Goal: Information Seeking & Learning: Learn about a topic

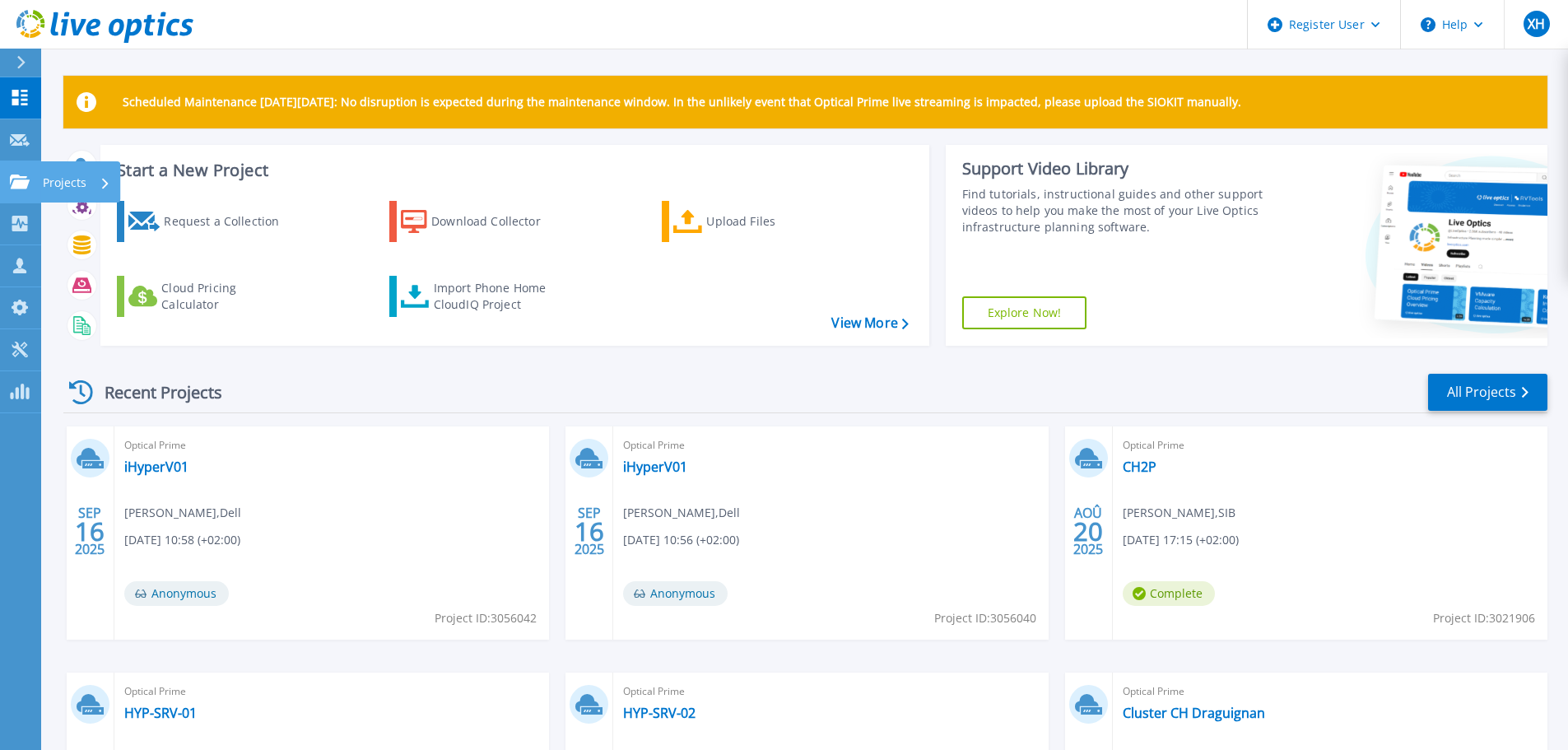
click at [20, 172] on link "Projects Projects" at bounding box center [20, 182] width 41 height 42
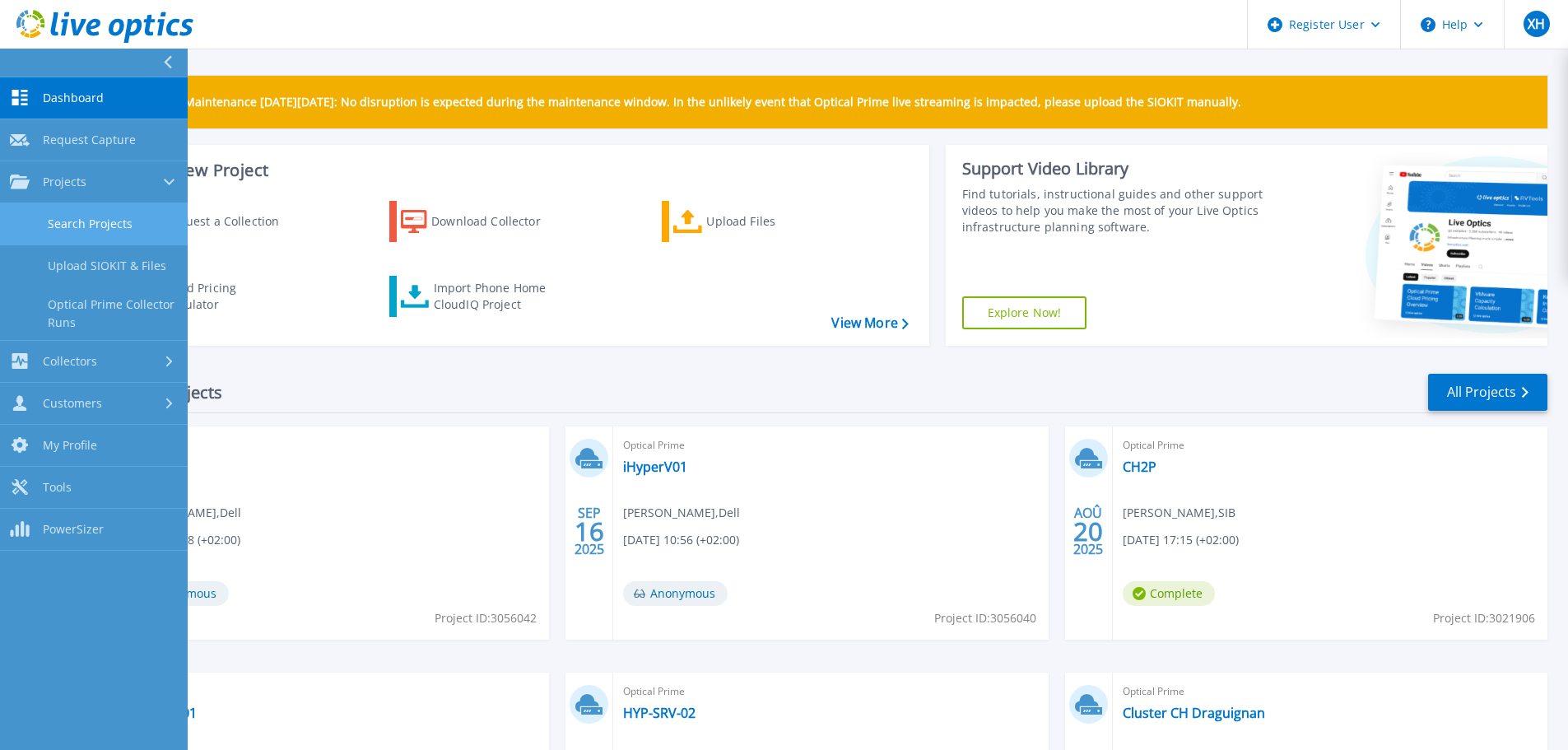
click at [83, 225] on link "Search Projects" at bounding box center [94, 225] width 188 height 42
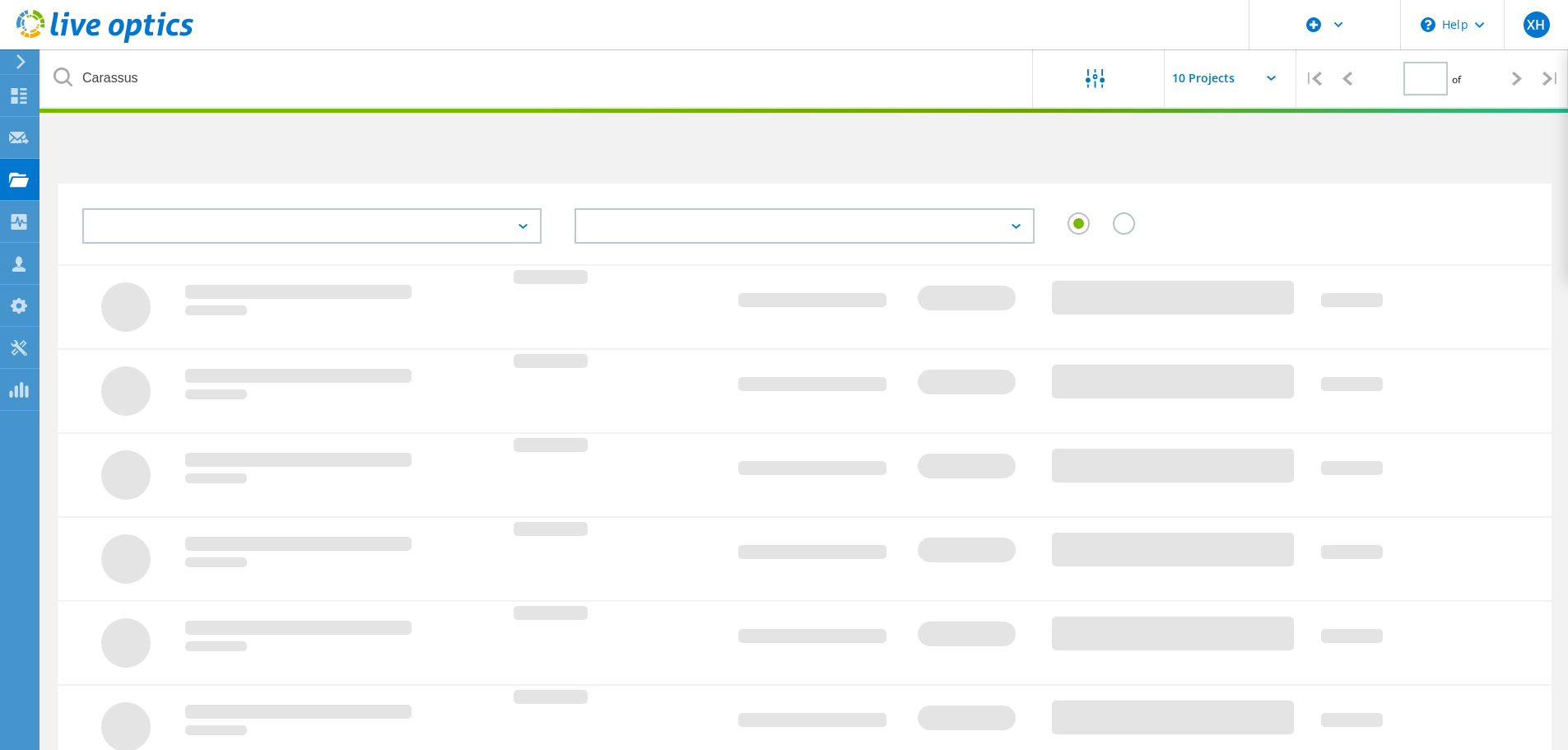
type input "1"
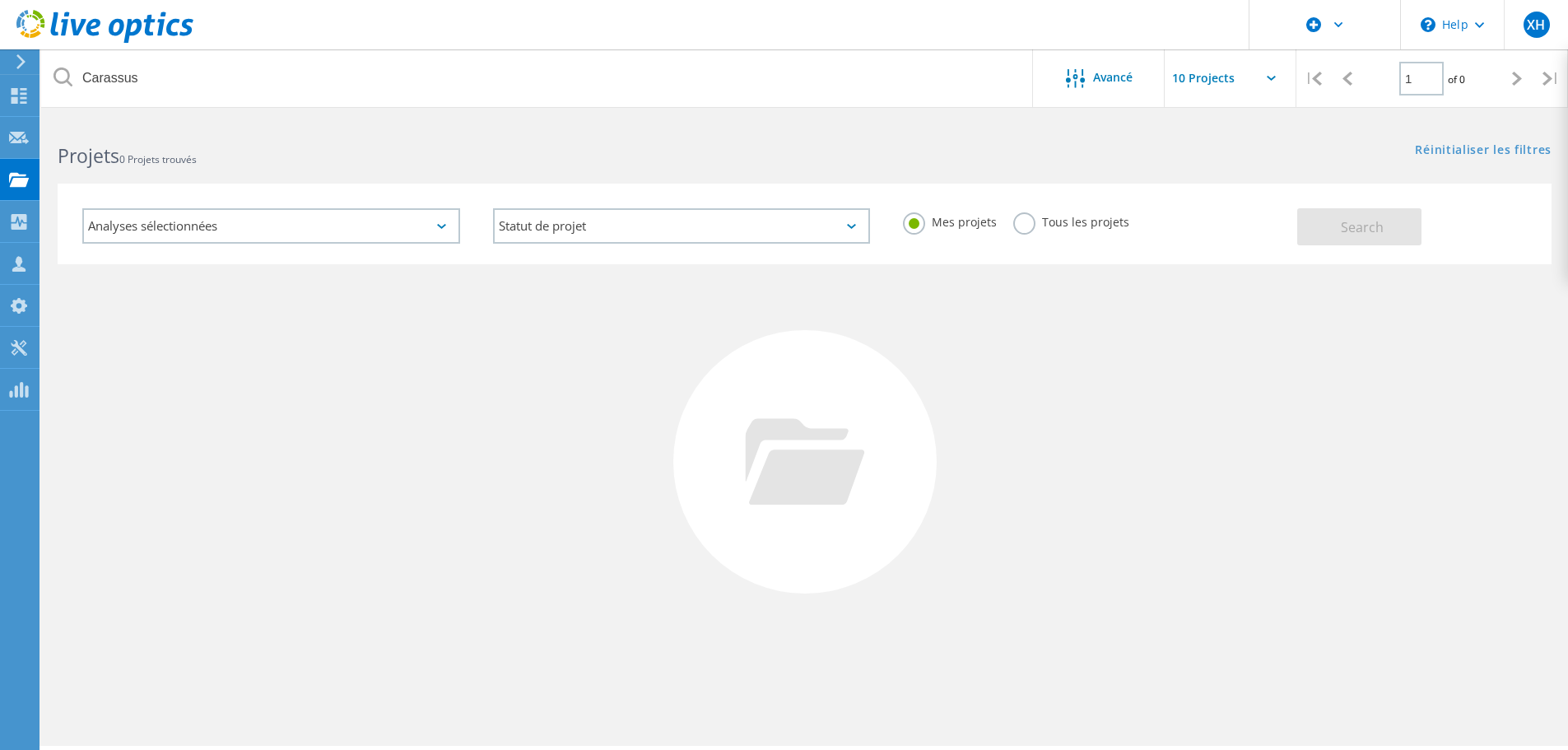
click at [265, 157] on h2 "Projets 0 Projets trouvés" at bounding box center [423, 156] width 730 height 28
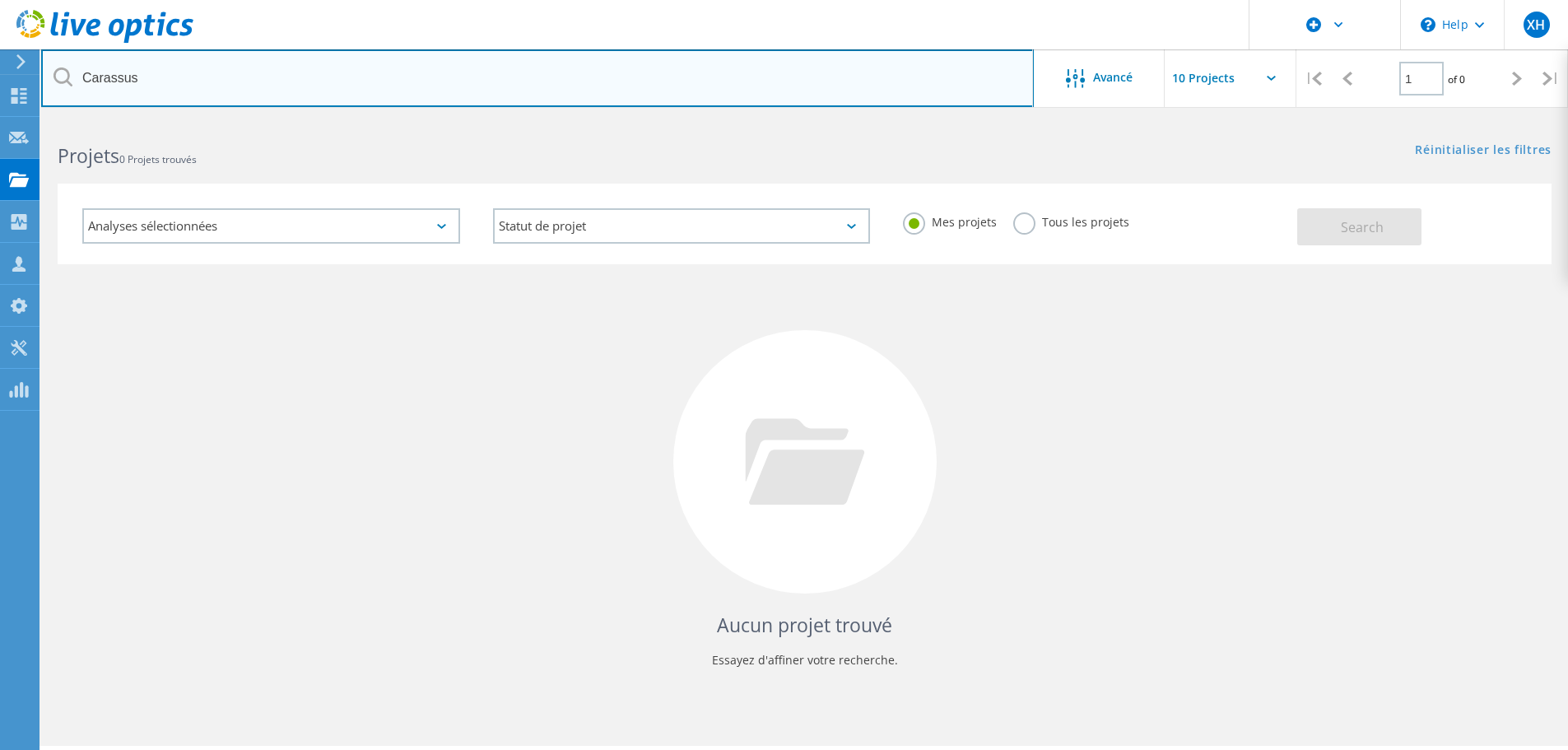
click at [190, 85] on input "Carassus" at bounding box center [537, 78] width 992 height 58
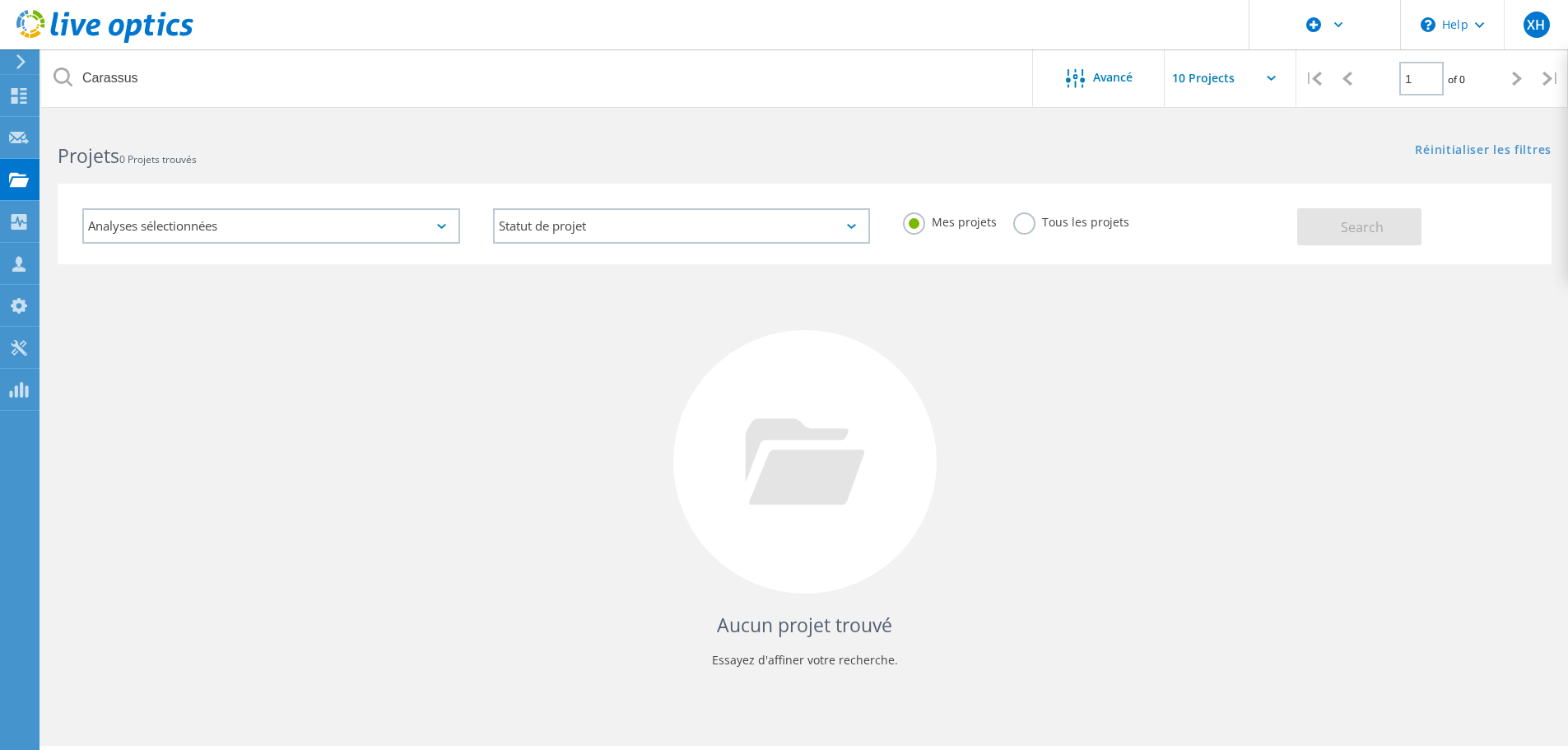
click at [1024, 222] on label "Tous les projets" at bounding box center [1071, 220] width 116 height 16
click at [0, 0] on input "Tous les projets" at bounding box center [0, 0] width 0 height 0
click at [1377, 222] on span "Search" at bounding box center [1362, 227] width 43 height 18
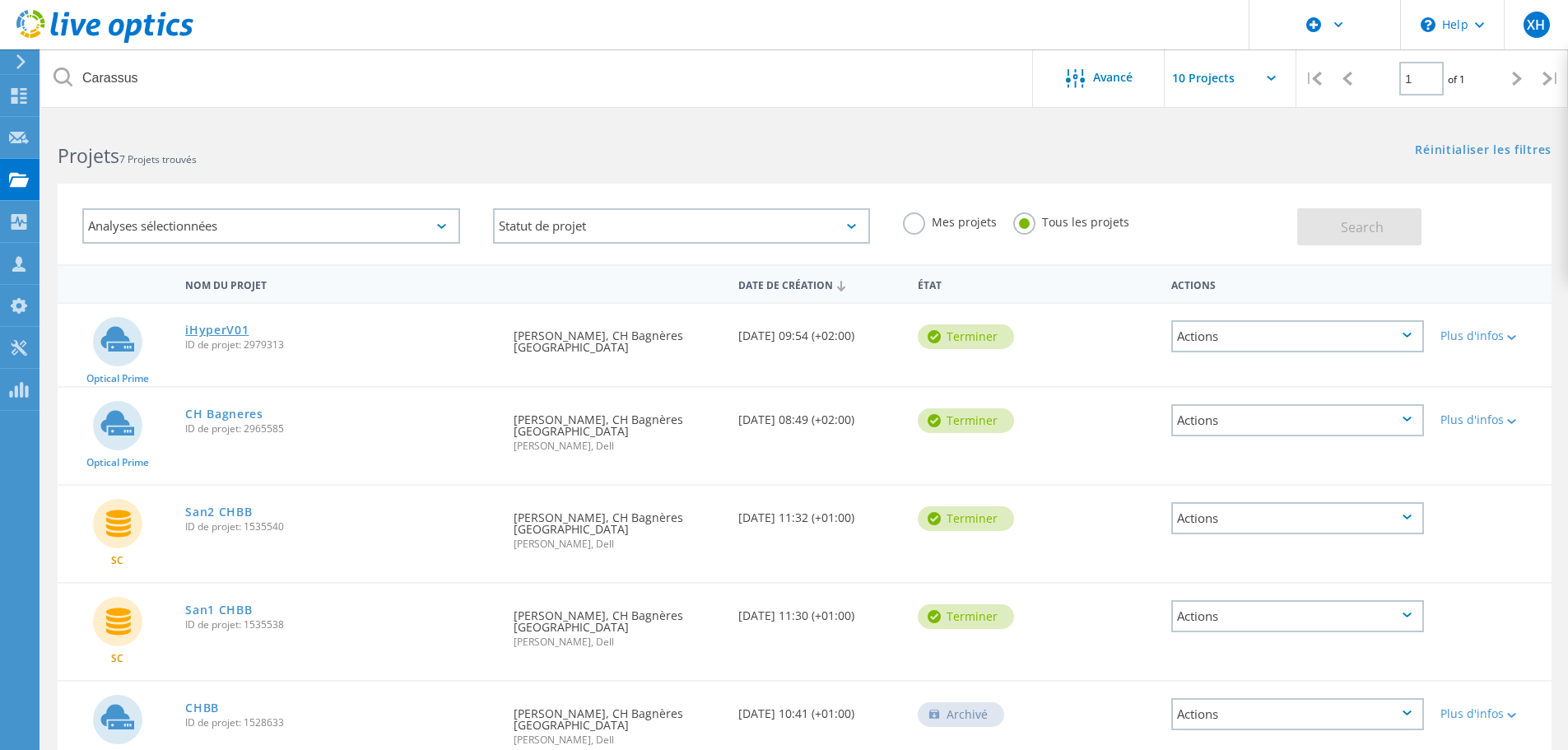
click at [214, 333] on link "iHyperV01" at bounding box center [216, 330] width 63 height 12
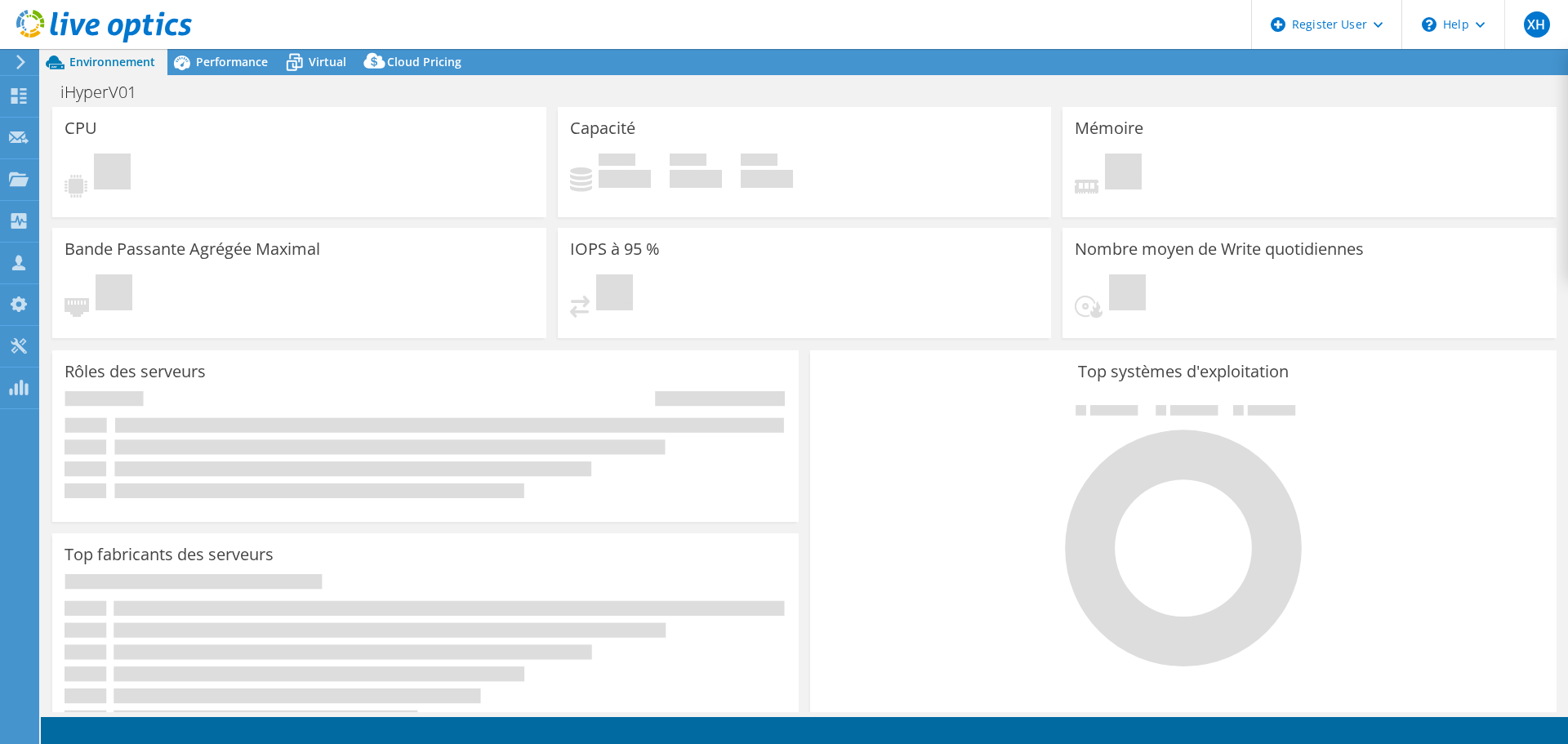
select select "USD"
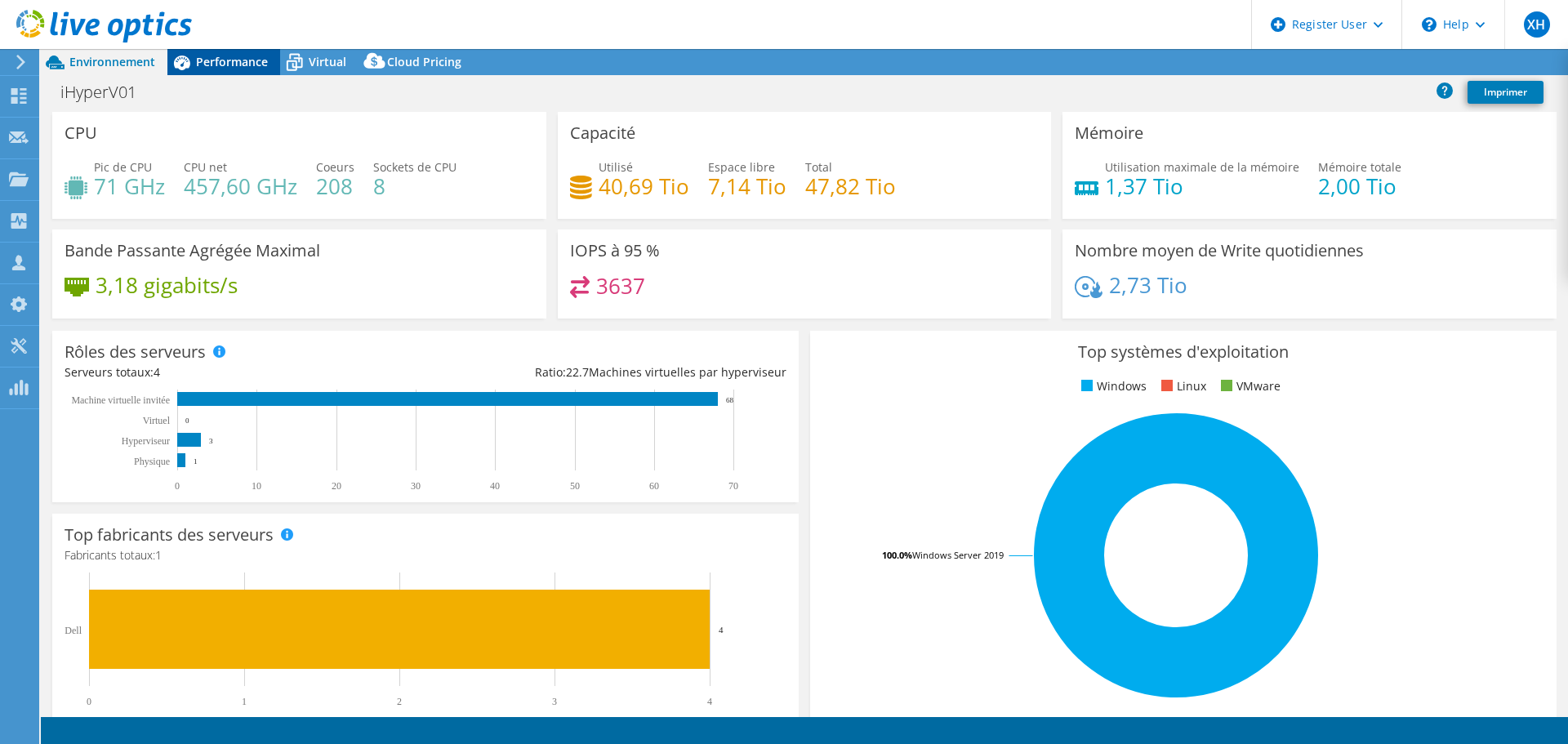
click at [228, 59] on span "Performance" at bounding box center [232, 61] width 72 height 16
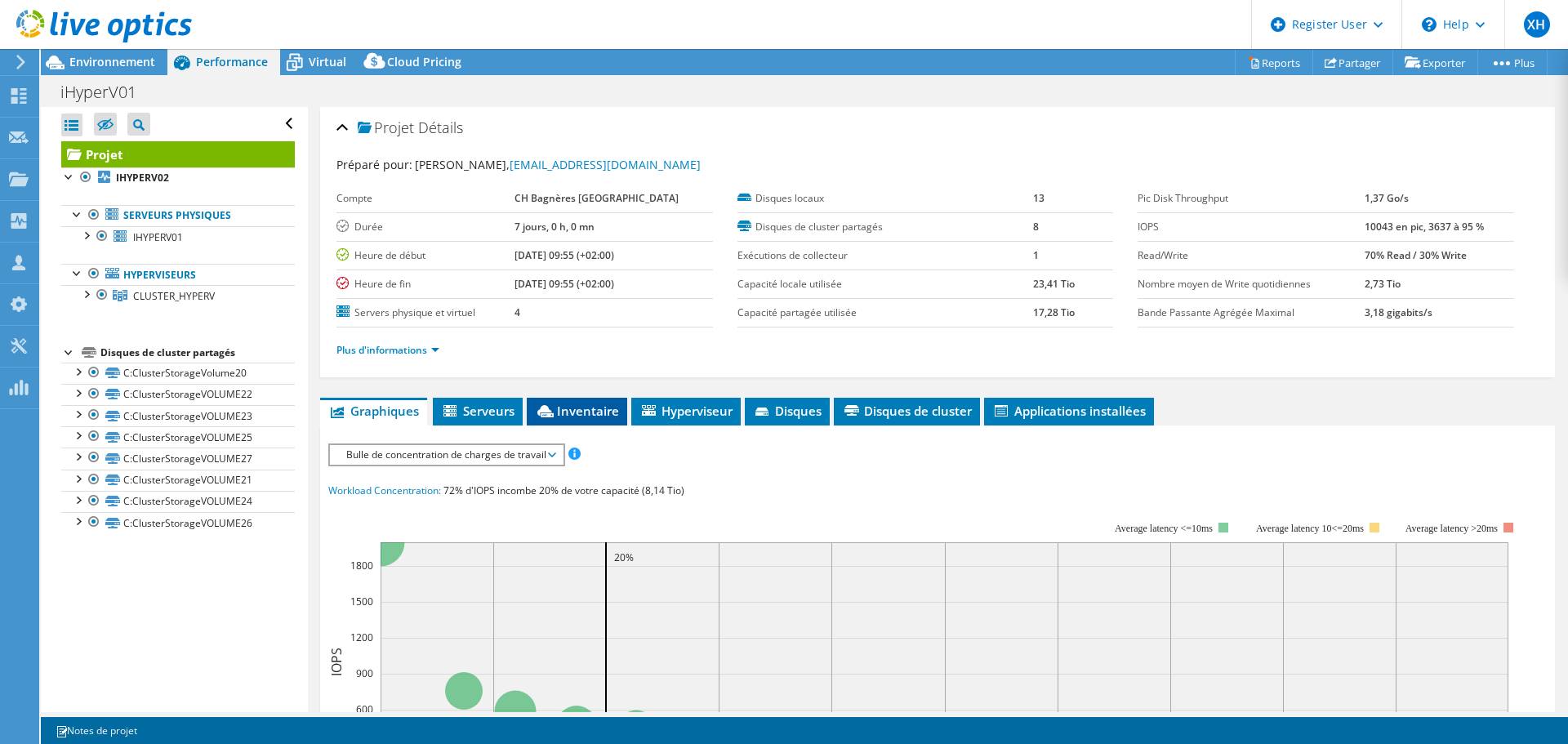
click at [566, 406] on span "Inventaire" at bounding box center [577, 411] width 84 height 16
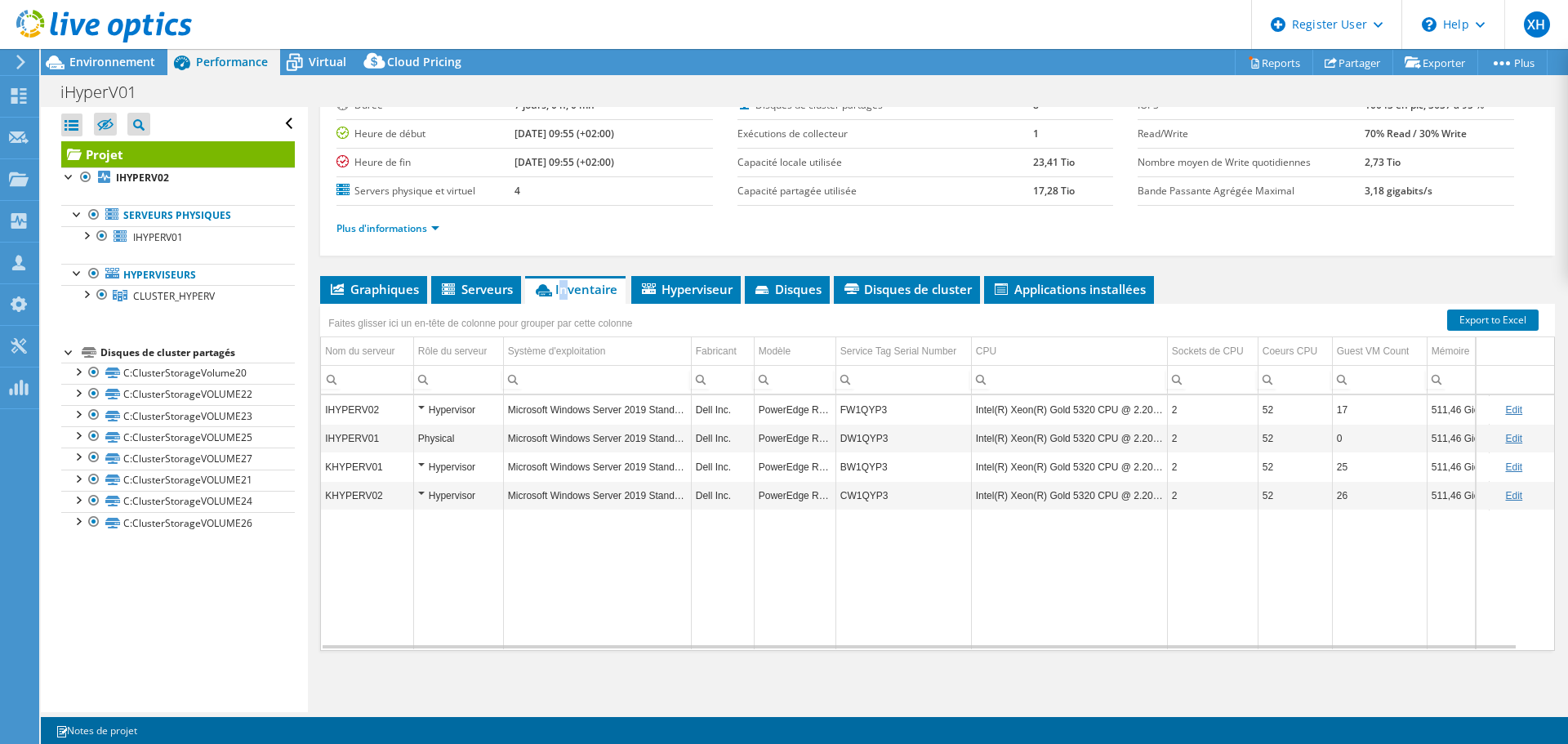
scroll to position [122, 0]
click at [390, 288] on span "Graphiques" at bounding box center [373, 288] width 90 height 16
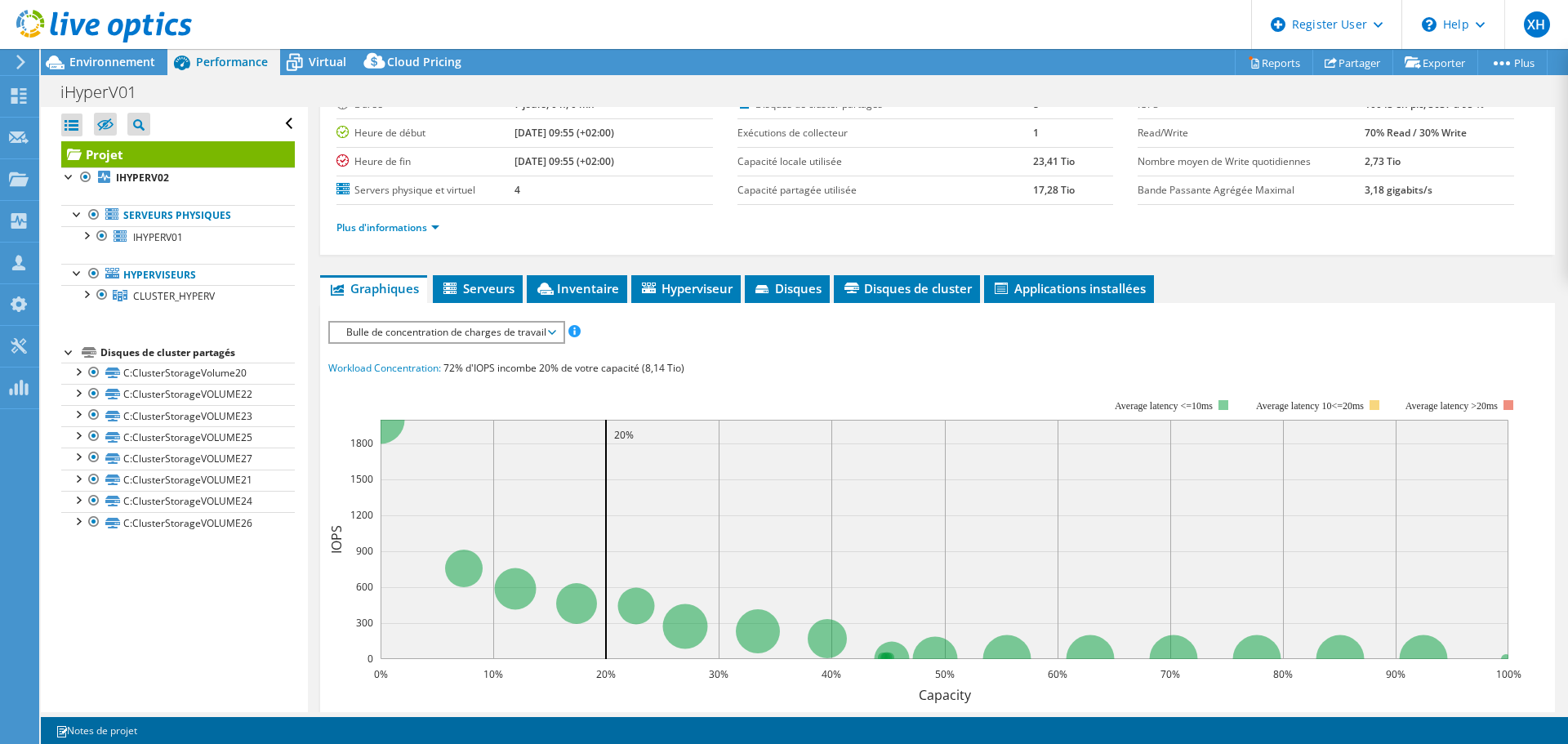
click at [455, 340] on span "Bulle de concentration de charges de travail" at bounding box center [446, 332] width 216 height 19
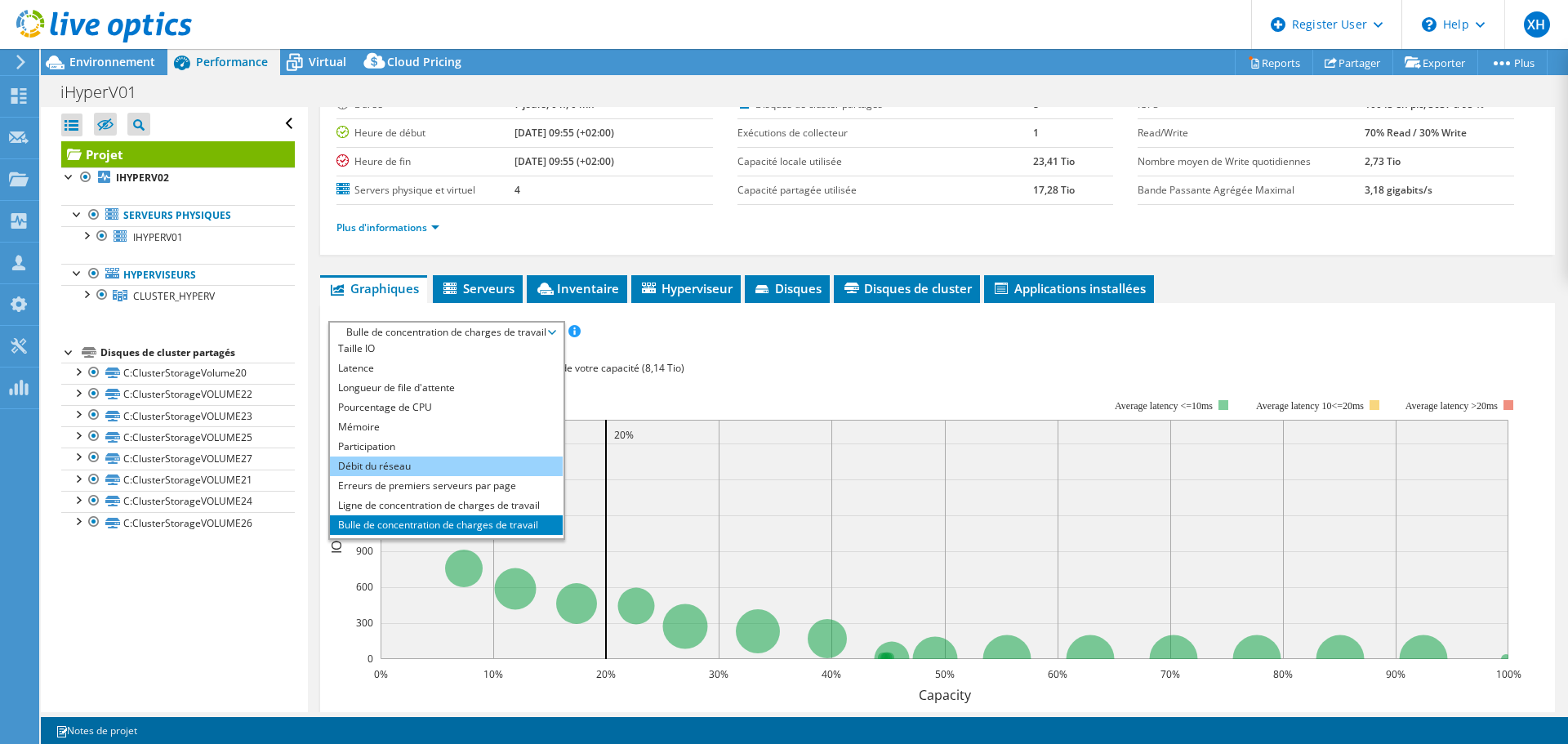
scroll to position [58, 0]
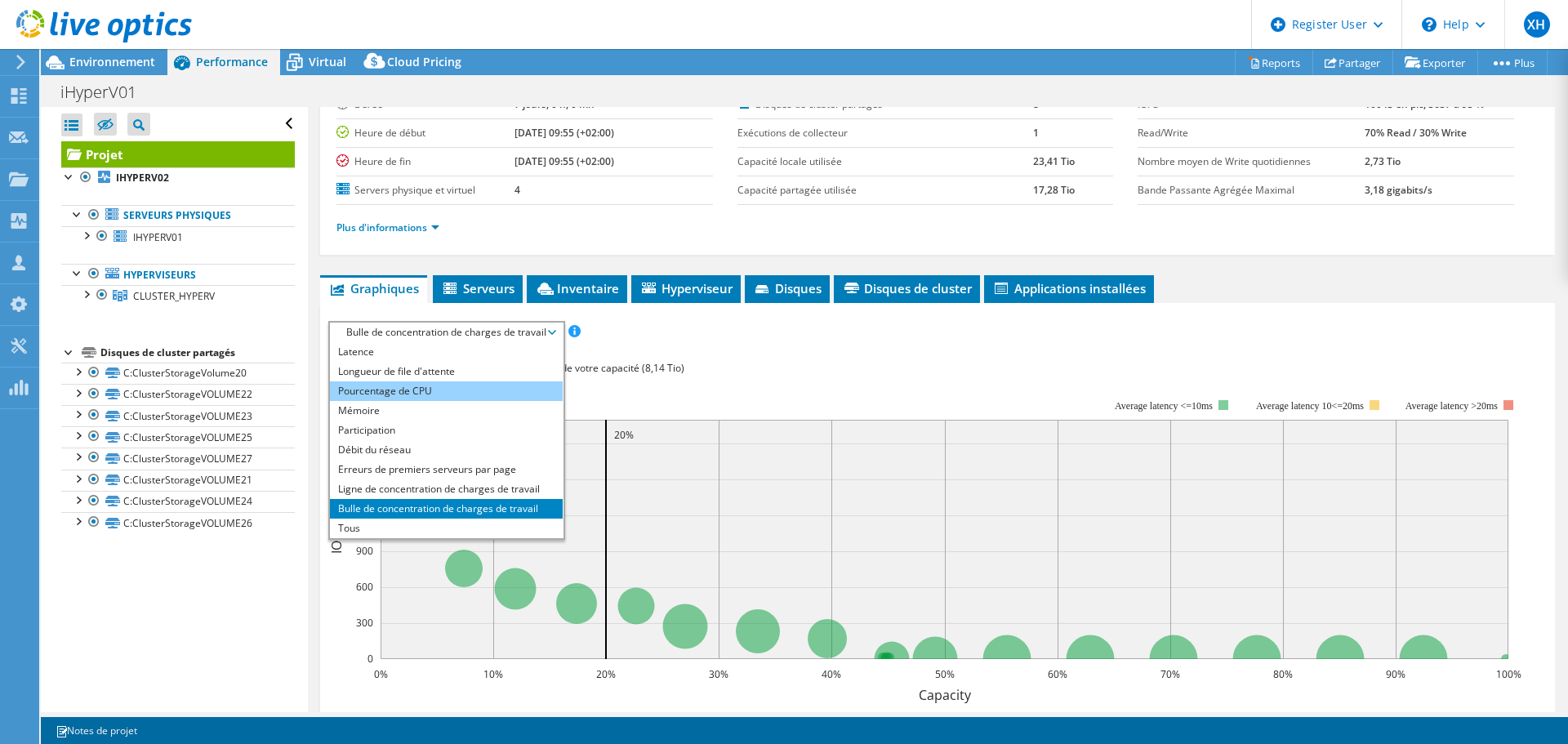
click at [414, 393] on li "Pourcentage de CPU" at bounding box center [446, 391] width 233 height 19
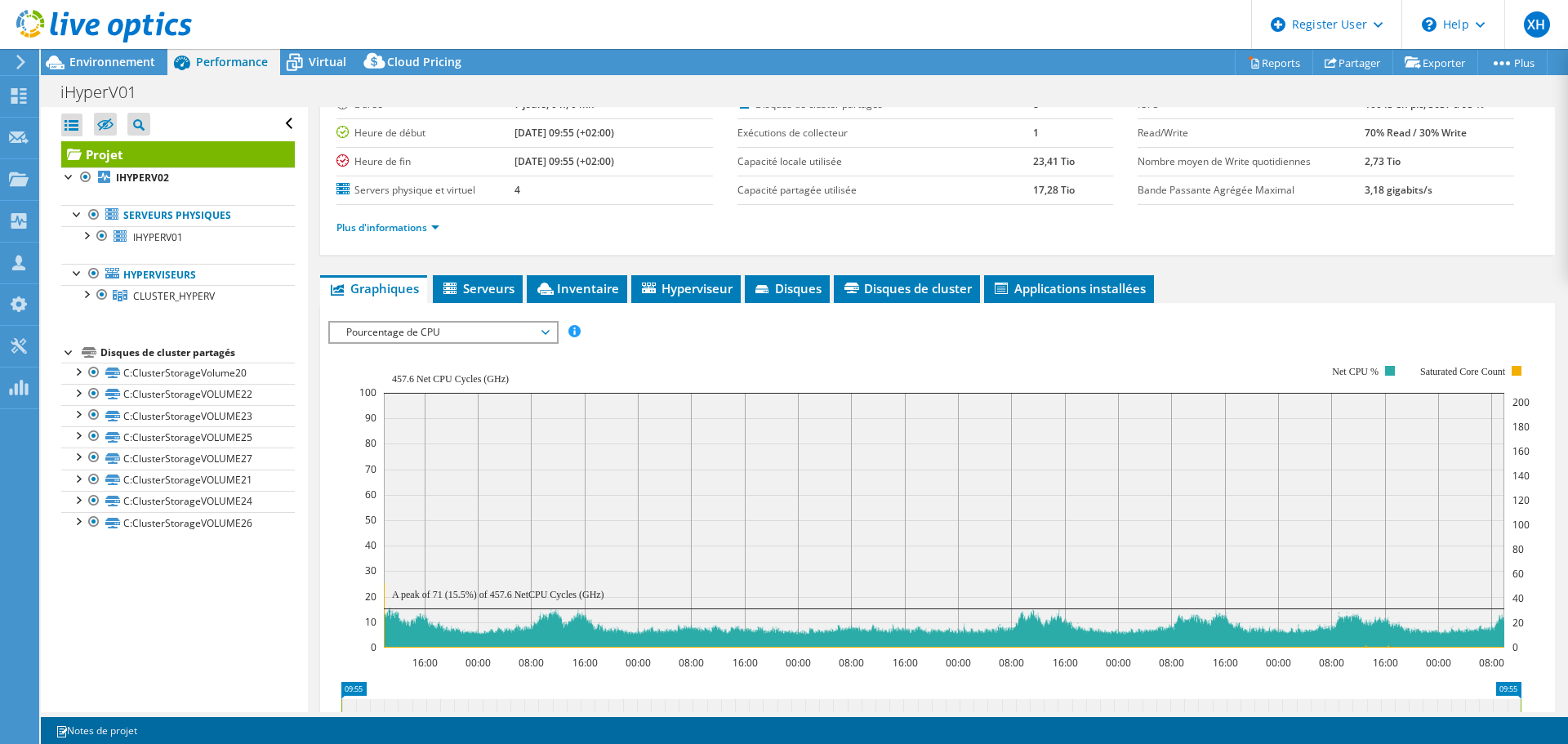
click at [446, 336] on span "Pourcentage de CPU" at bounding box center [444, 332] width 210 height 19
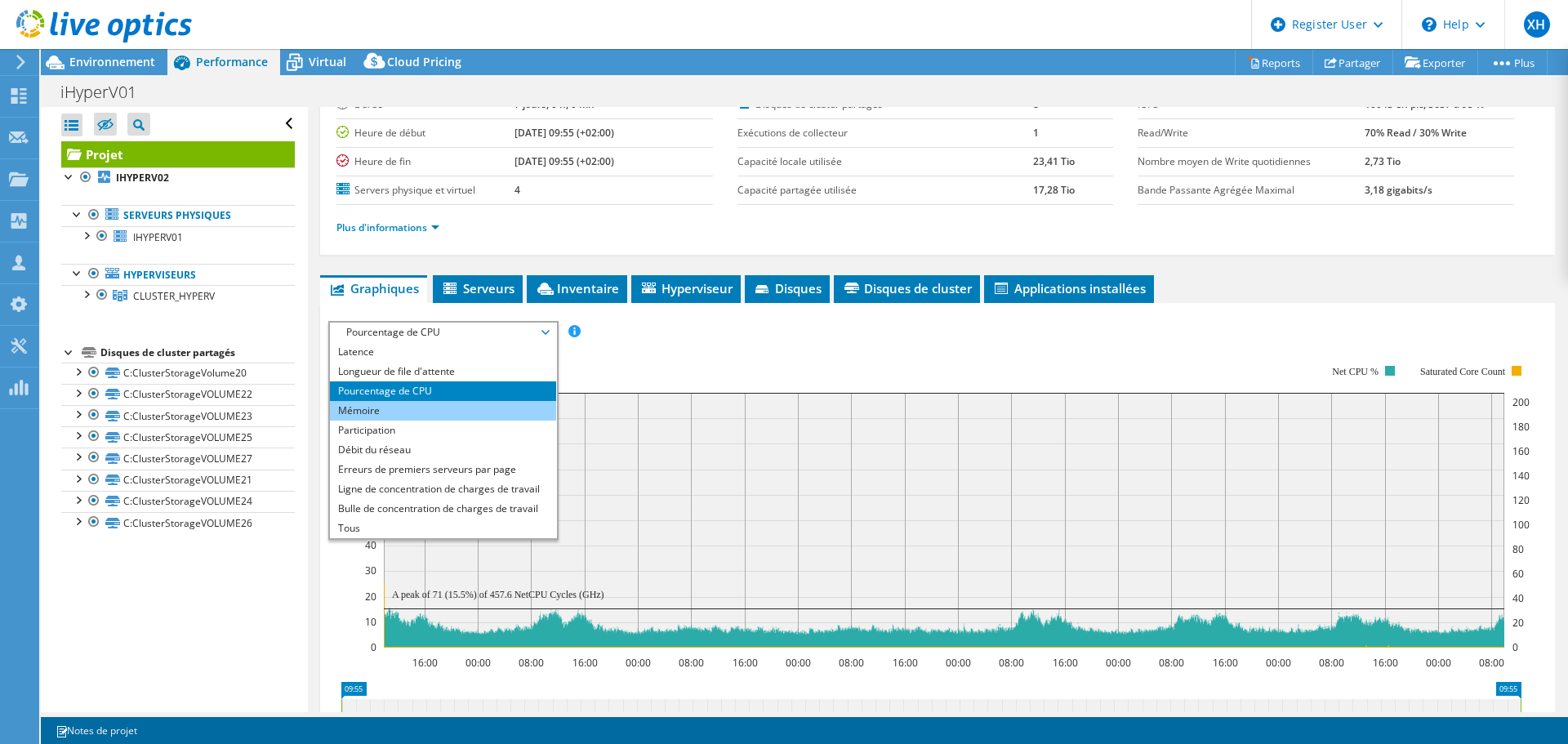
click at [400, 414] on li "Mémoire" at bounding box center [444, 410] width 226 height 19
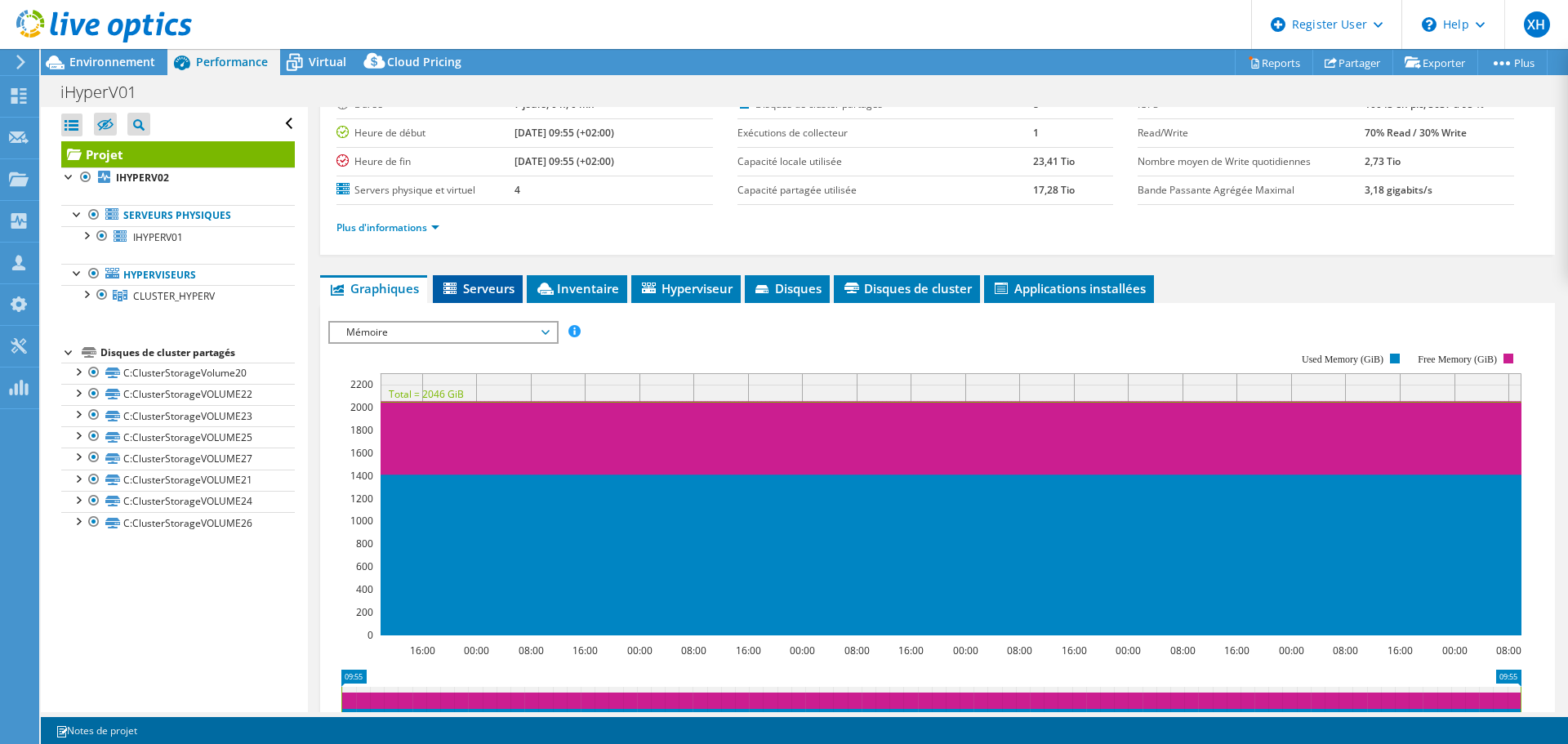
click at [502, 292] on span "Serveurs" at bounding box center [477, 288] width 74 height 16
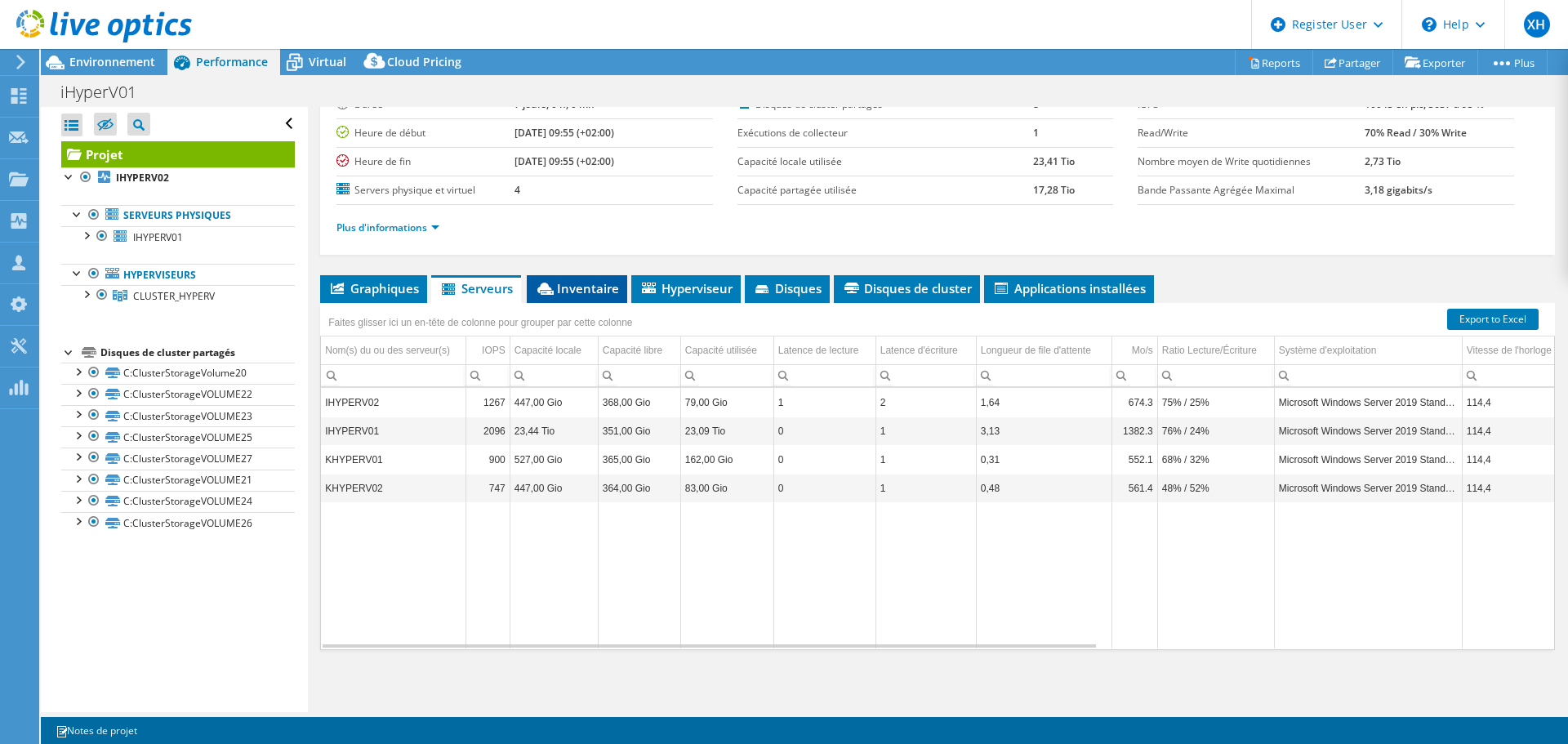
click at [587, 296] on span "Inventaire" at bounding box center [577, 288] width 84 height 16
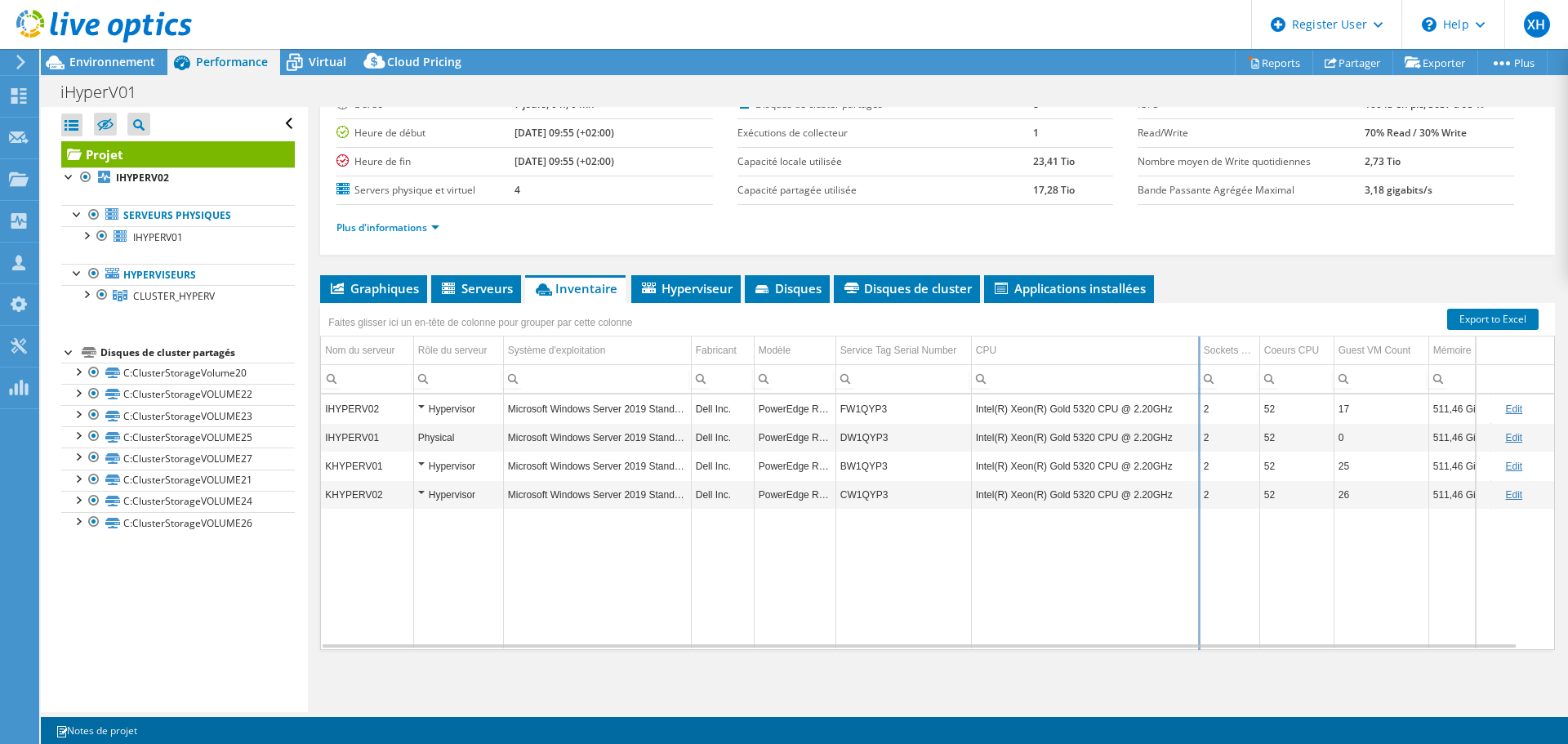
drag, startPoint x: 1168, startPoint y: 352, endPoint x: 1199, endPoint y: 352, distance: 31.0
click at [1199, 352] on div "Faites glisser ici un en-tête de colonne pour grouper par cette colonne Nom du …" at bounding box center [937, 477] width 1235 height 347
drag, startPoint x: 1199, startPoint y: 352, endPoint x: 1172, endPoint y: 354, distance: 27.1
click at [1172, 354] on div "Faites glisser ici un en-tête de colonne pour grouper par cette colonne Nom du …" at bounding box center [937, 477] width 1235 height 347
click at [1076, 406] on td "Intel(R) Xeon(R) Gold 5320 CPU @ 2.20GHz" at bounding box center [1071, 408] width 202 height 28
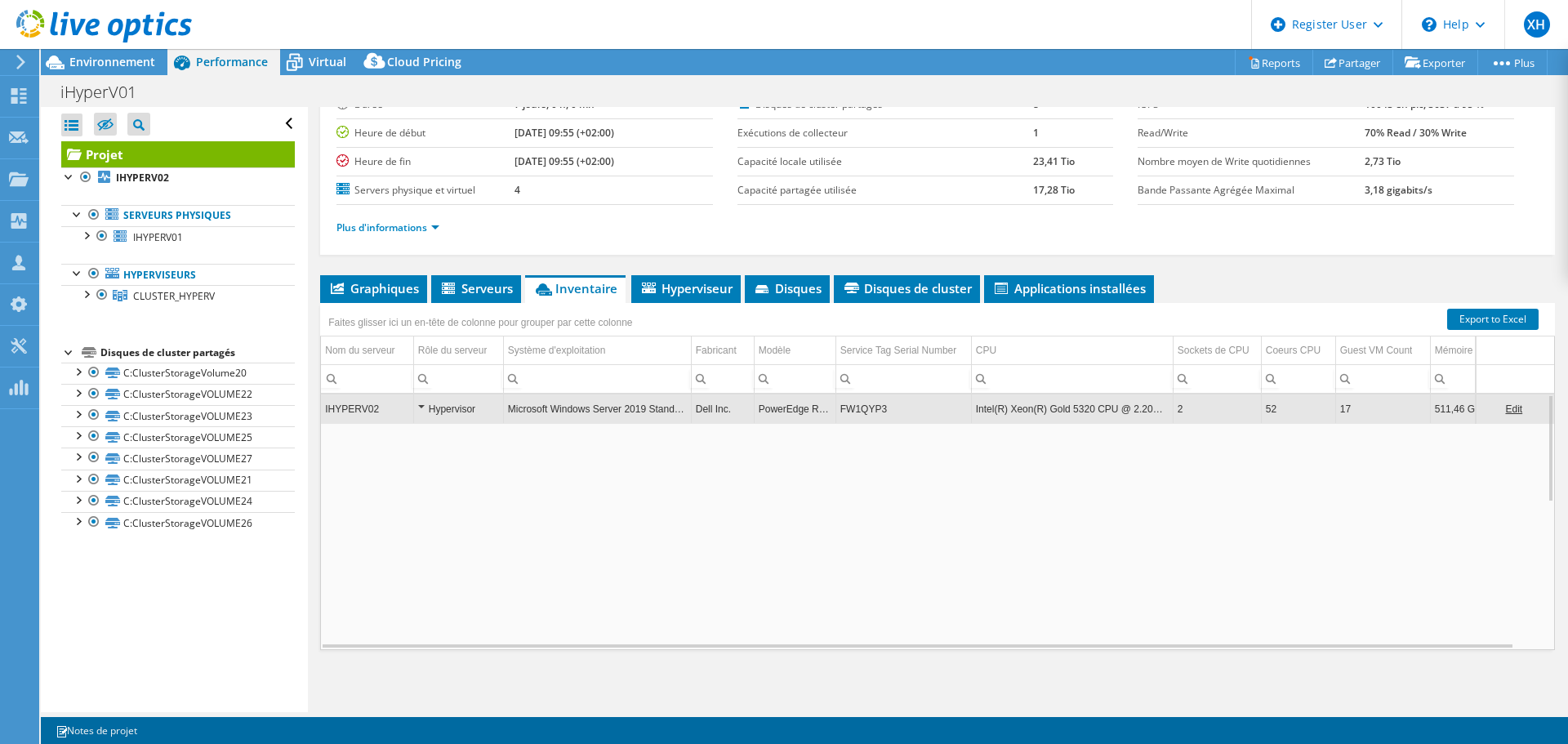
click at [1076, 406] on td "Intel(R) Xeon(R) Gold 5320 CPU @ 2.20GHz" at bounding box center [1071, 408] width 202 height 28
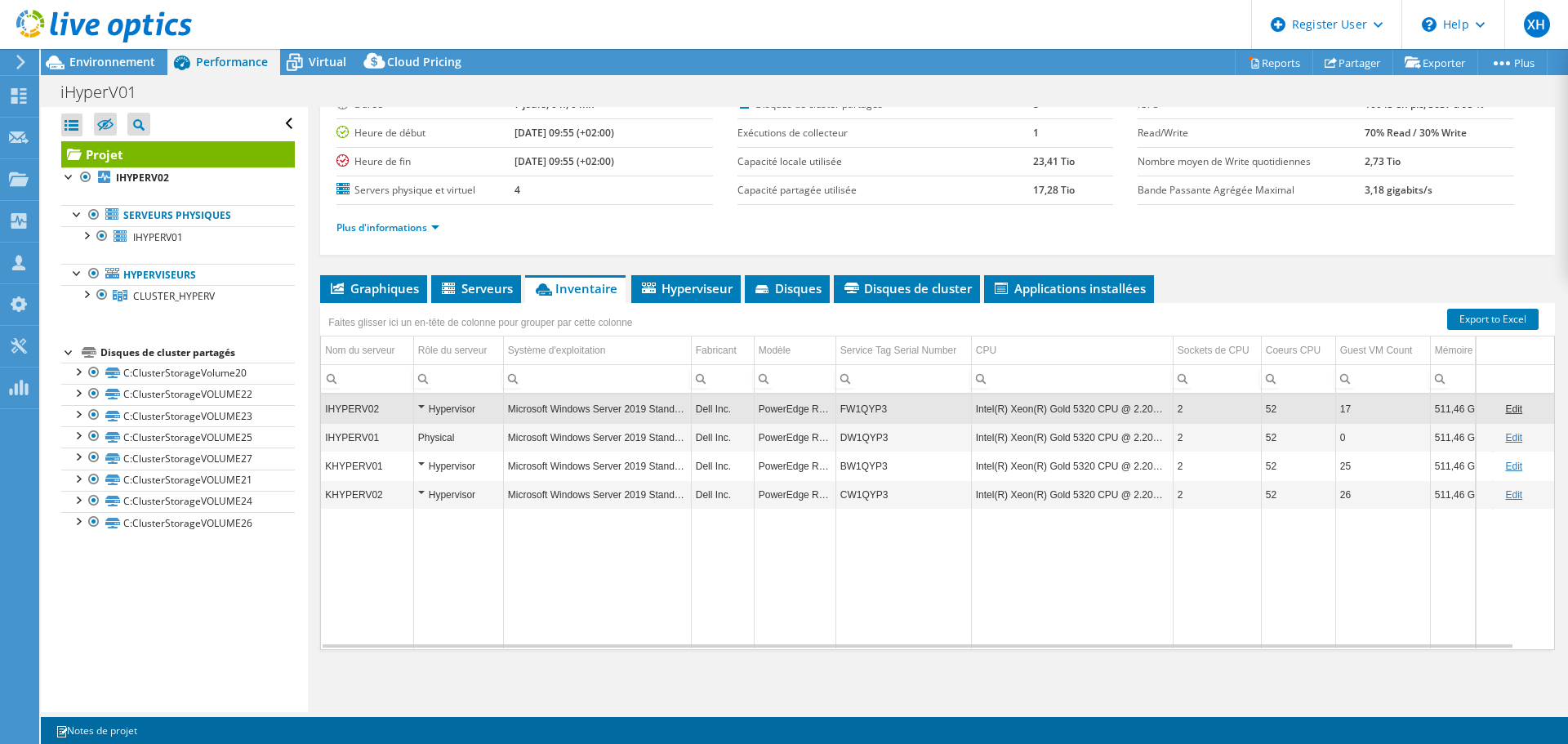
click at [1089, 414] on td "Intel(R) Xeon(R) Gold 5320 CPU @ 2.20GHz" at bounding box center [1071, 408] width 202 height 28
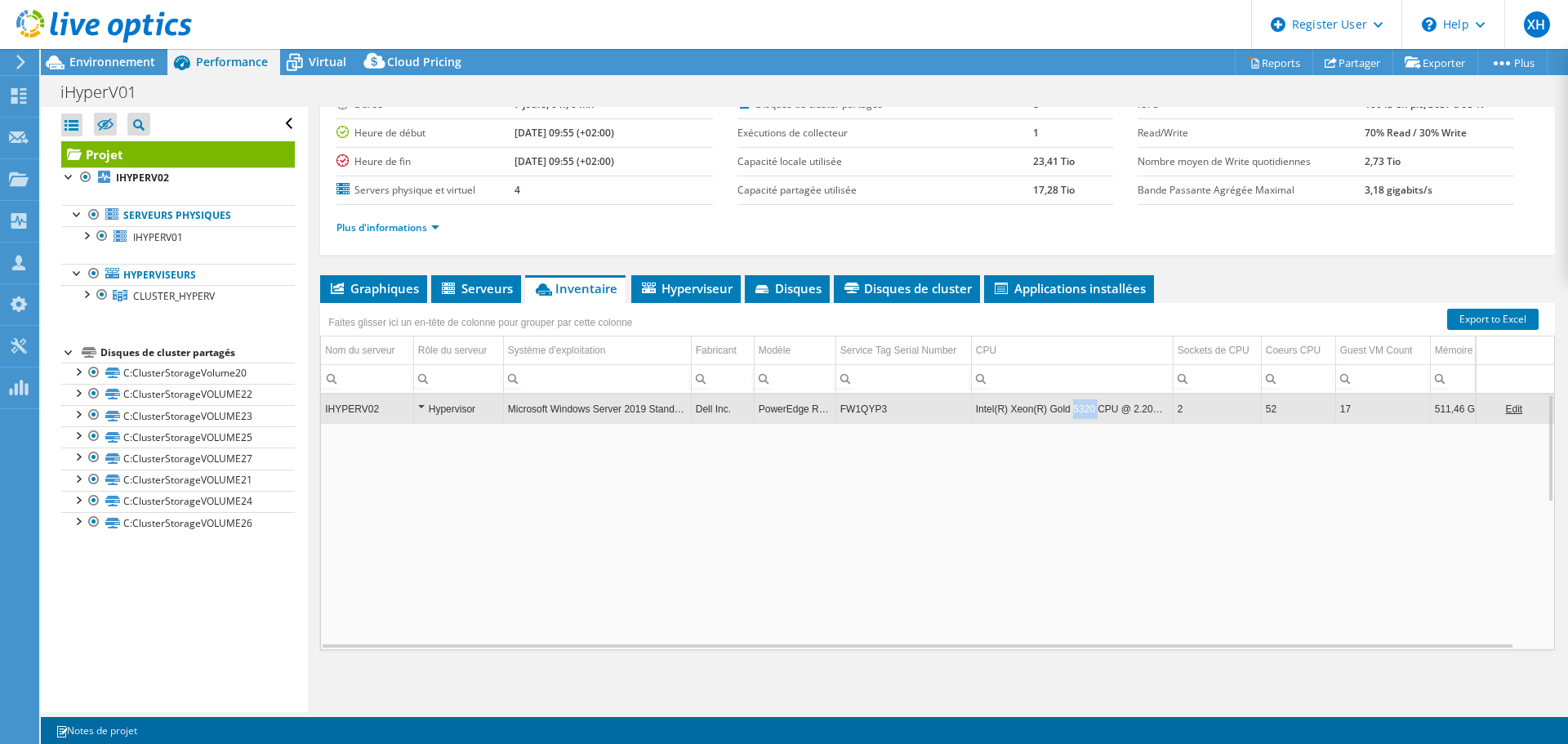
click at [1087, 414] on td "Intel(R) Xeon(R) Gold 5320 CPU @ 2.20GHz" at bounding box center [1071, 408] width 202 height 28
copy td "5320"
click at [1071, 411] on td "Intel(R) Xeon(R) Gold 5320 CPU @ 2.20GHz" at bounding box center [1071, 408] width 202 height 28
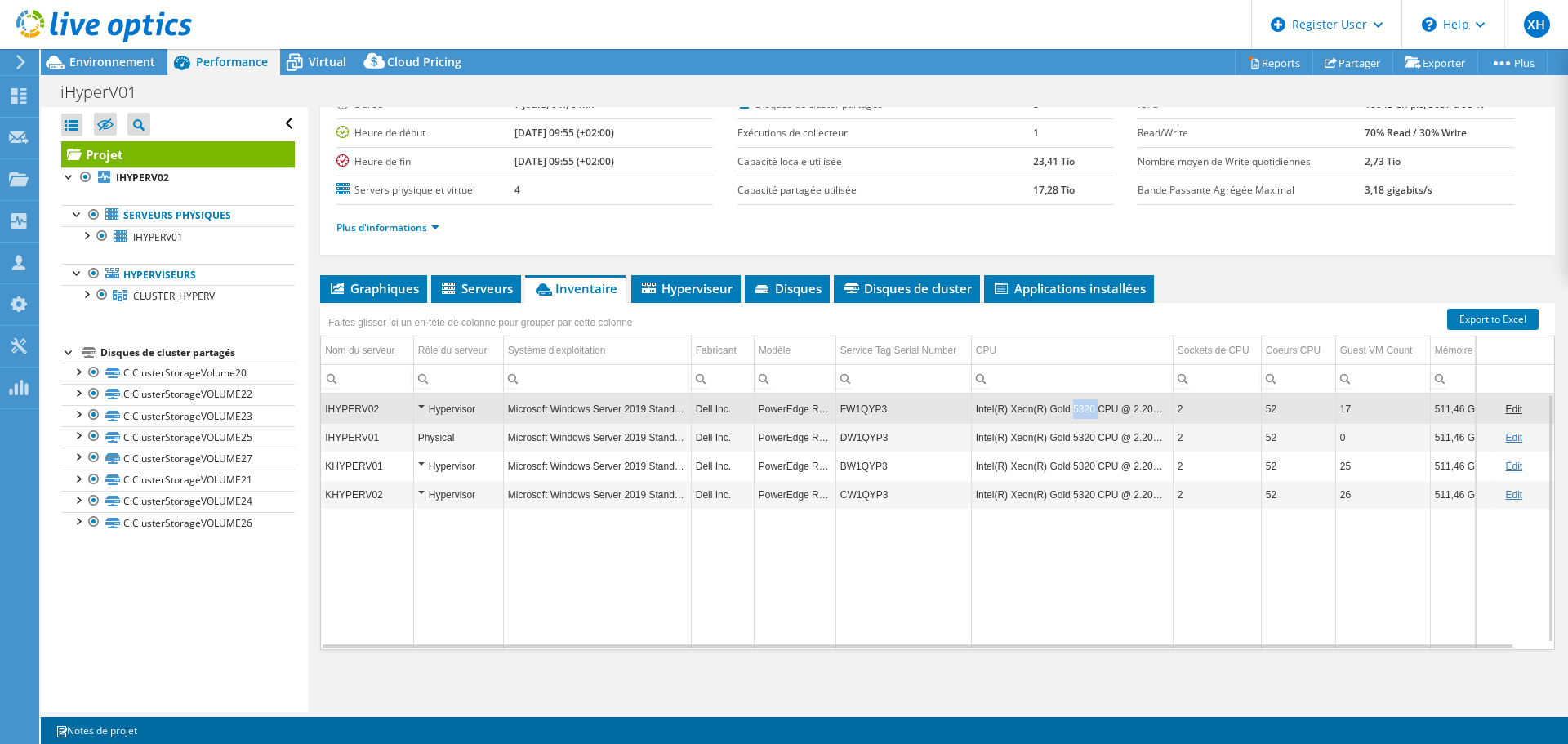
click at [1071, 411] on td "Intel(R) Xeon(R) Gold 5320 CPU @ 2.20GHz" at bounding box center [1071, 408] width 202 height 28
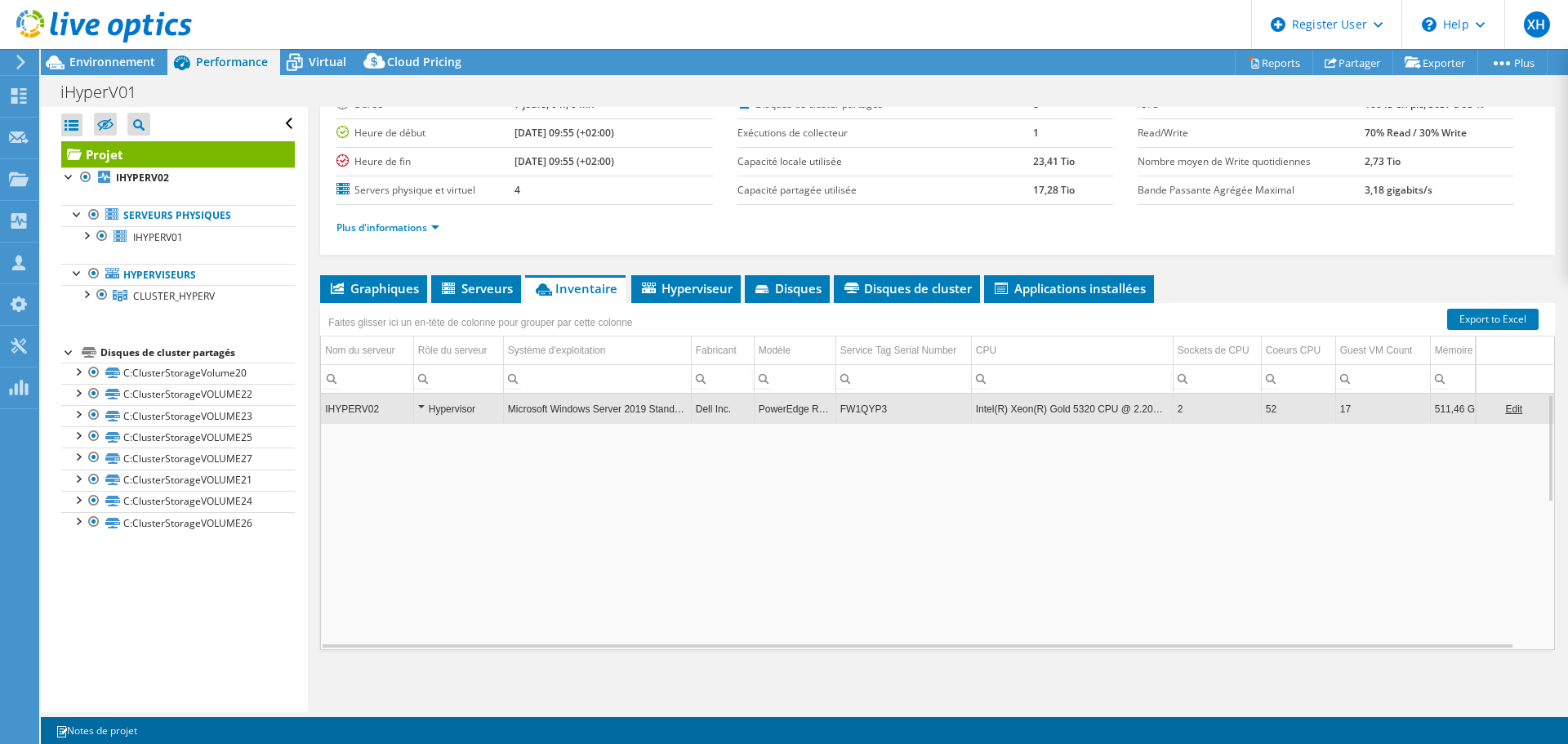
click at [1071, 411] on td "Intel(R) Xeon(R) Gold 5320 CPU @ 2.20GHz" at bounding box center [1071, 408] width 202 height 28
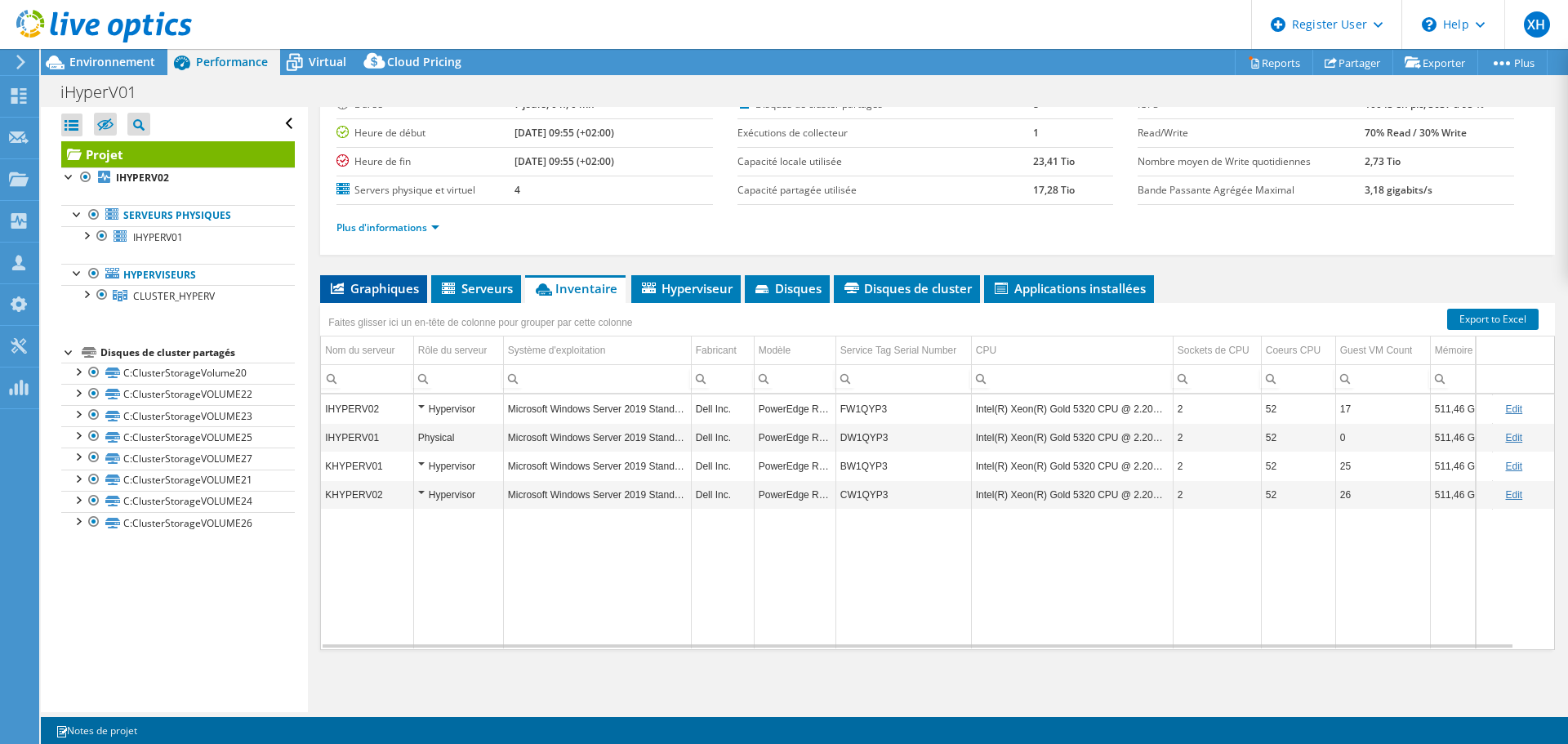
click at [371, 282] on span "Graphiques" at bounding box center [373, 288] width 90 height 16
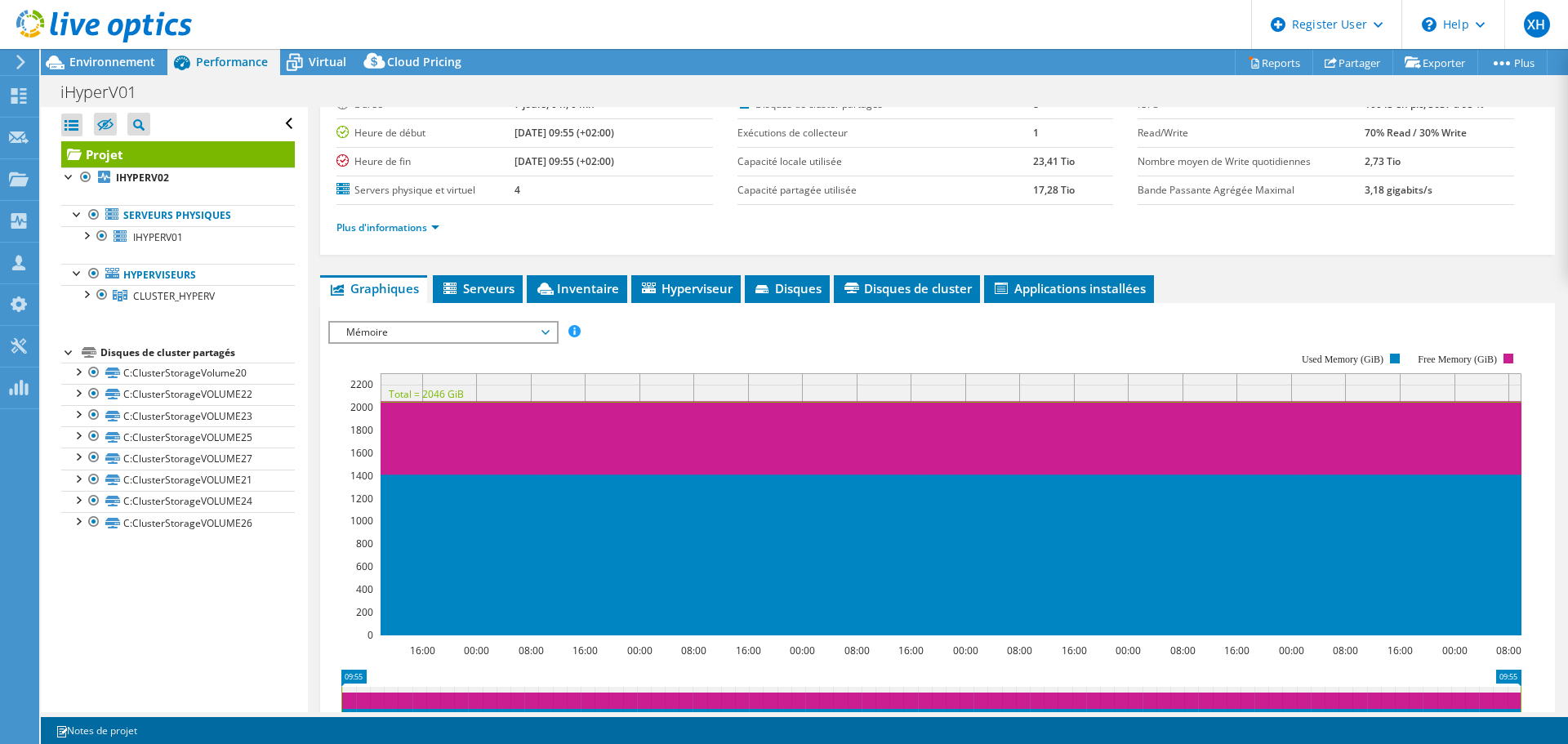
click at [370, 338] on span "Mémoire" at bounding box center [444, 332] width 210 height 19
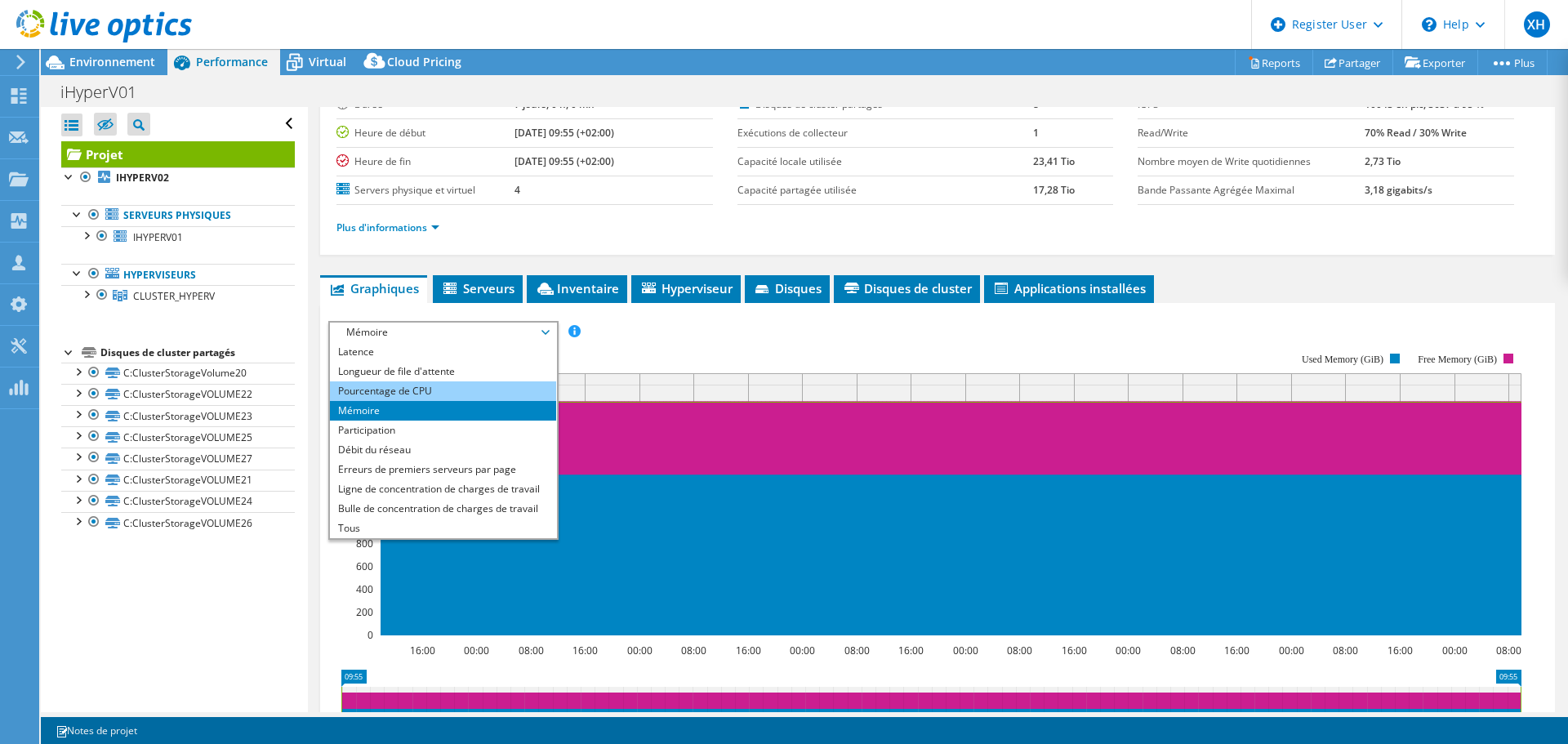
click at [395, 390] on li "Pourcentage de CPU" at bounding box center [444, 391] width 226 height 19
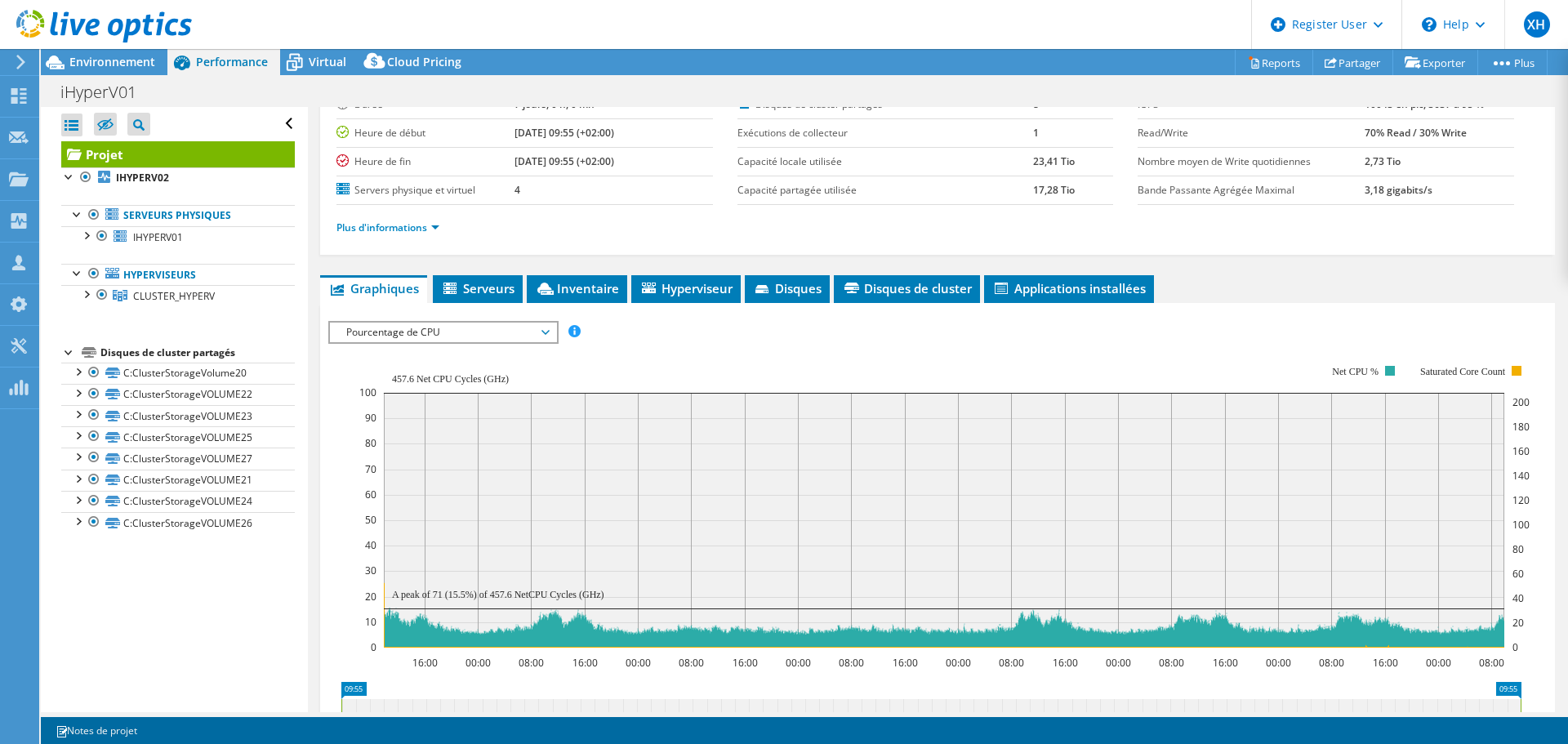
click at [392, 333] on span "Pourcentage de CPU" at bounding box center [444, 332] width 210 height 19
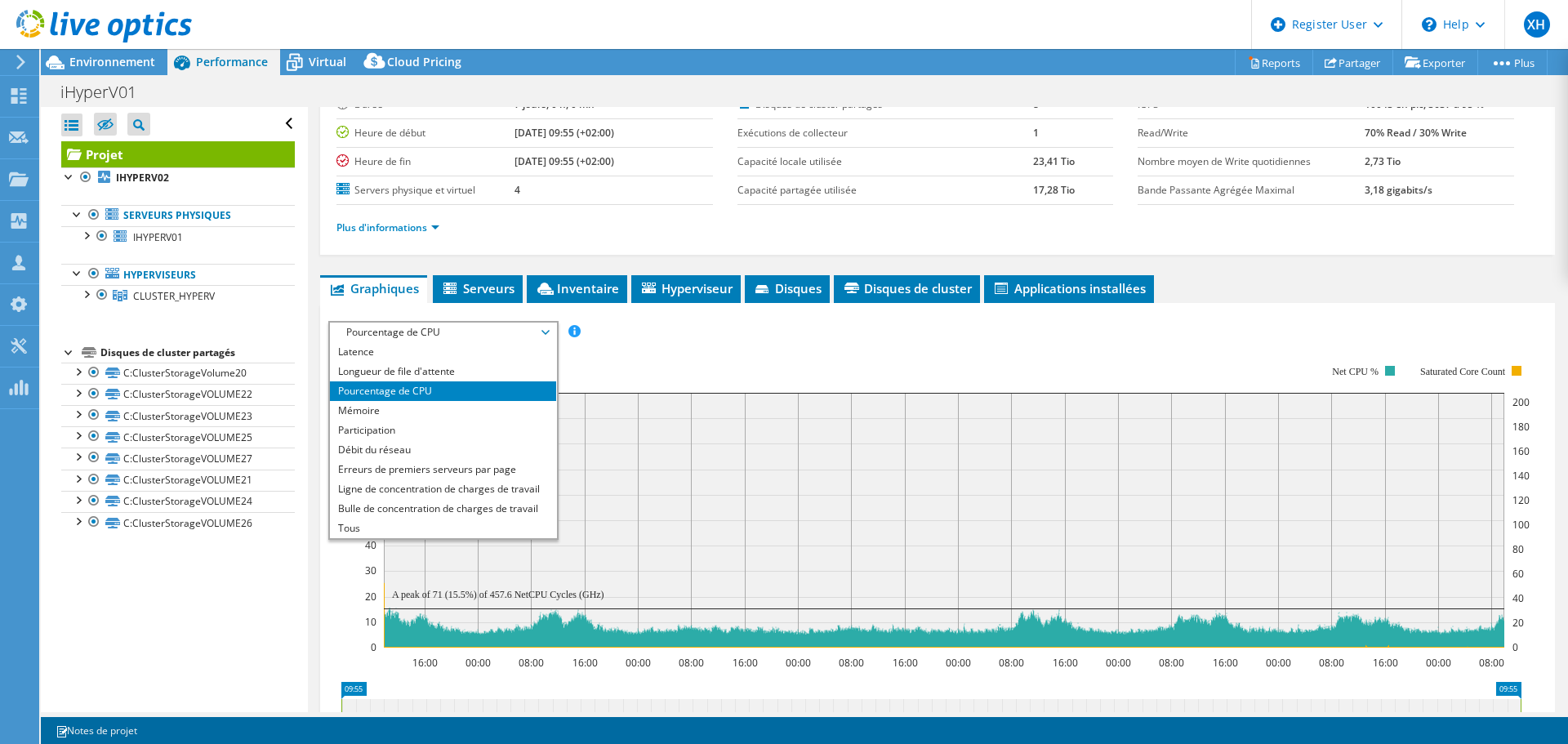
scroll to position [204, 0]
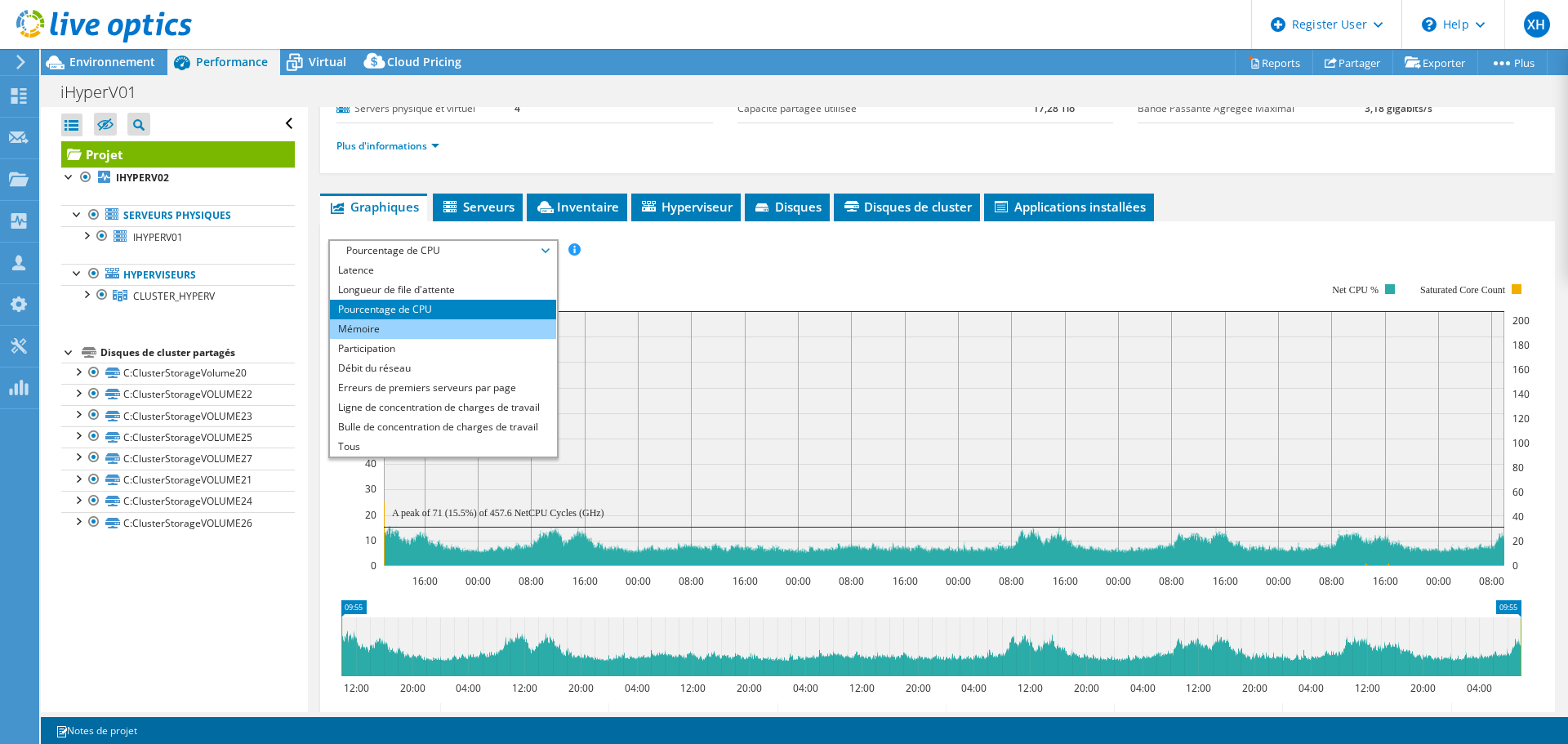
click at [363, 330] on li "Mémoire" at bounding box center [444, 329] width 226 height 19
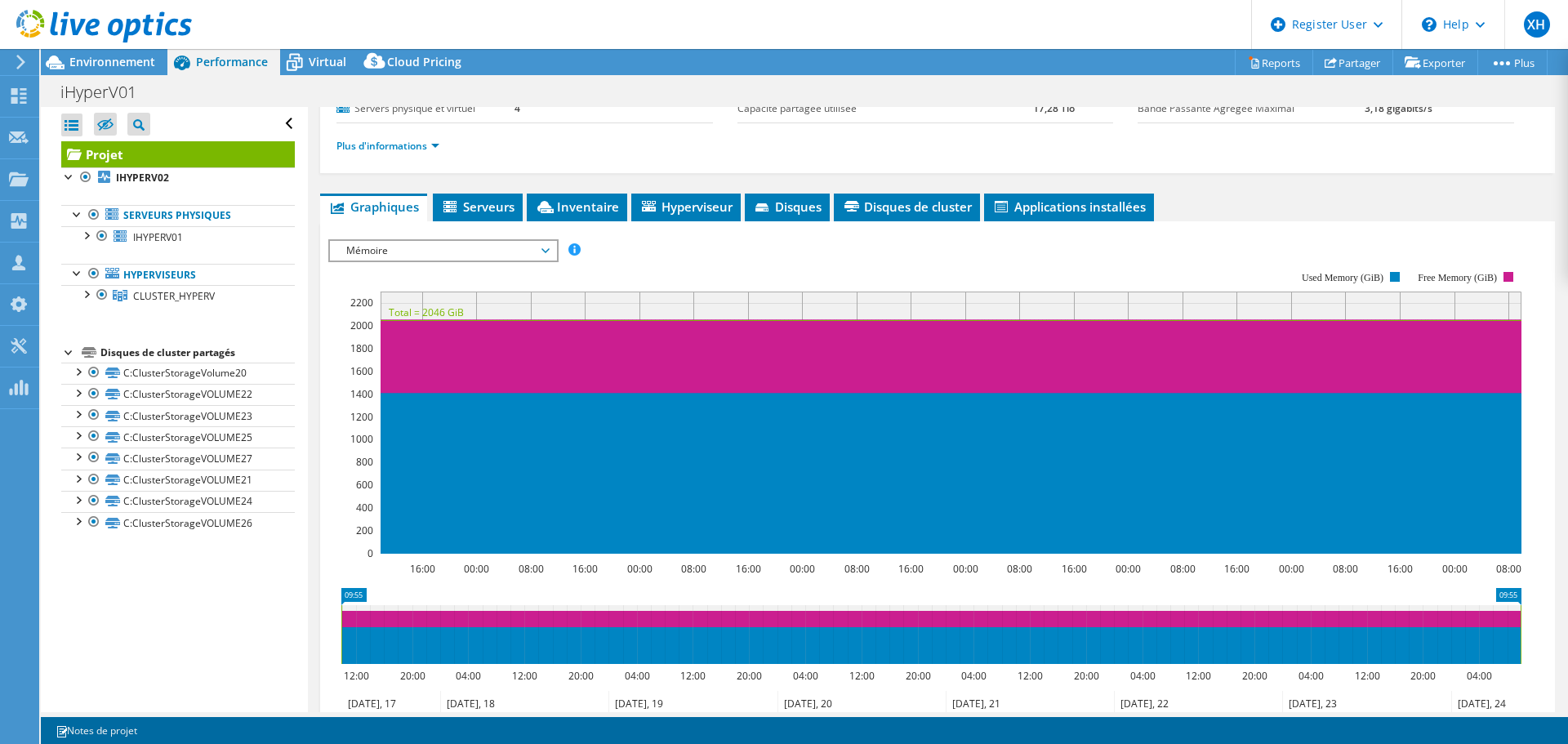
scroll to position [0, 0]
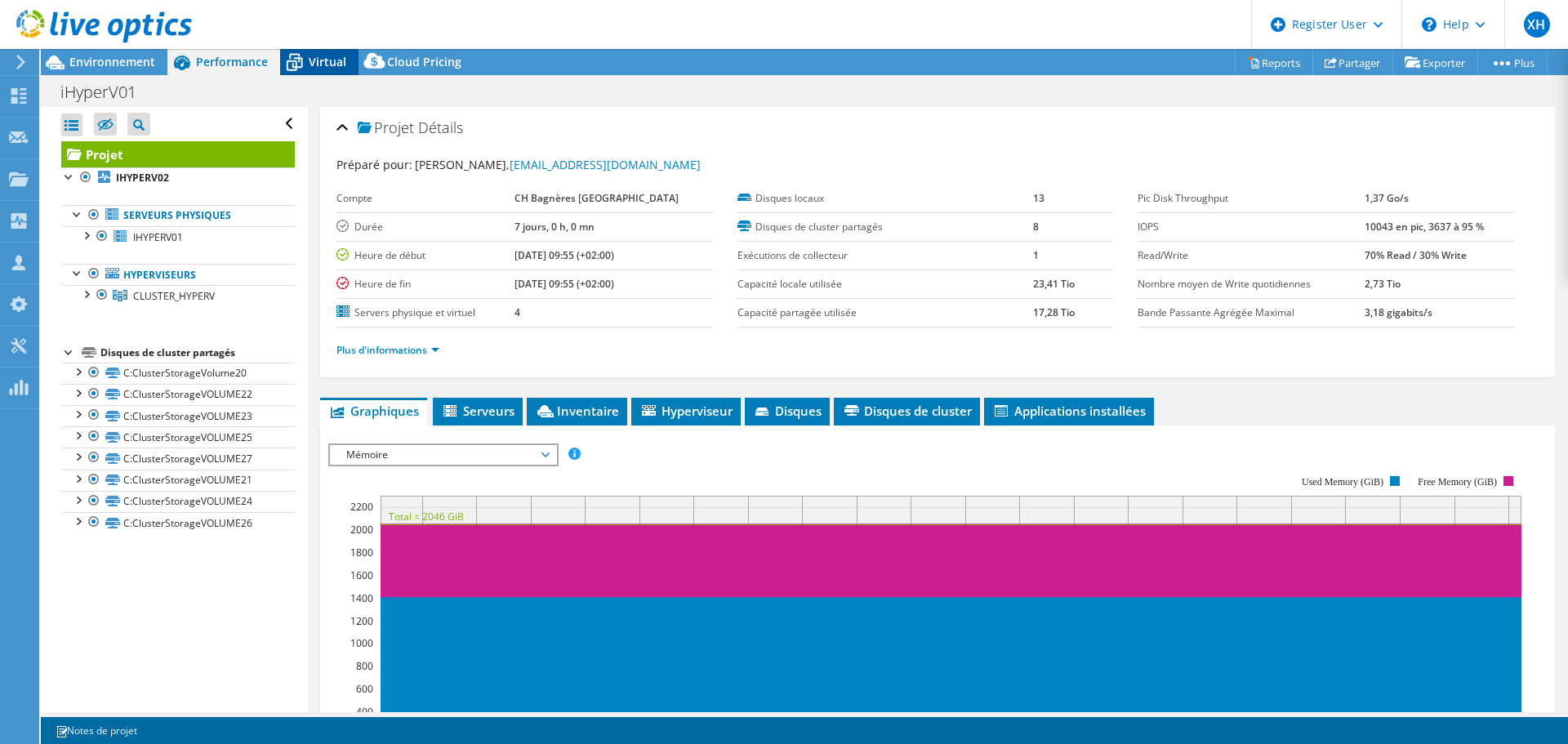
click at [340, 65] on span "Virtual" at bounding box center [327, 61] width 37 height 16
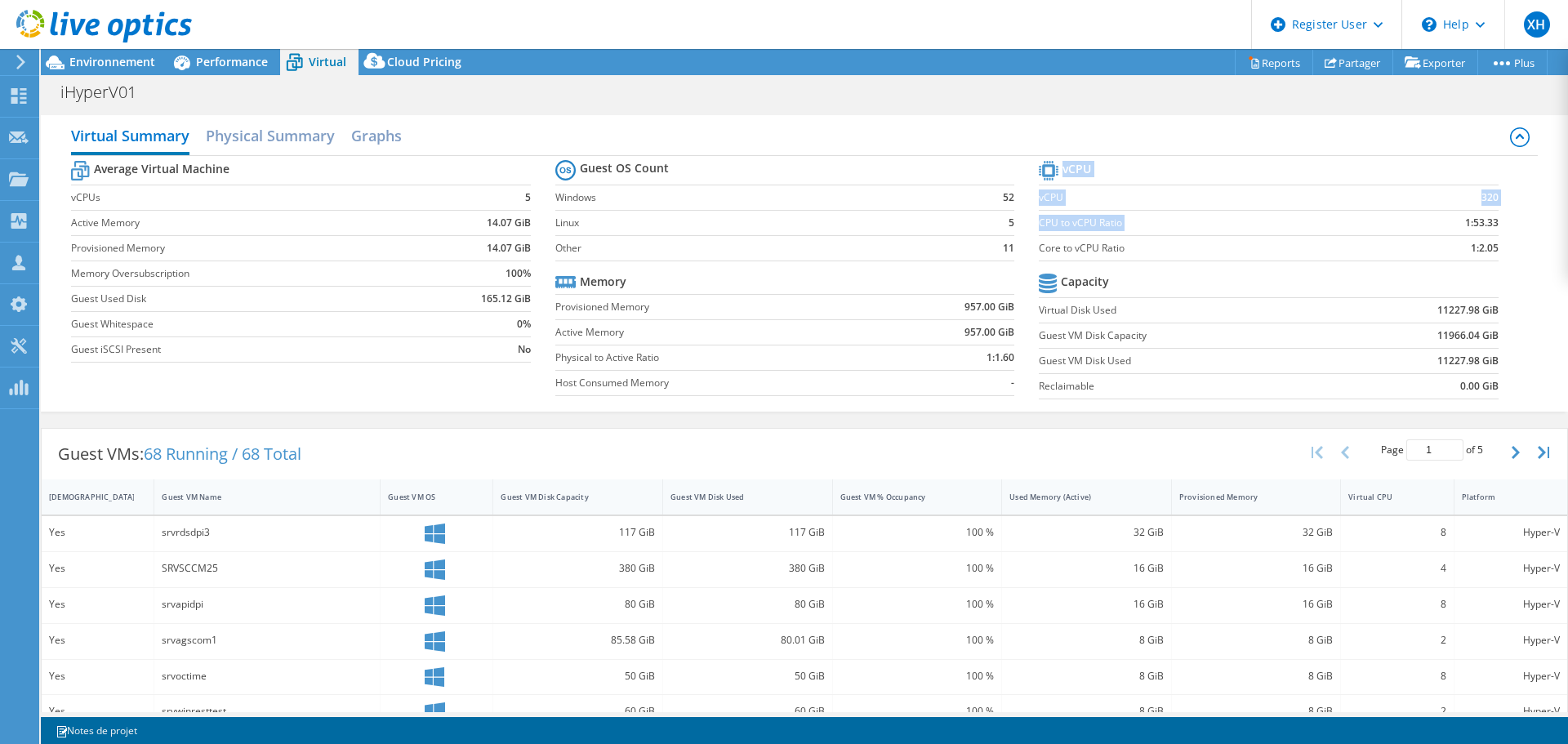
drag, startPoint x: 1490, startPoint y: 224, endPoint x: 1503, endPoint y: 224, distance: 13.0
click at [1503, 224] on section "vCPU vCPU 320 CPU to vCPU Ratio 1:53.33 Core to vCPU Ratio 1:2.05 Capacity Virt…" at bounding box center [1281, 282] width 484 height 251
click at [1512, 240] on div "Average Virtual Machine vCPUs 5 Active Memory 14.07 GiB Provisioned Memory 14.0…" at bounding box center [804, 282] width 1466 height 252
click at [1490, 252] on section "vCPU vCPU 320 CPU to vCPU Ratio 1:53.33 Core to vCPU Ratio 1:2.05 Capacity Virt…" at bounding box center [1281, 282] width 484 height 251
click at [89, 63] on span "Environnement" at bounding box center [112, 61] width 86 height 16
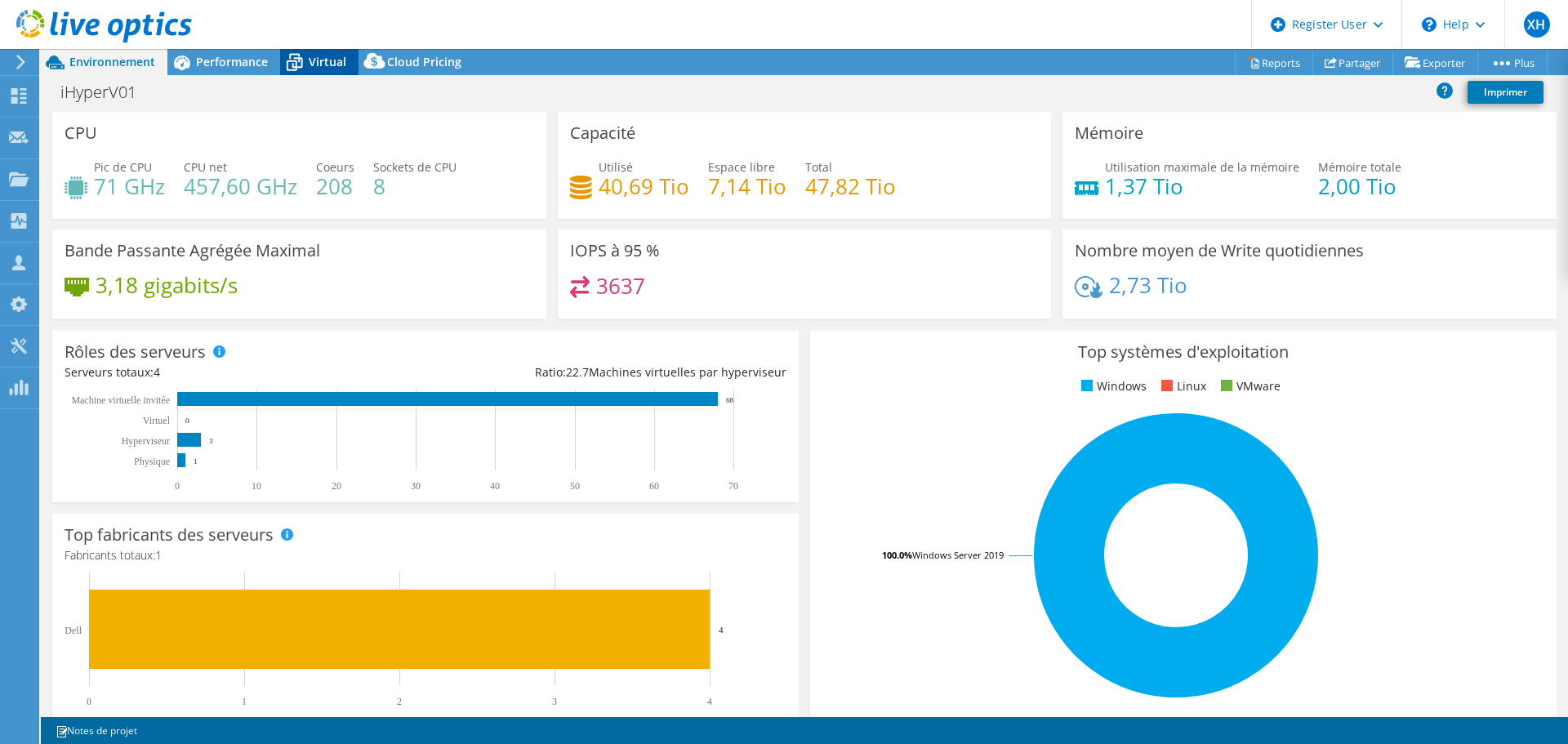
click at [335, 58] on span "Virtual" at bounding box center [327, 61] width 37 height 16
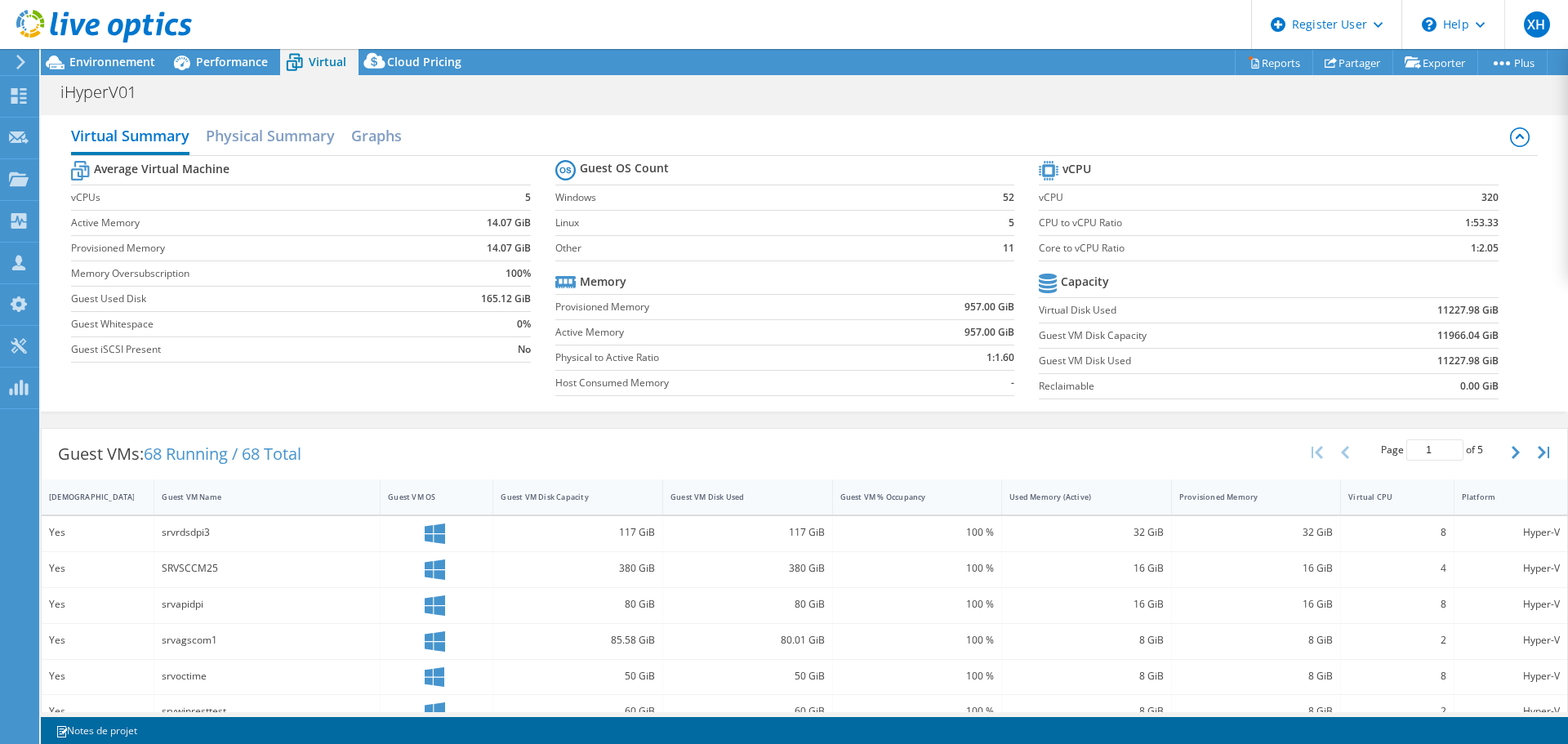
click at [1482, 194] on b "320" at bounding box center [1490, 198] width 17 height 16
click at [120, 71] on div "Environnement" at bounding box center [104, 62] width 127 height 26
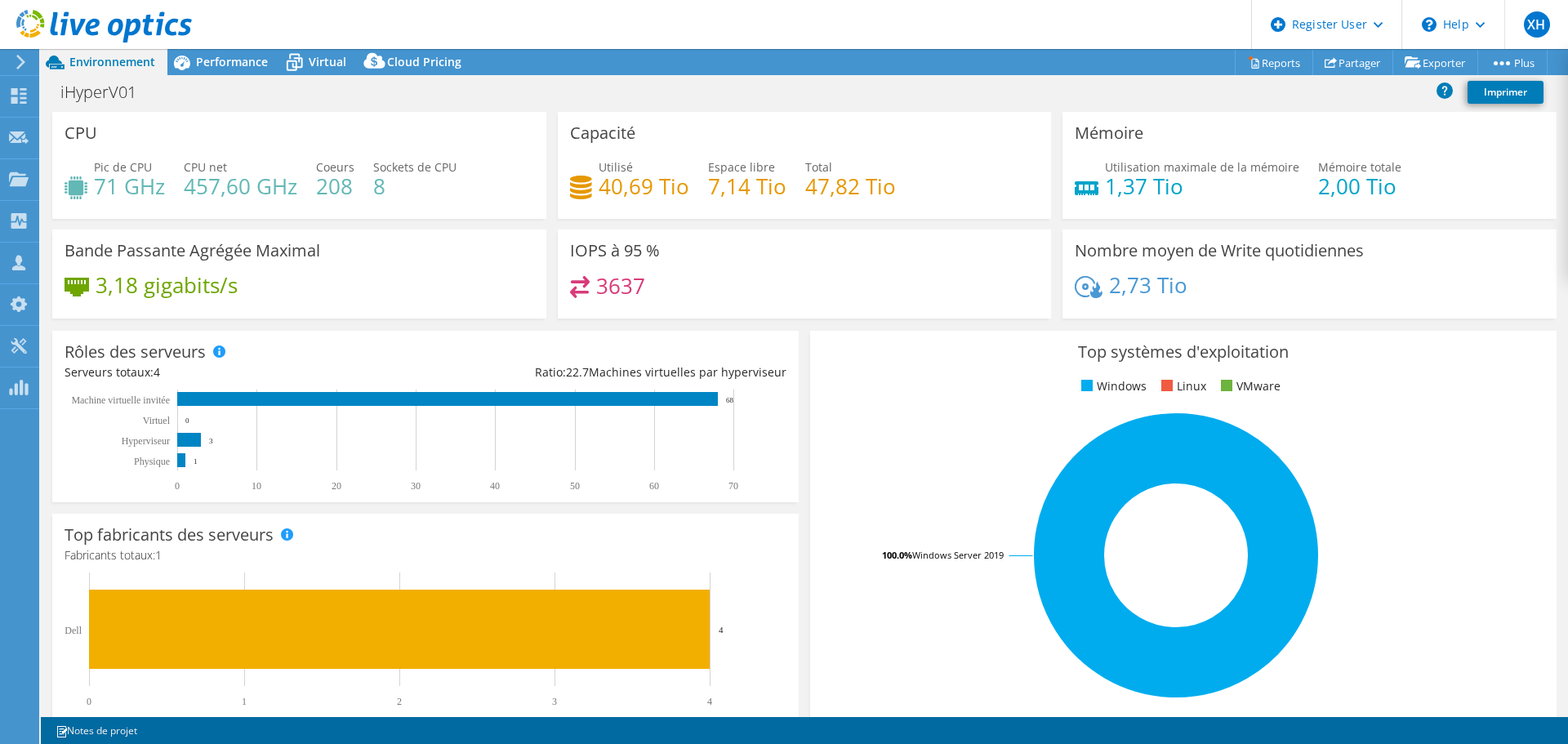
click at [327, 185] on h4 "208" at bounding box center [335, 186] width 38 height 18
click at [253, 54] on span "Performance" at bounding box center [232, 61] width 72 height 16
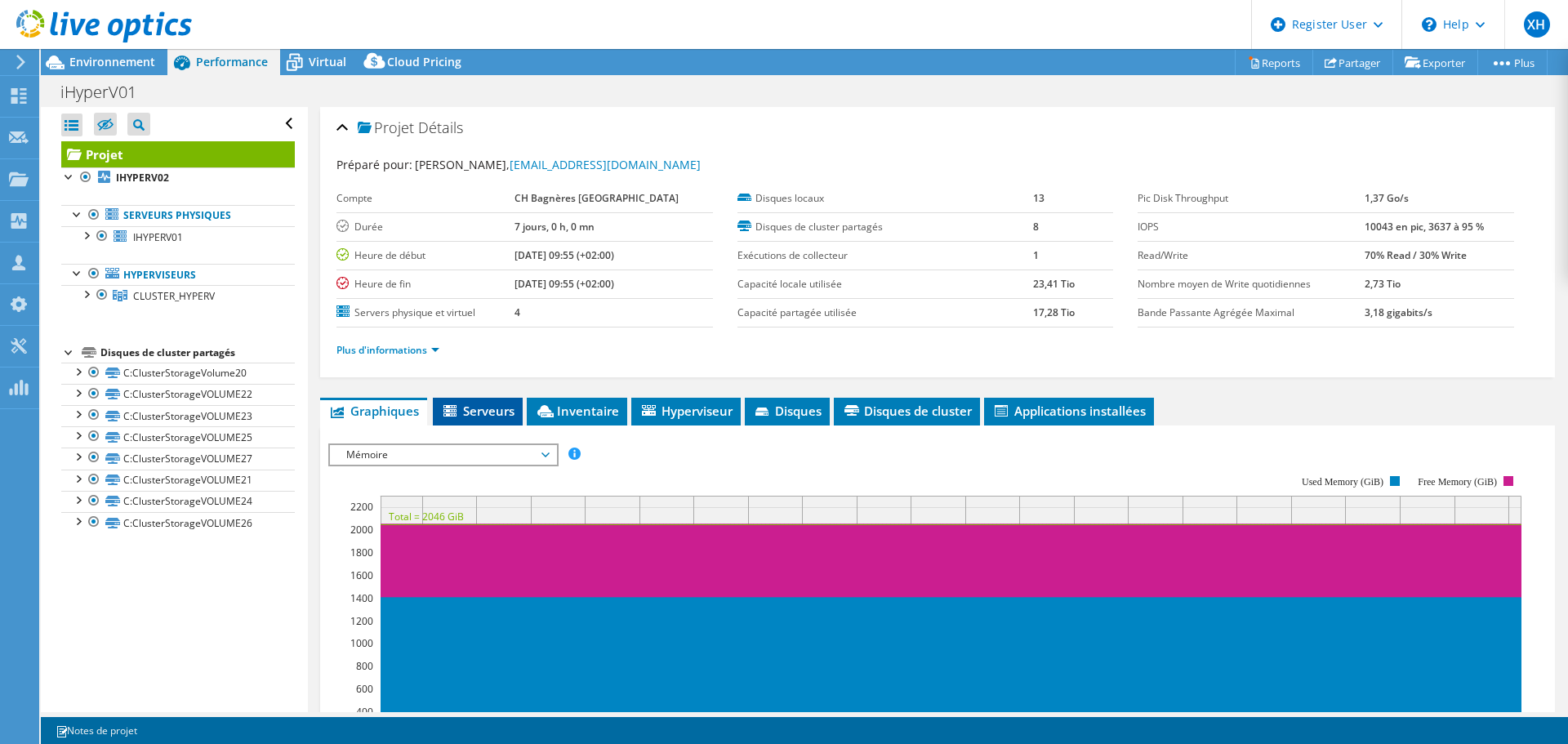
click at [513, 414] on span "Serveurs" at bounding box center [477, 411] width 74 height 16
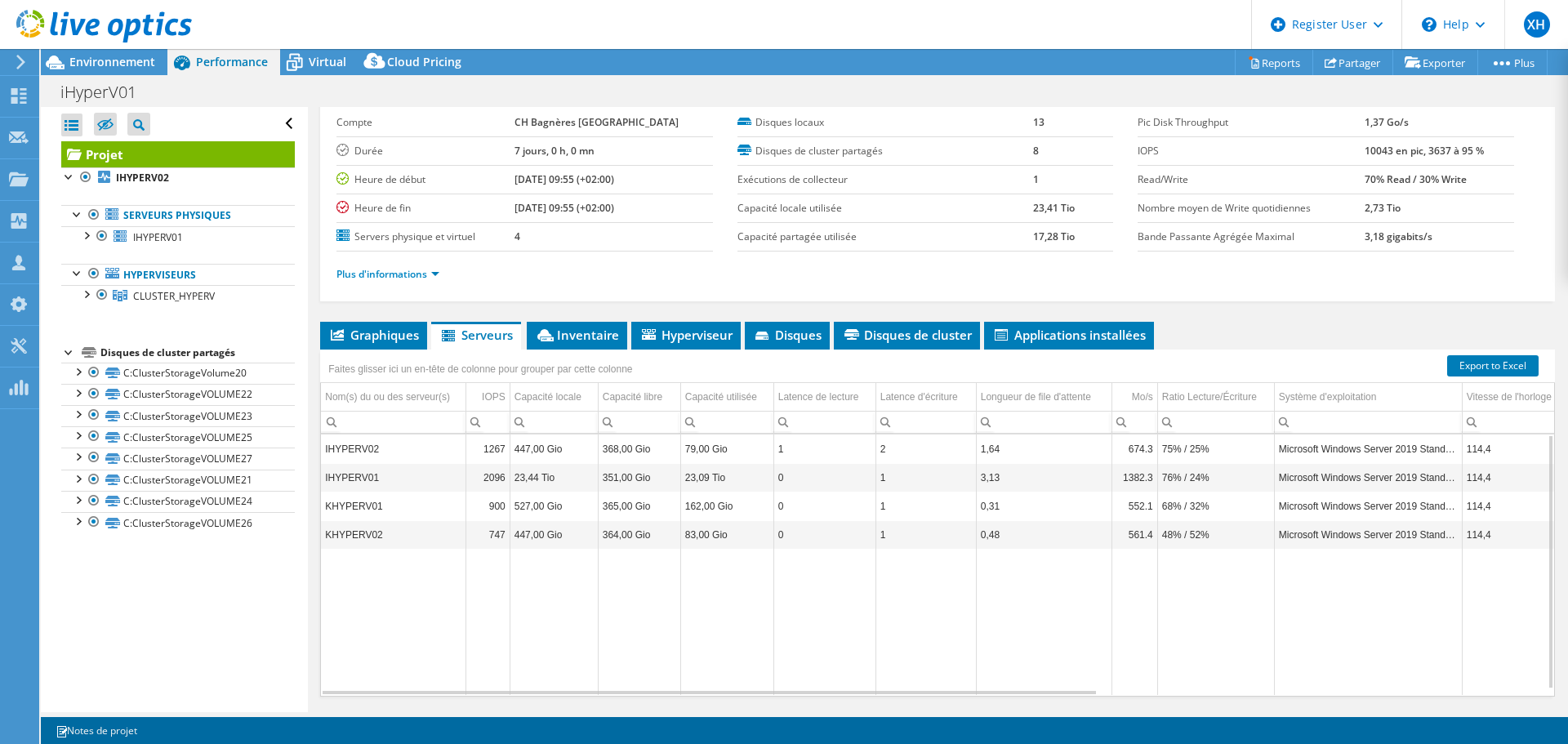
scroll to position [41, 0]
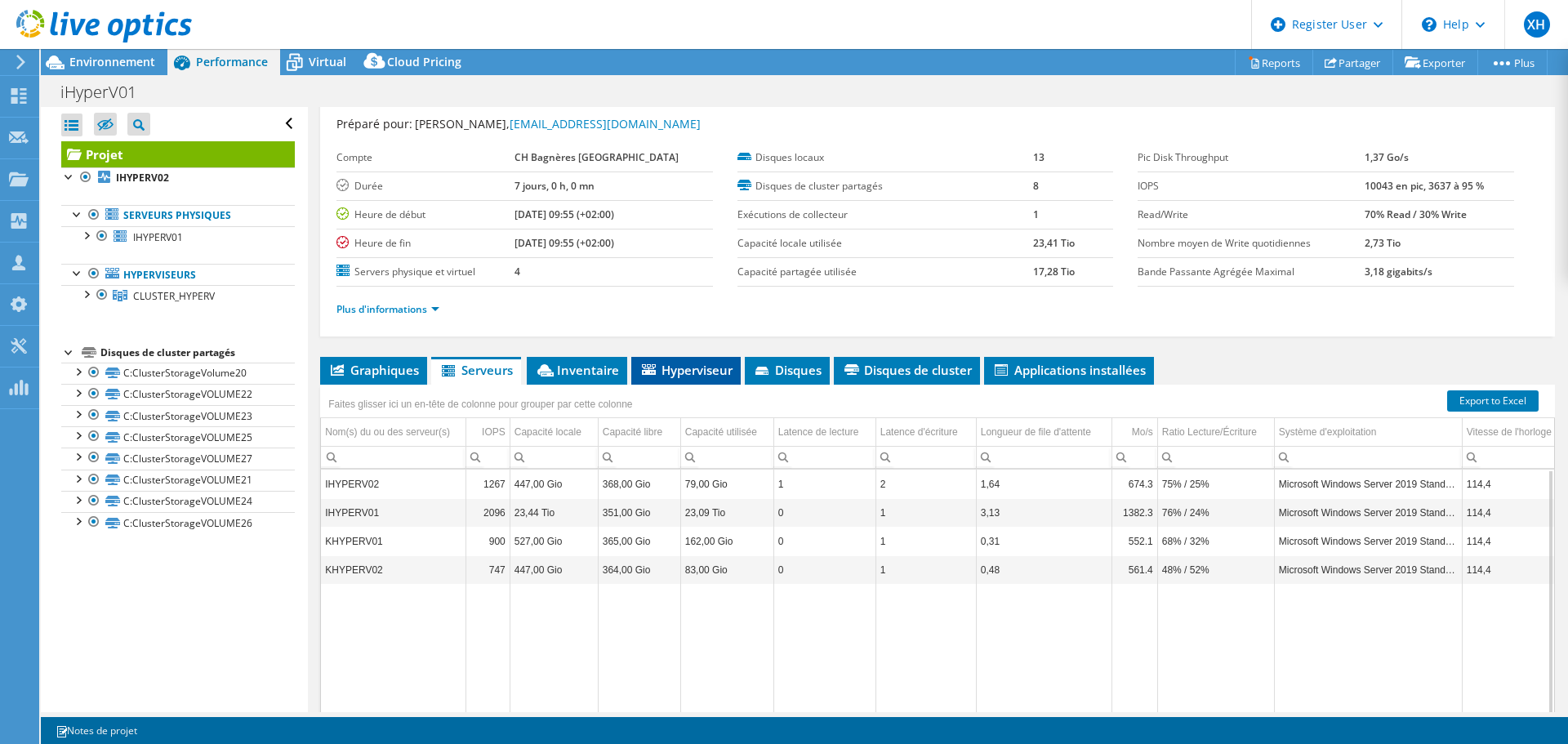
click at [696, 371] on span "Hyperviseur" at bounding box center [686, 370] width 93 height 16
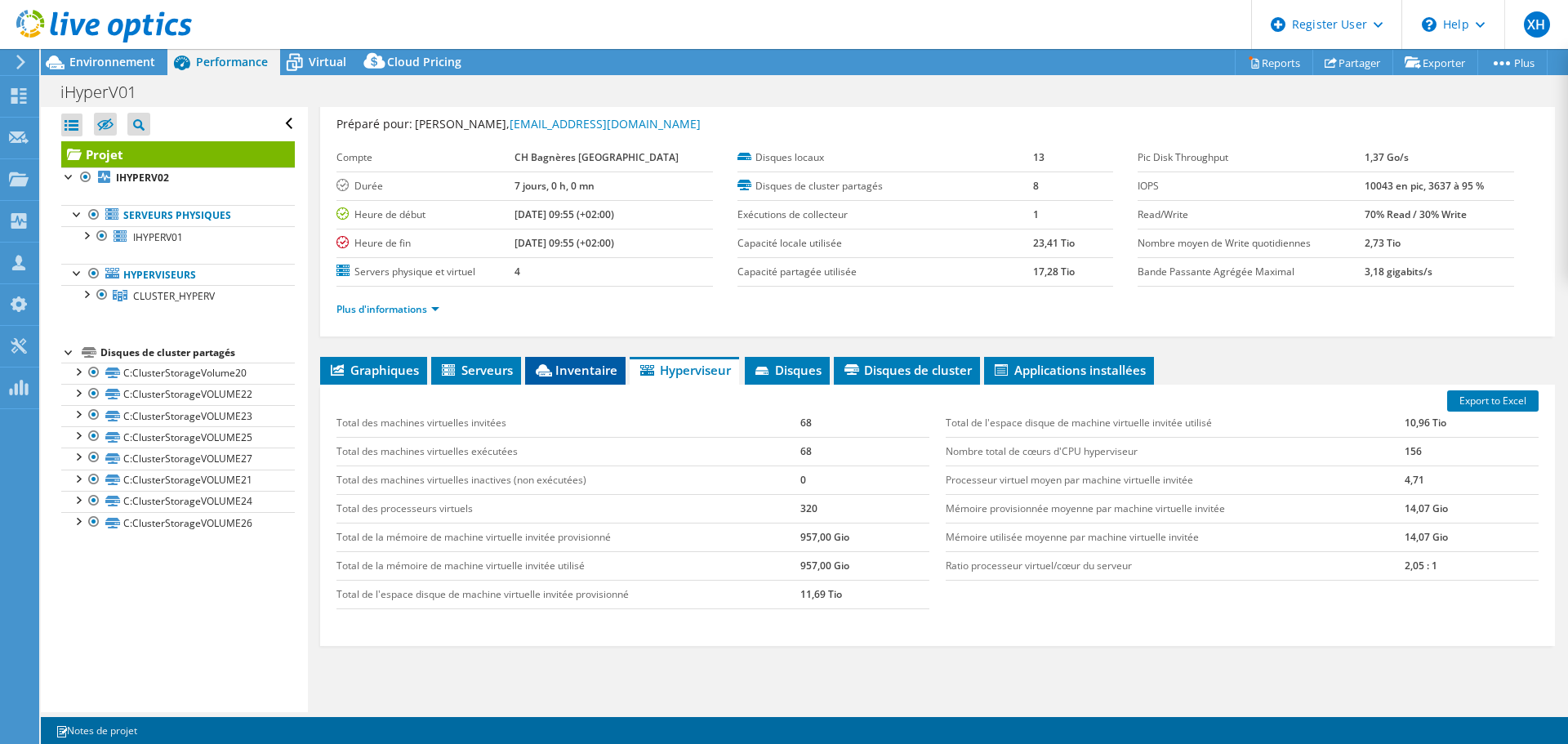
click at [607, 371] on span "Inventaire" at bounding box center [575, 370] width 84 height 16
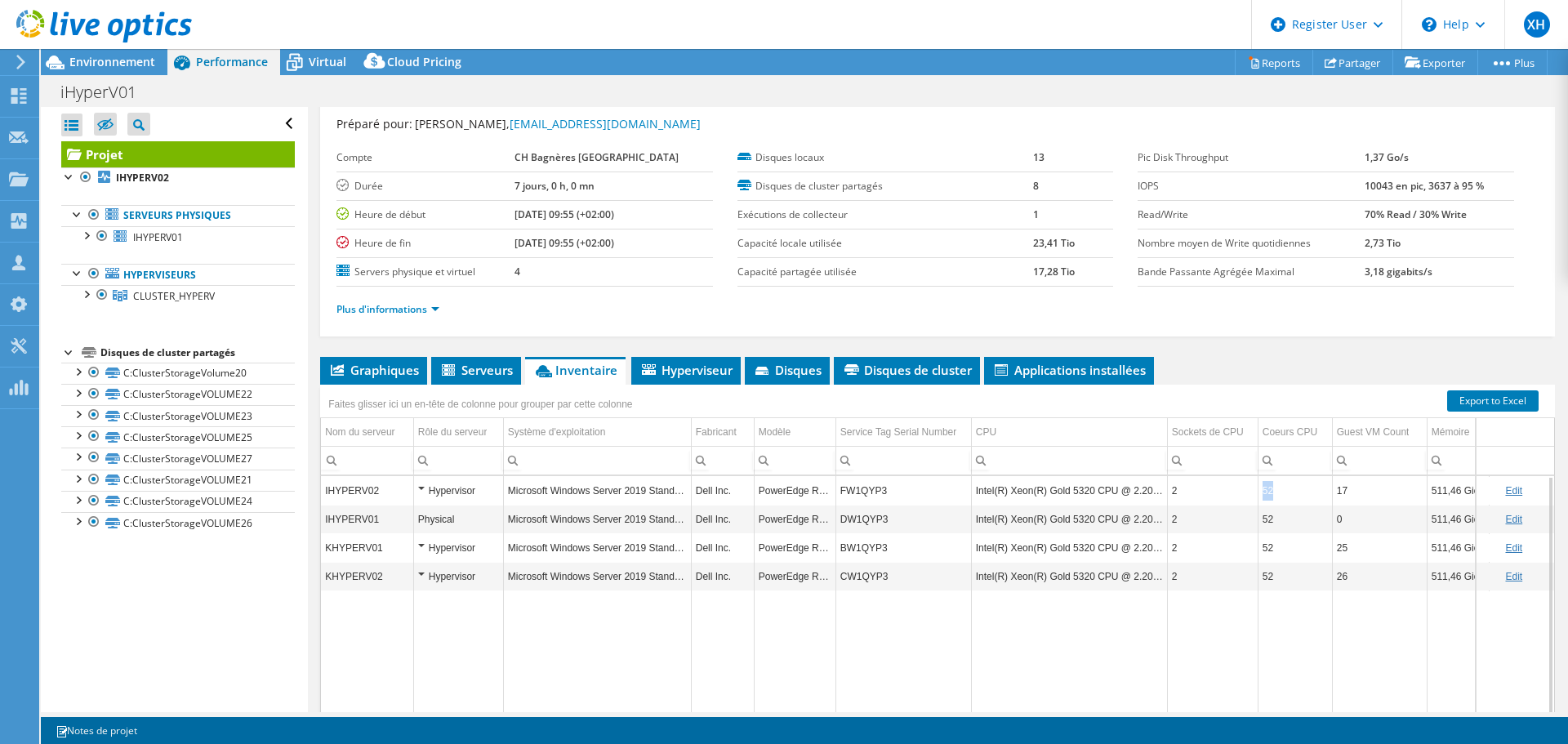
drag, startPoint x: 1278, startPoint y: 492, endPoint x: 1289, endPoint y: 492, distance: 11.0
click at [1289, 492] on td "52" at bounding box center [1294, 490] width 74 height 28
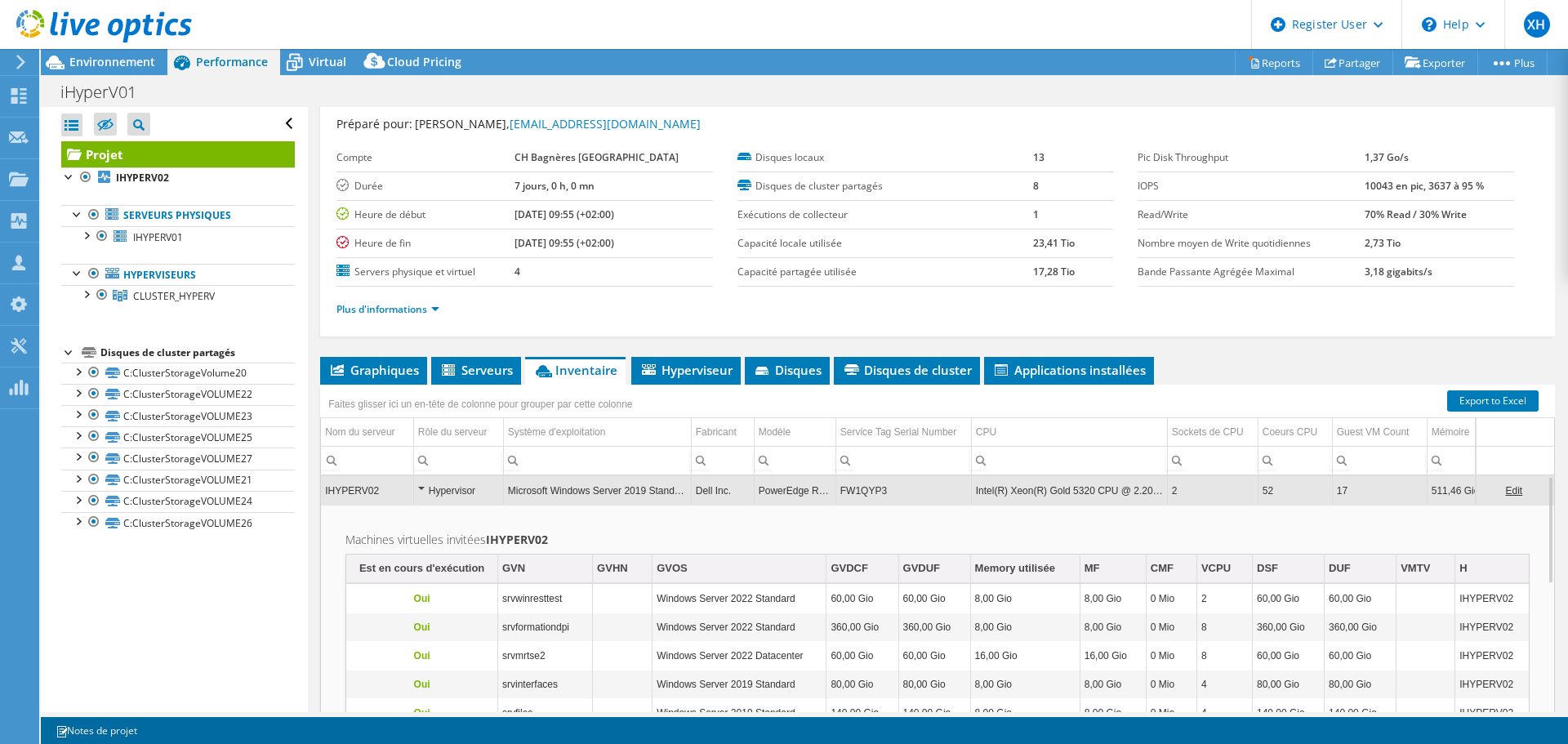
click at [1312, 502] on td "52" at bounding box center [1294, 490] width 74 height 28
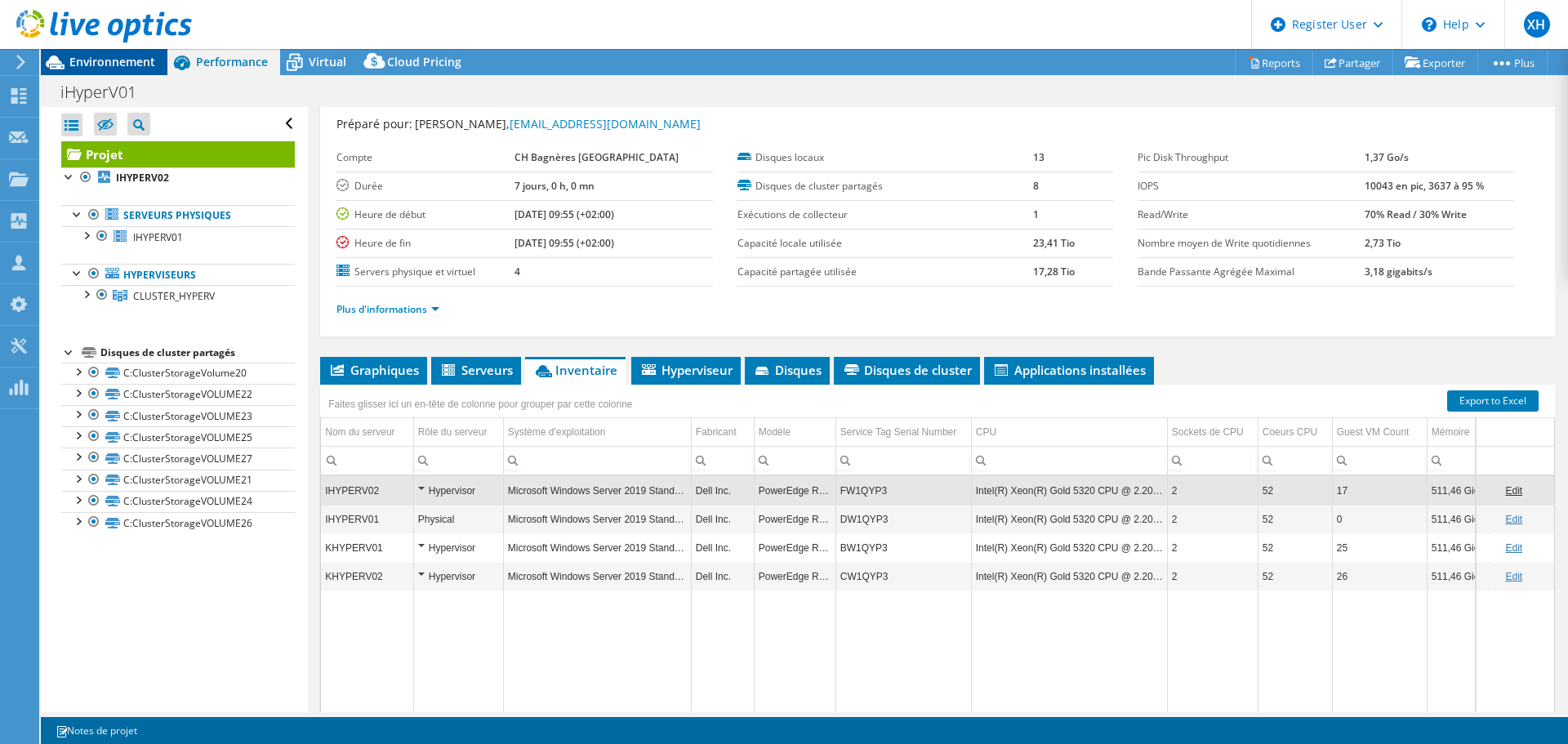
click at [113, 62] on span "Environnement" at bounding box center [112, 61] width 86 height 16
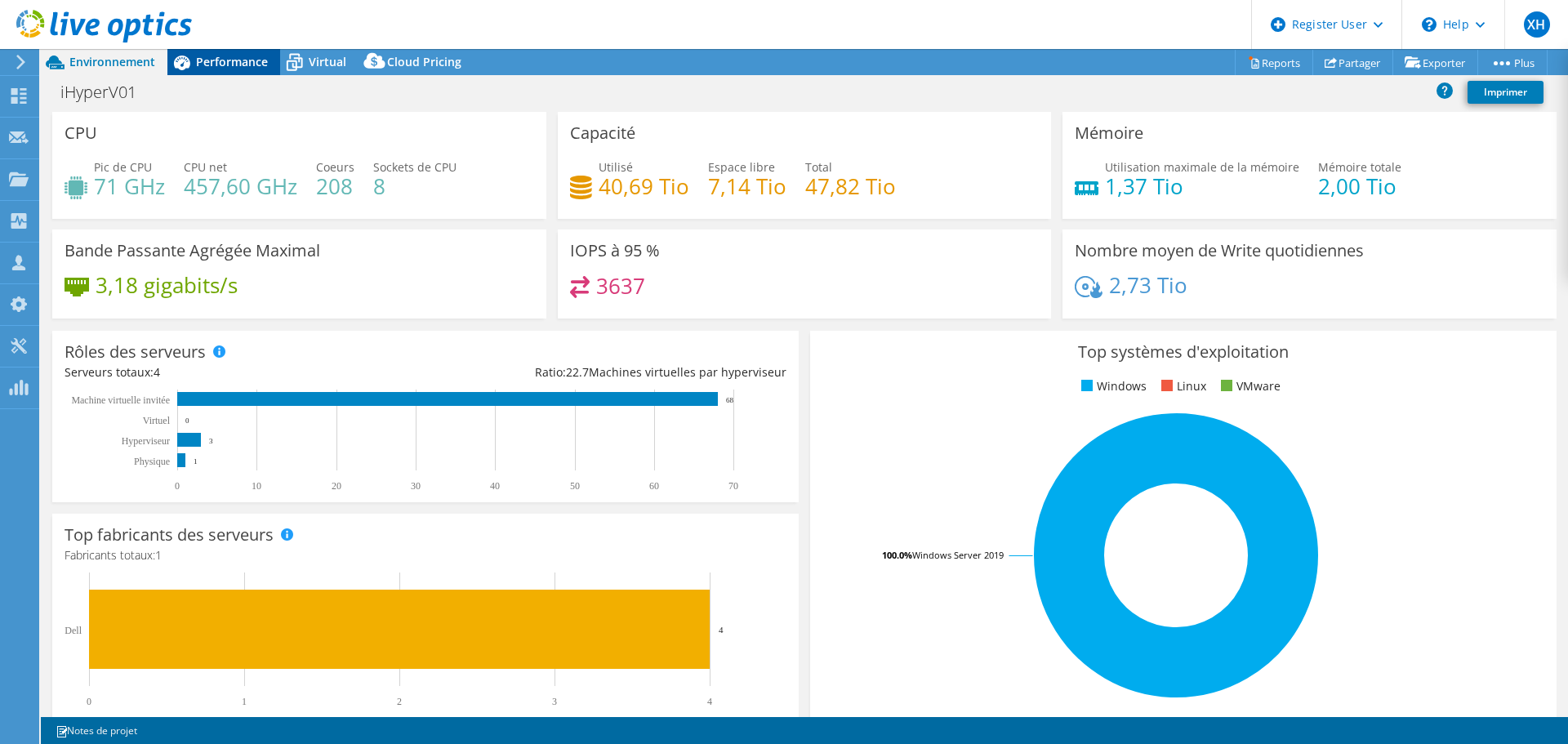
click at [231, 70] on div "Performance" at bounding box center [224, 62] width 113 height 26
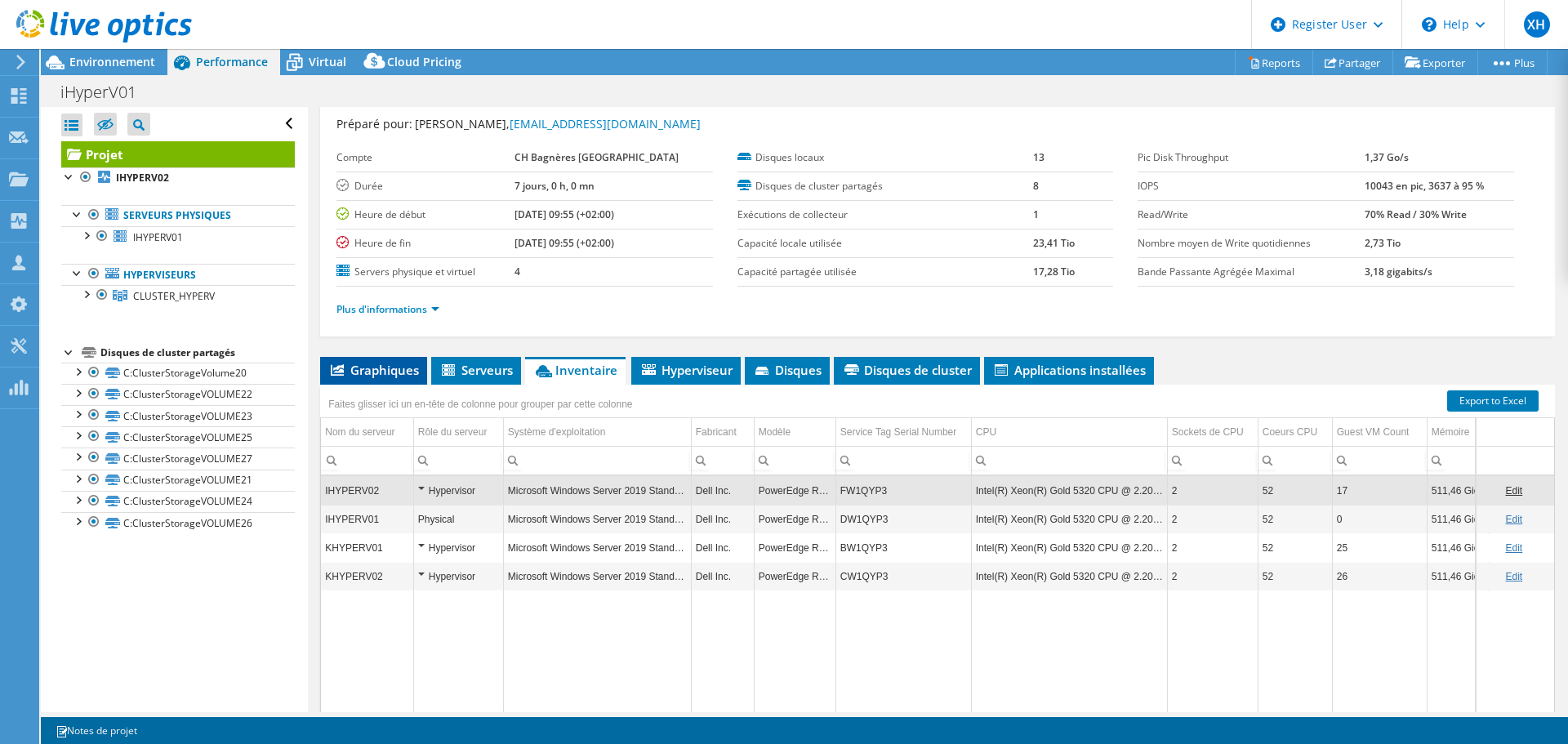
click at [380, 370] on span "Graphiques" at bounding box center [373, 370] width 90 height 16
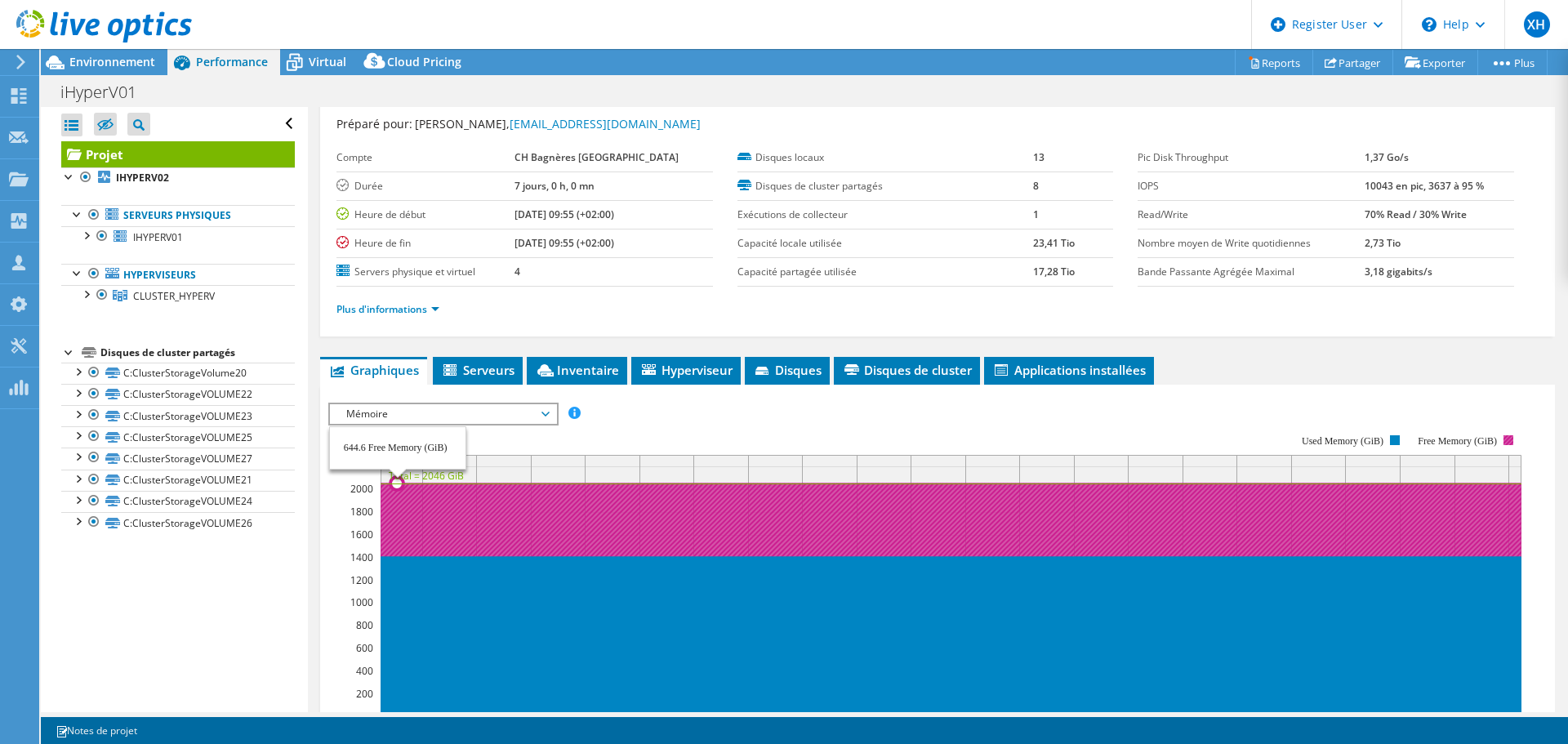
scroll to position [122, 0]
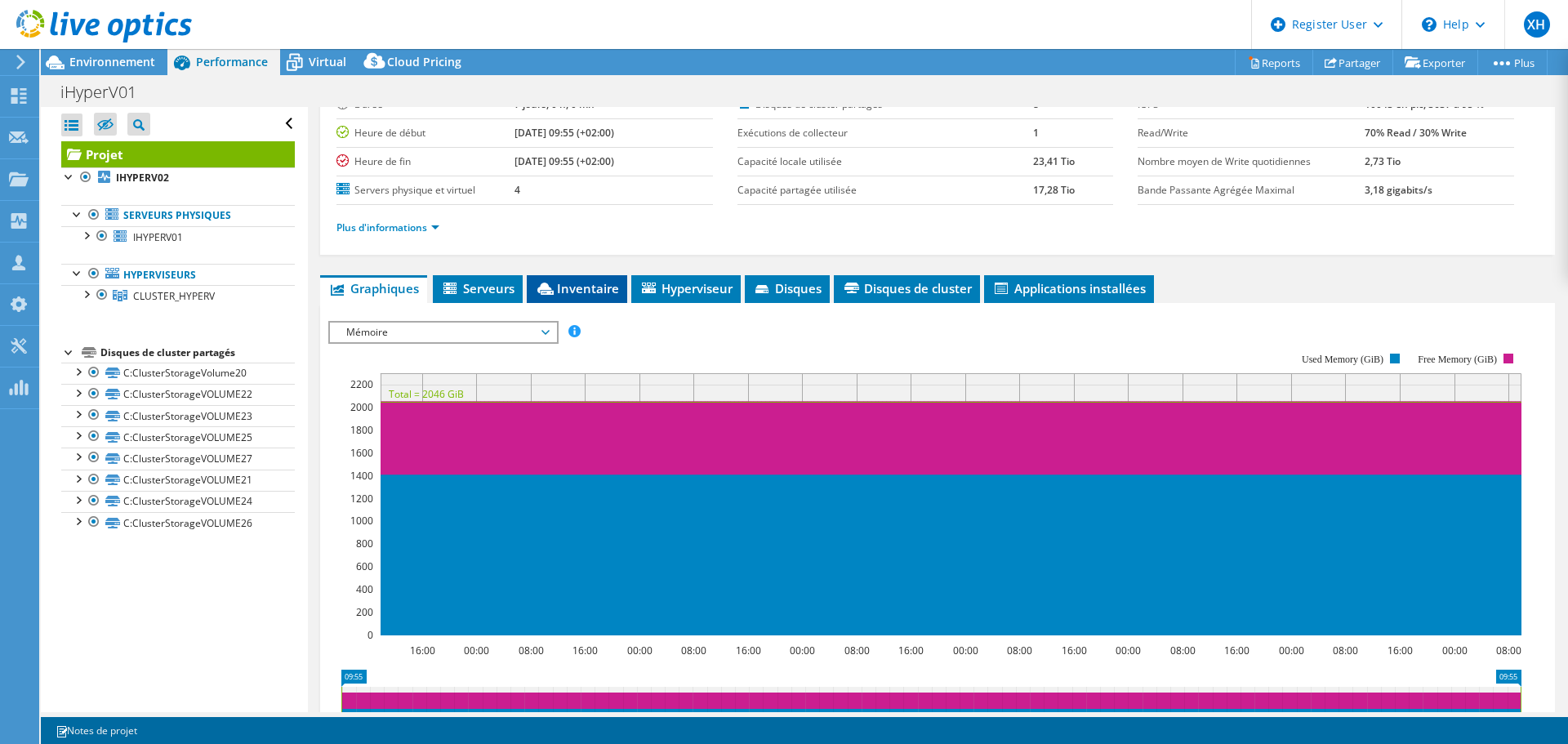
click at [622, 288] on li "Inventaire" at bounding box center [577, 289] width 100 height 27
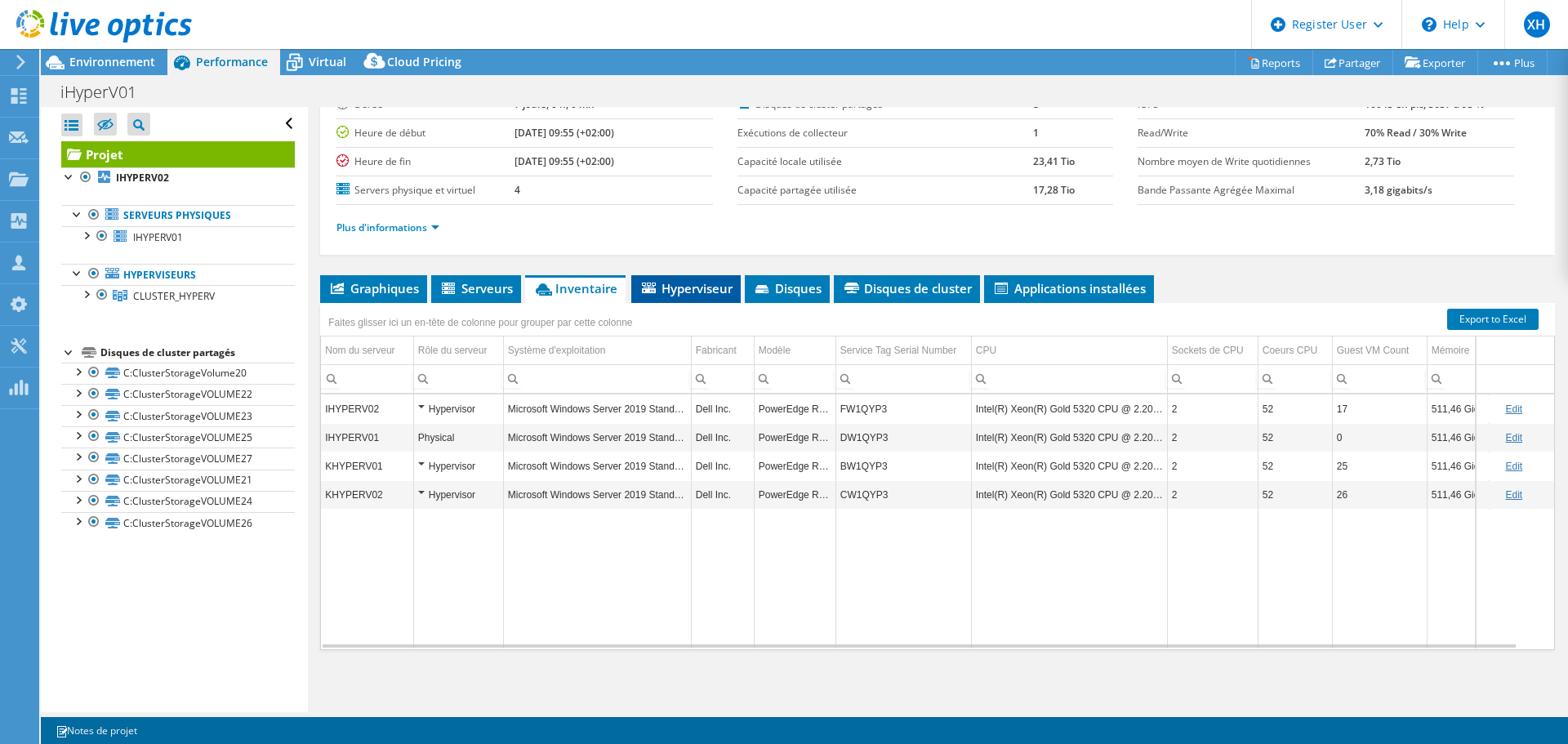
click at [668, 288] on span "Hyperviseur" at bounding box center [686, 288] width 93 height 16
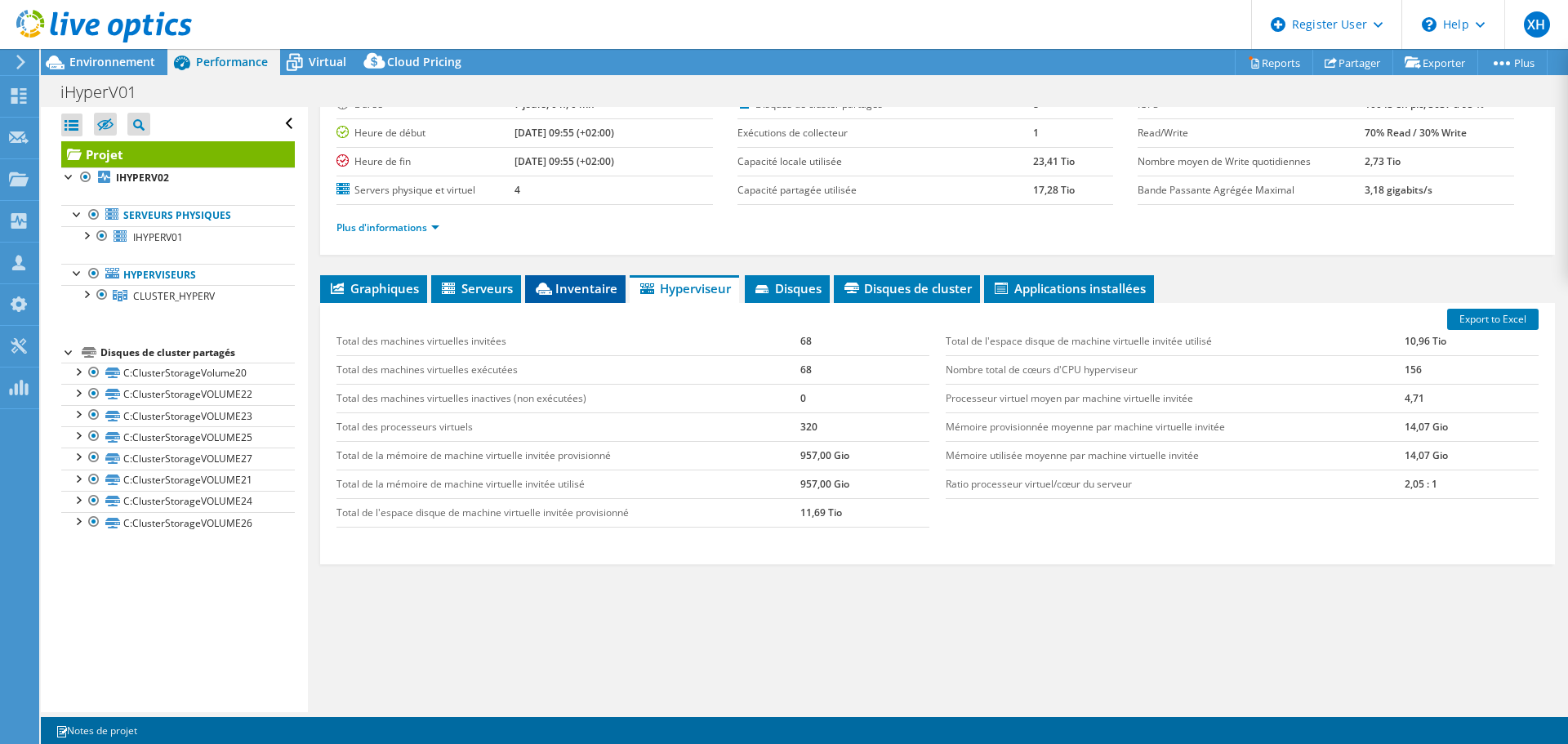
click at [569, 297] on li "Inventaire" at bounding box center [575, 289] width 100 height 27
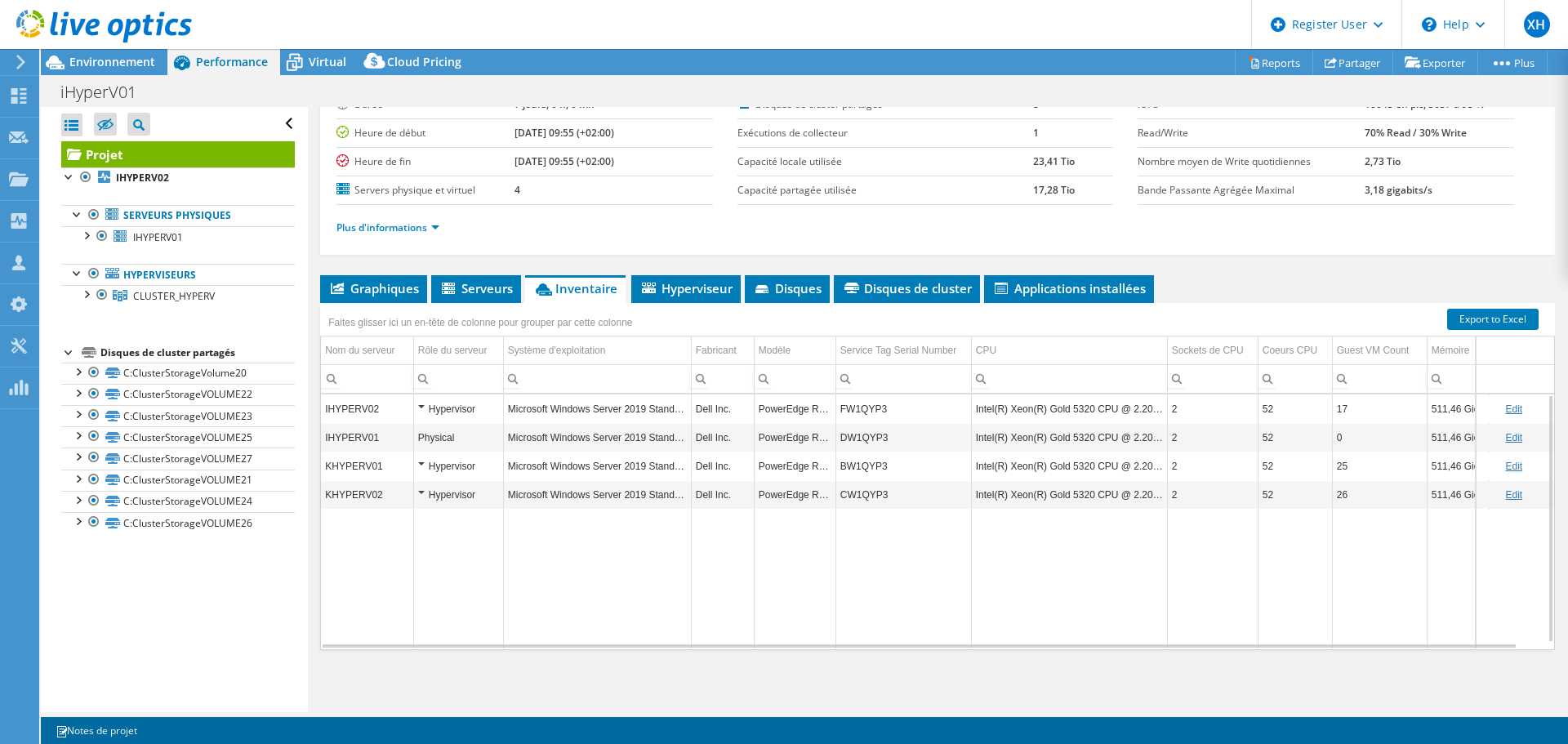
click at [856, 409] on td "FW1QYP3" at bounding box center [904, 408] width 136 height 28
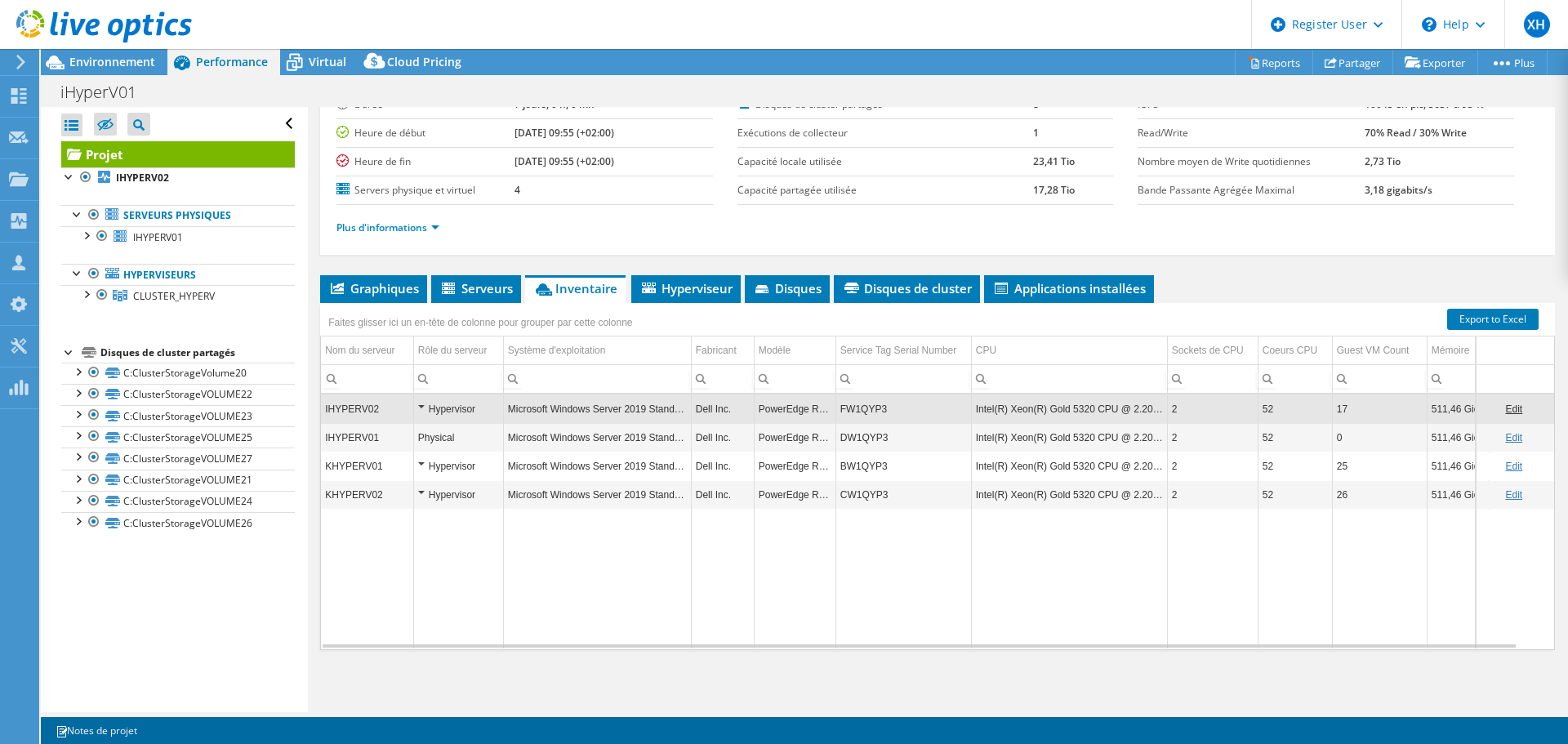
click at [870, 394] on td "FW1QYP3" at bounding box center [904, 408] width 136 height 28
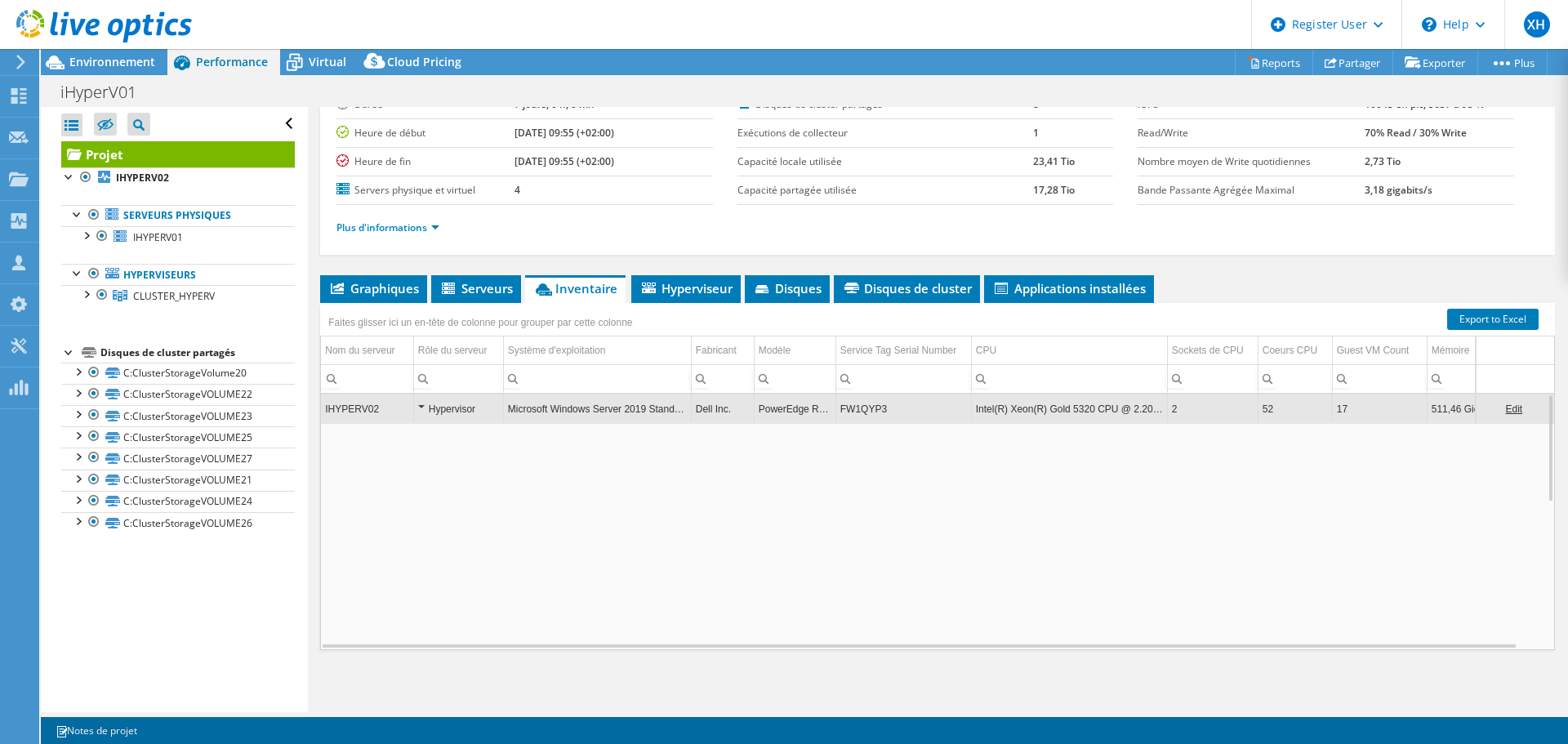
click at [870, 394] on td "FW1QYP3" at bounding box center [904, 408] width 136 height 28
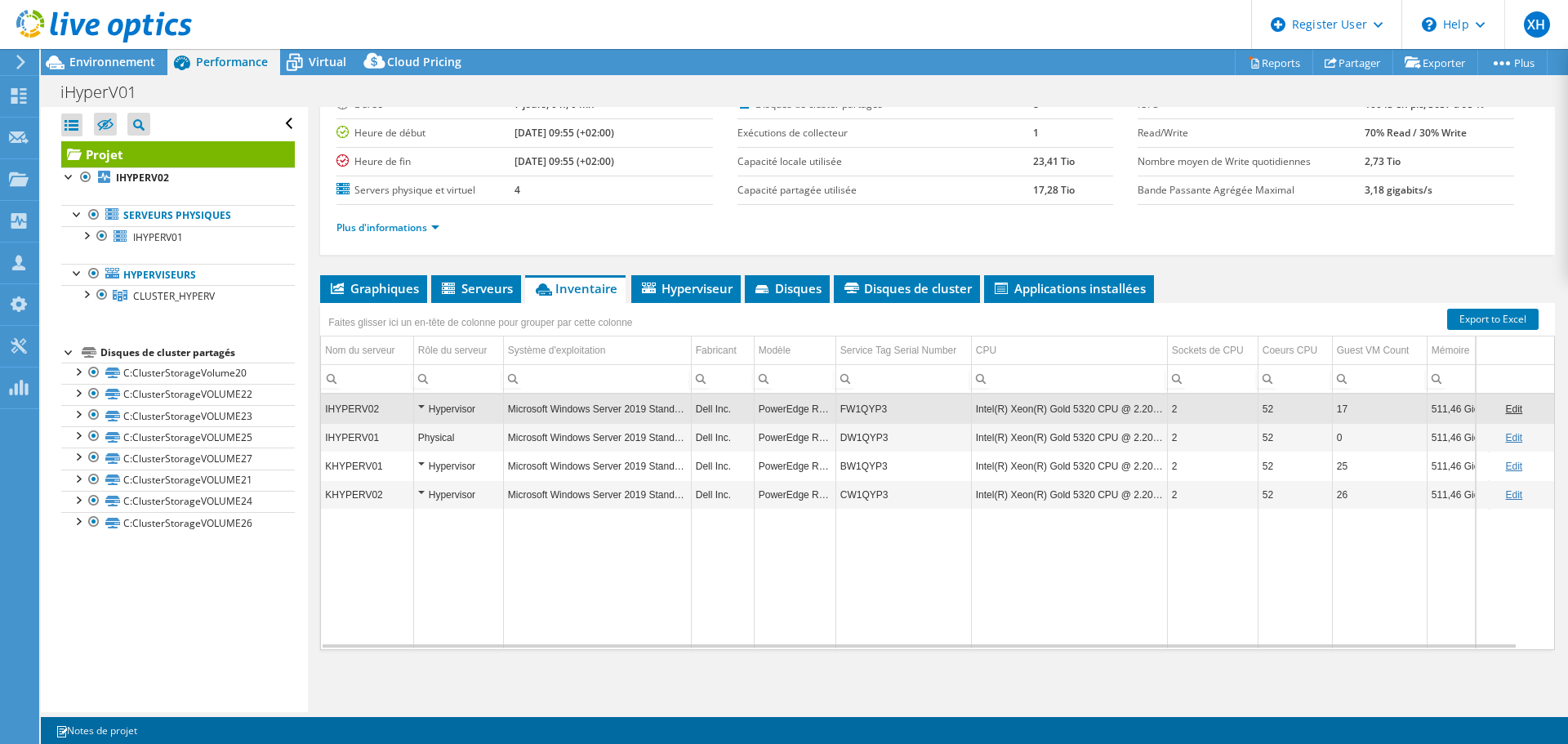
click at [867, 403] on td "FW1QYP3" at bounding box center [904, 408] width 136 height 28
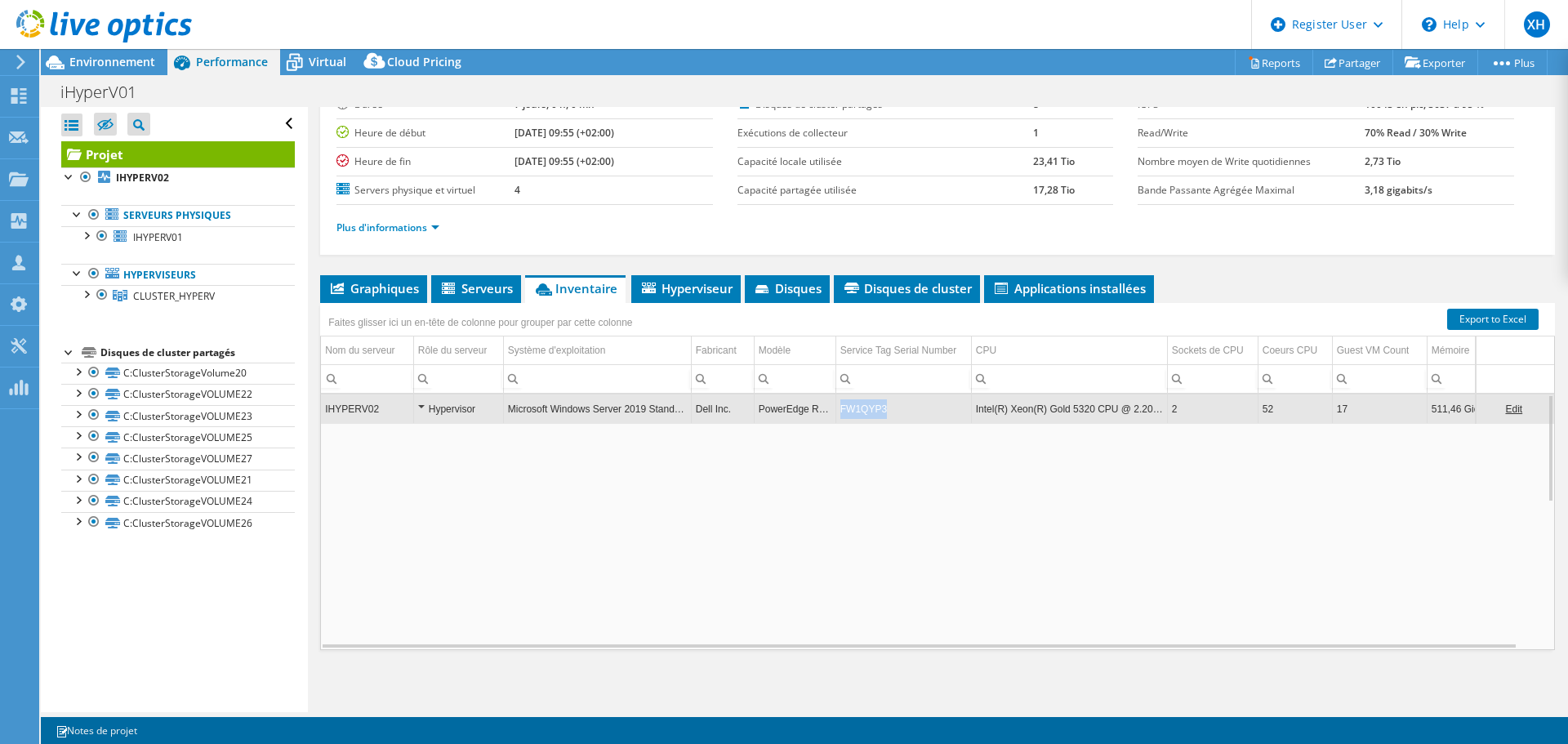
copy td "FW1QYP3"
click at [867, 403] on td "FW1QYP3" at bounding box center [904, 408] width 136 height 28
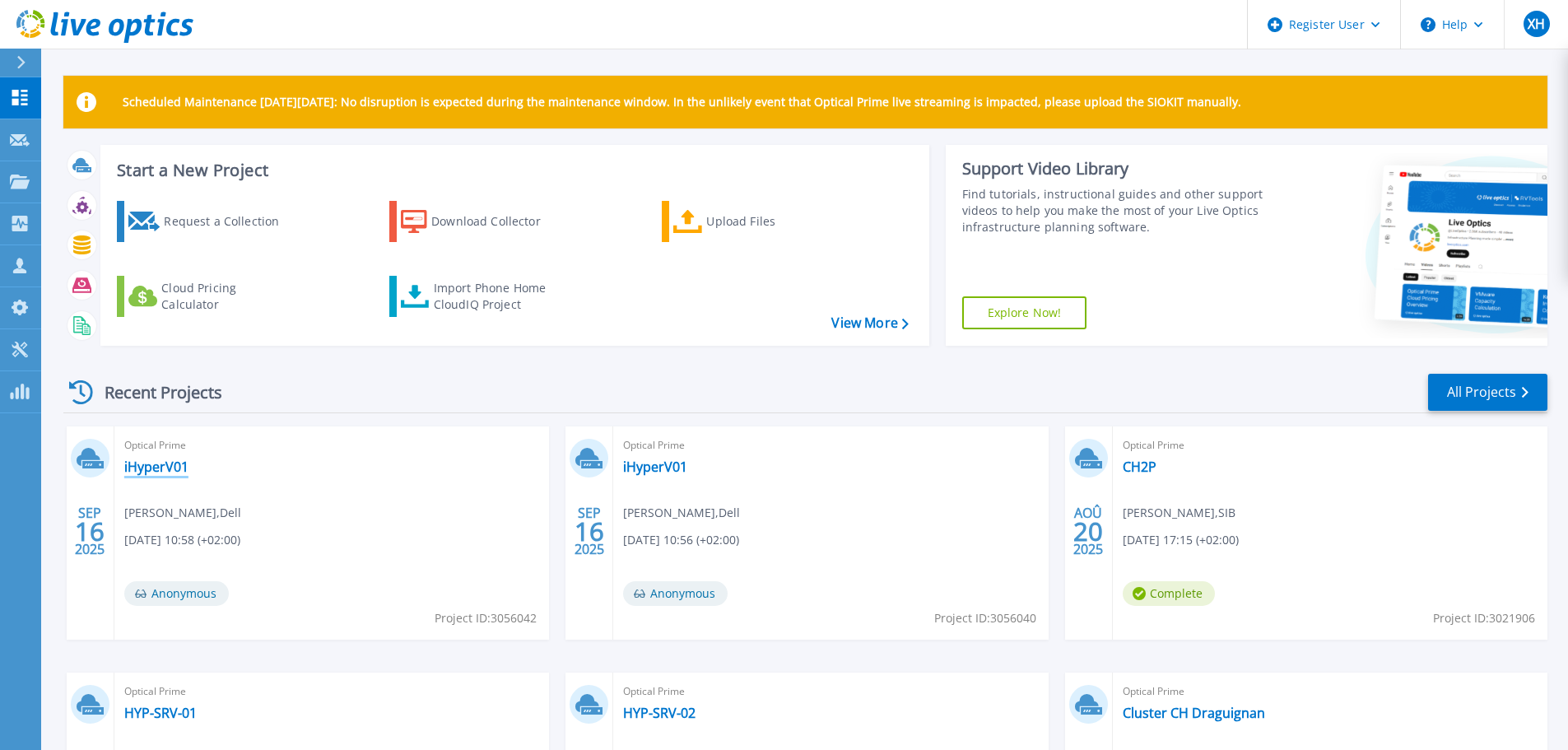
drag, startPoint x: 166, startPoint y: 467, endPoint x: 200, endPoint y: 463, distance: 34.2
click at [166, 467] on link "iHyperV01" at bounding box center [156, 467] width 64 height 17
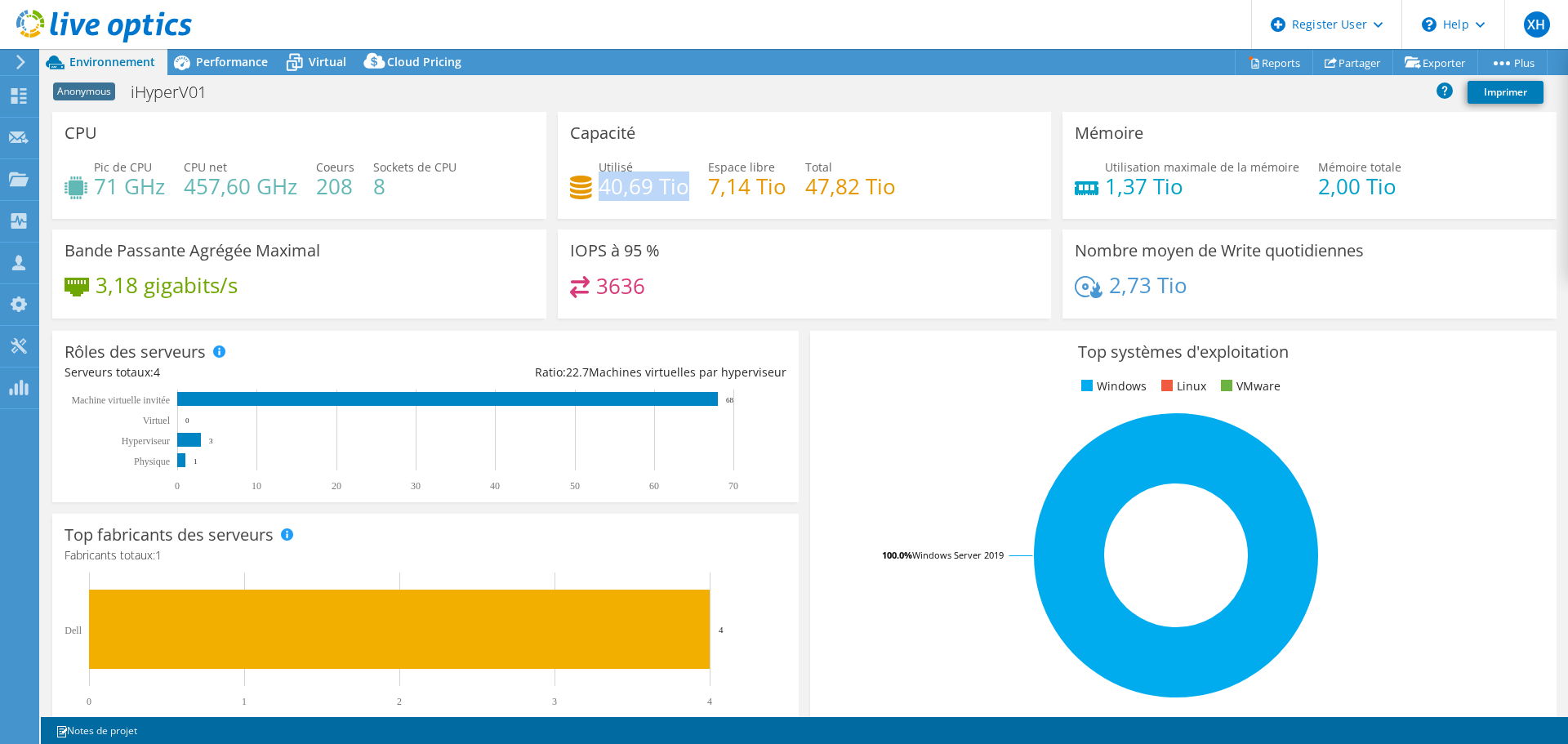
drag, startPoint x: 600, startPoint y: 183, endPoint x: 684, endPoint y: 251, distance: 108.1
click at [681, 185] on h4 "40,69 Tio" at bounding box center [643, 186] width 90 height 18
click at [242, 68] on span "Performance" at bounding box center [232, 61] width 72 height 16
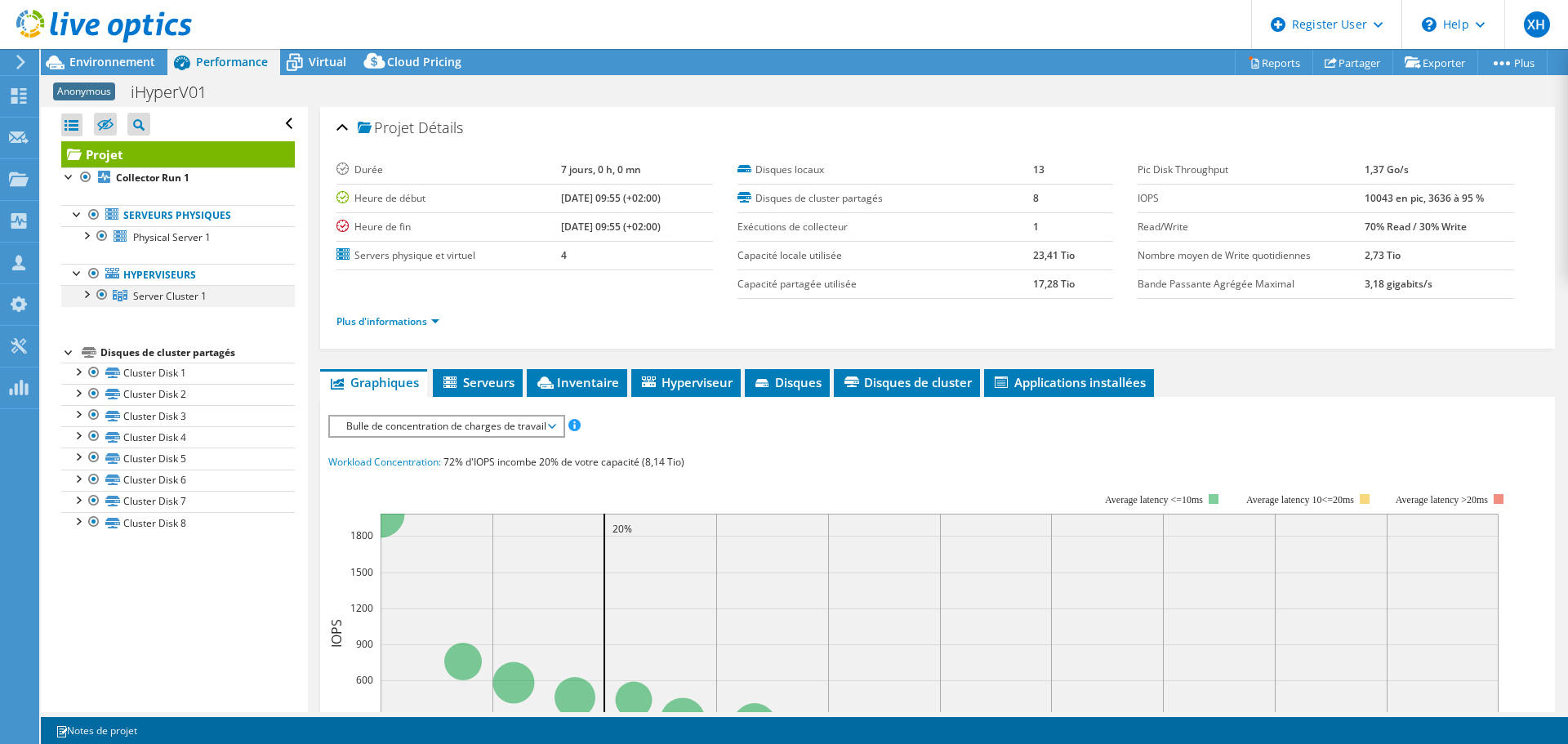
click at [89, 294] on div at bounding box center [86, 293] width 16 height 16
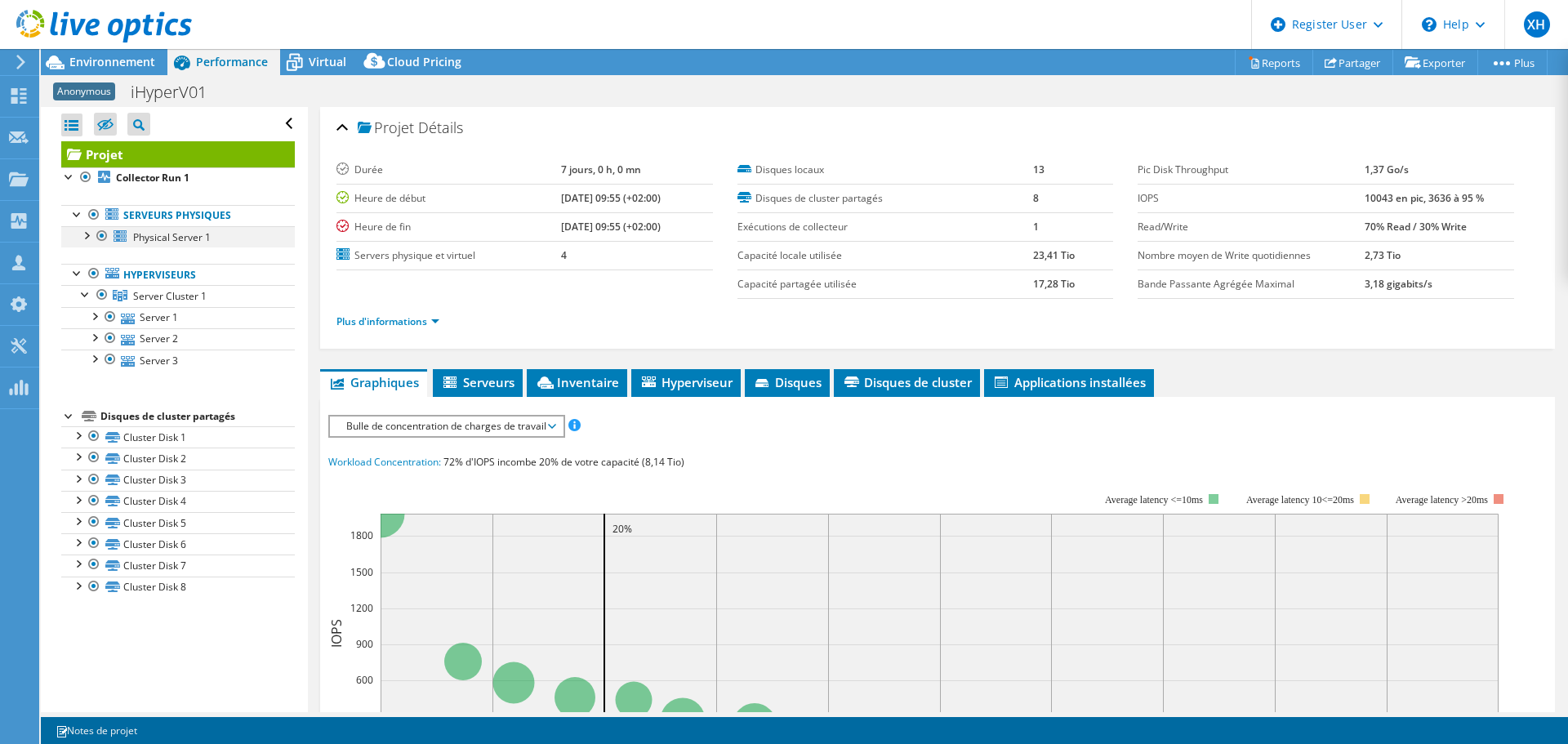
click at [86, 235] on div at bounding box center [86, 235] width 16 height 16
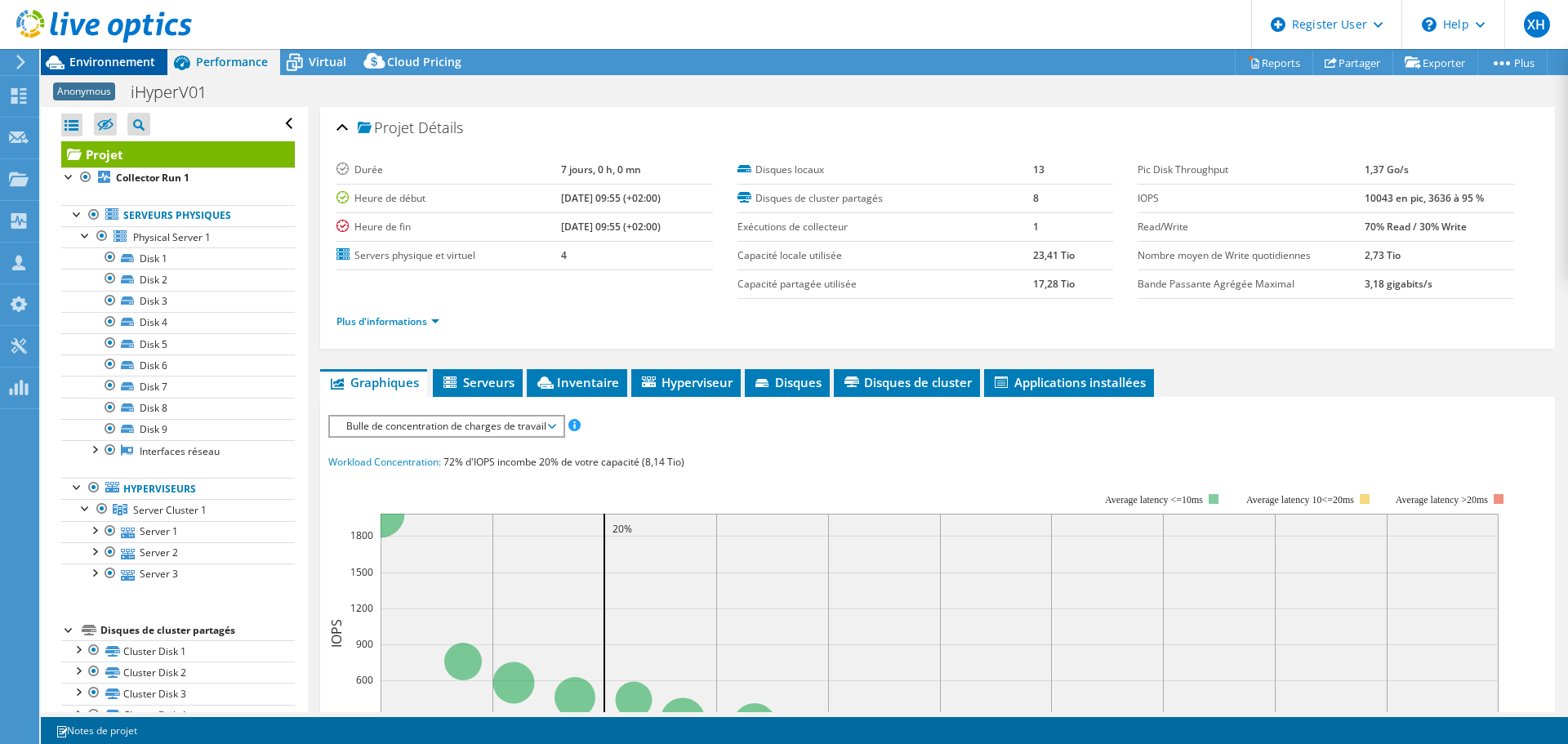
click at [126, 58] on span "Environnement" at bounding box center [112, 61] width 86 height 16
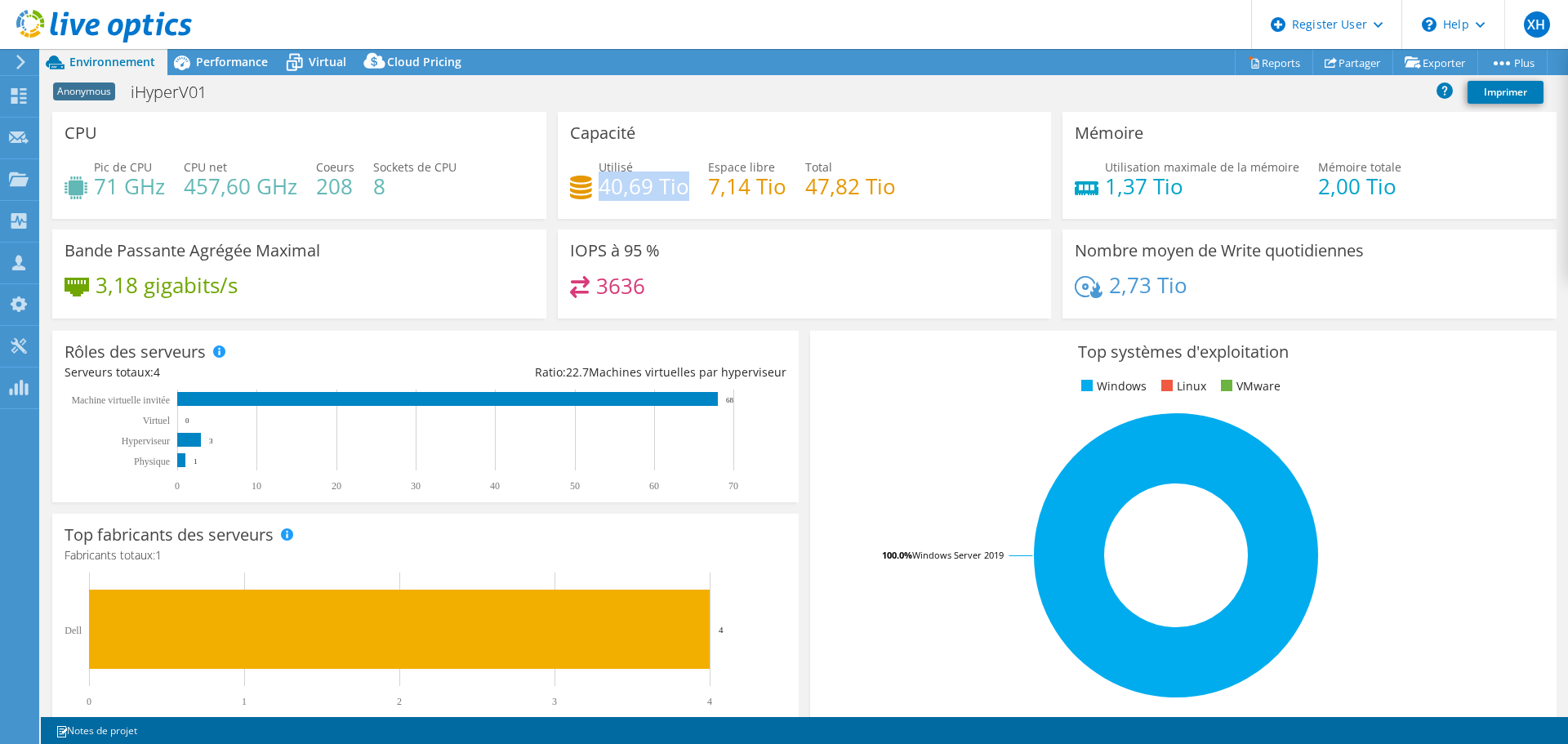
drag, startPoint x: 599, startPoint y: 186, endPoint x: 681, endPoint y: 186, distance: 82.0
click at [681, 186] on h4 "40,69 Tio" at bounding box center [643, 186] width 90 height 18
click at [321, 67] on span "Virtual" at bounding box center [327, 61] width 37 height 16
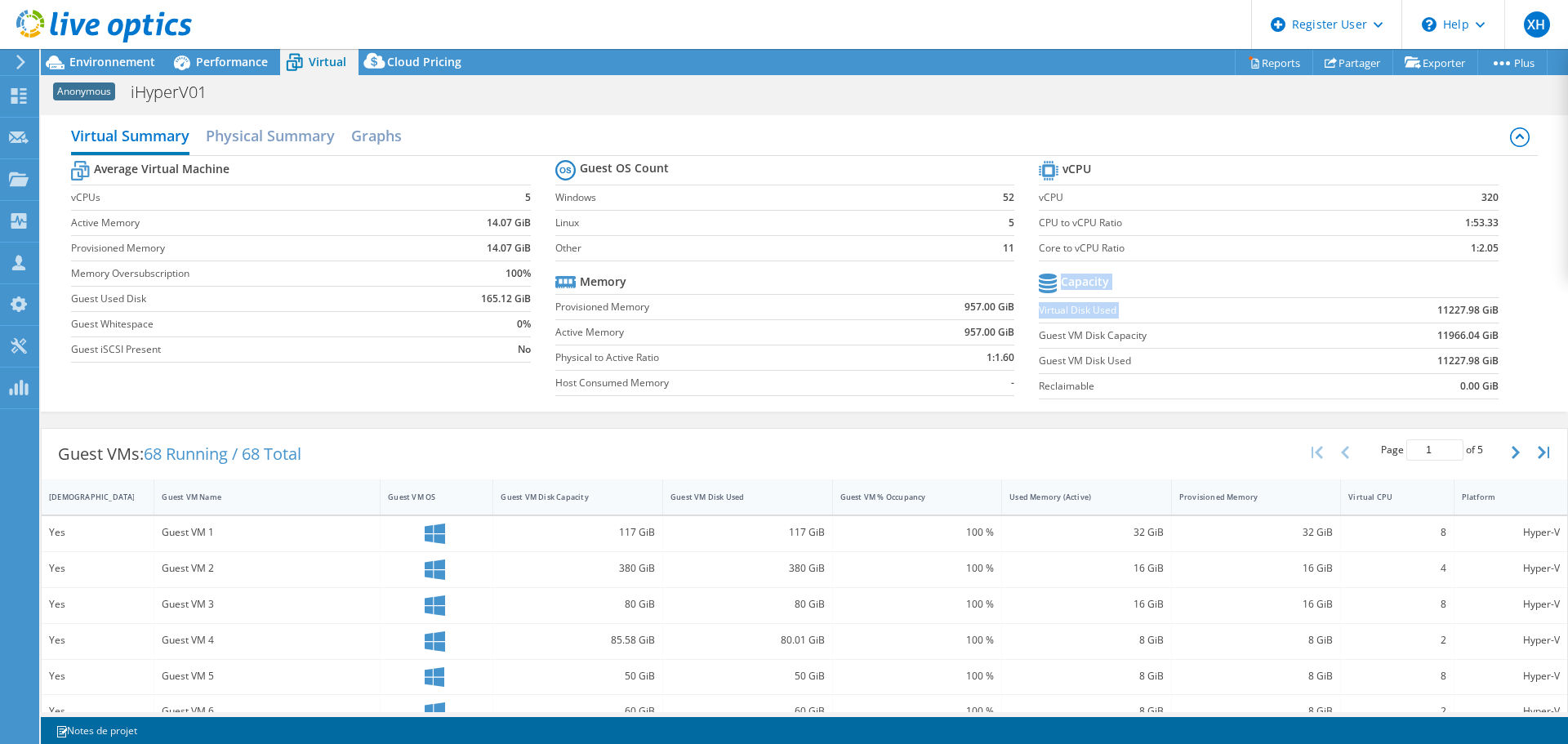
drag, startPoint x: 1406, startPoint y: 312, endPoint x: 1511, endPoint y: 315, distance: 105.0
click at [1511, 315] on section "vCPU vCPU 320 CPU to vCPU Ratio 1:53.33 Core to vCPU Ratio 1:2.05 Capacity Virt…" at bounding box center [1281, 282] width 484 height 251
click at [1492, 336] on section "vCPU vCPU 320 CPU to vCPU Ratio 1:53.33 Core to vCPU Ratio 1:2.05 Capacity Virt…" at bounding box center [1281, 282] width 484 height 251
